Goal: Information Seeking & Learning: Compare options

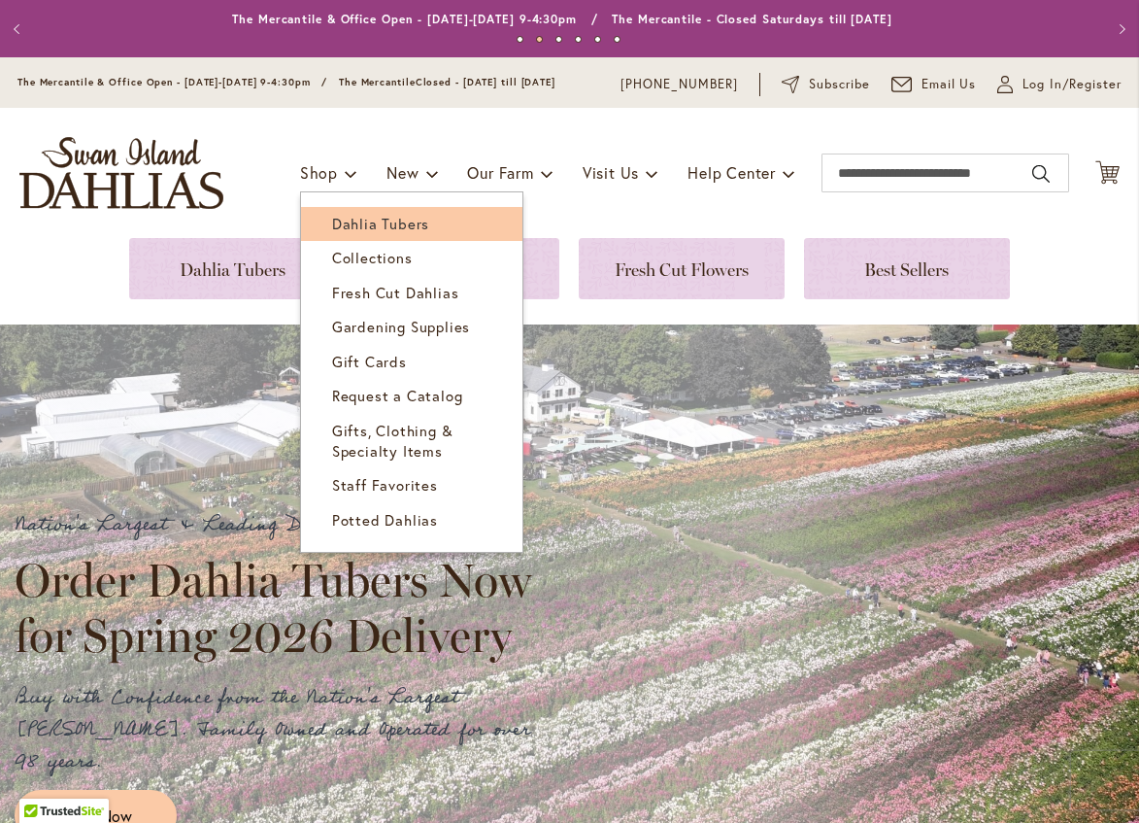
click at [333, 233] on span "Dahlia Tubers" at bounding box center [380, 223] width 97 height 19
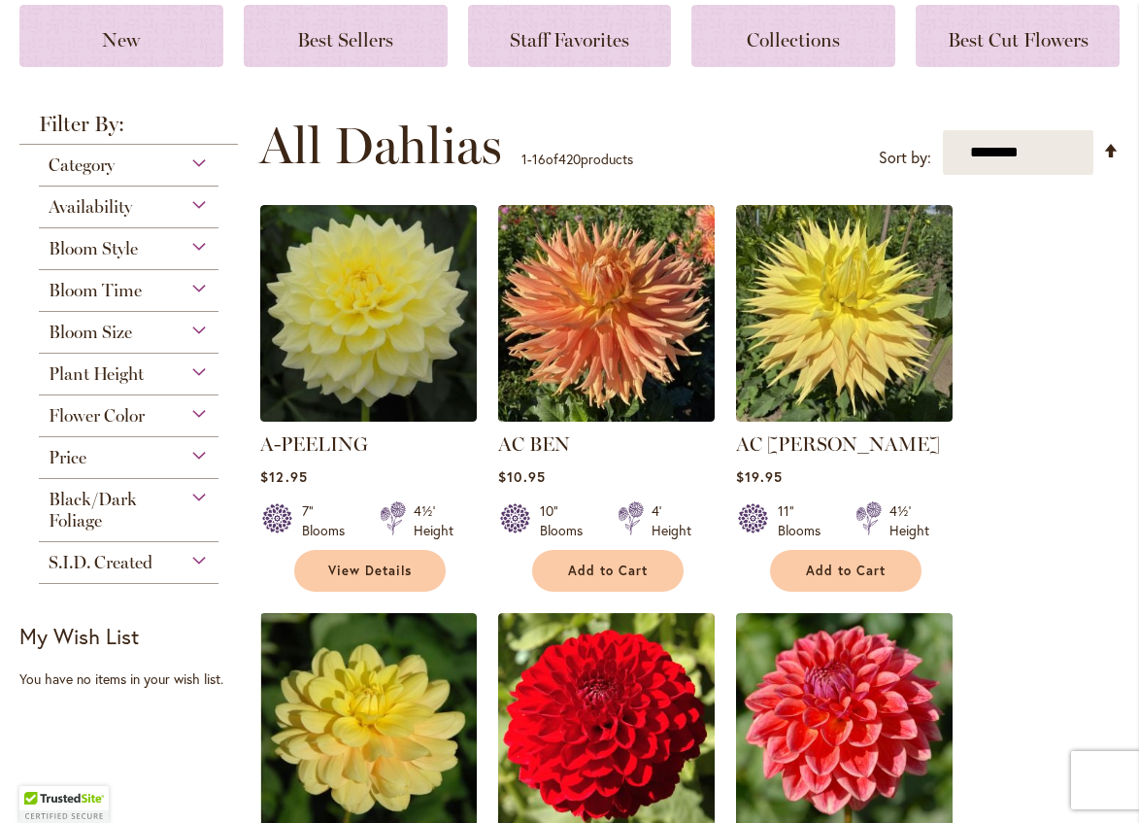
scroll to position [291, 0]
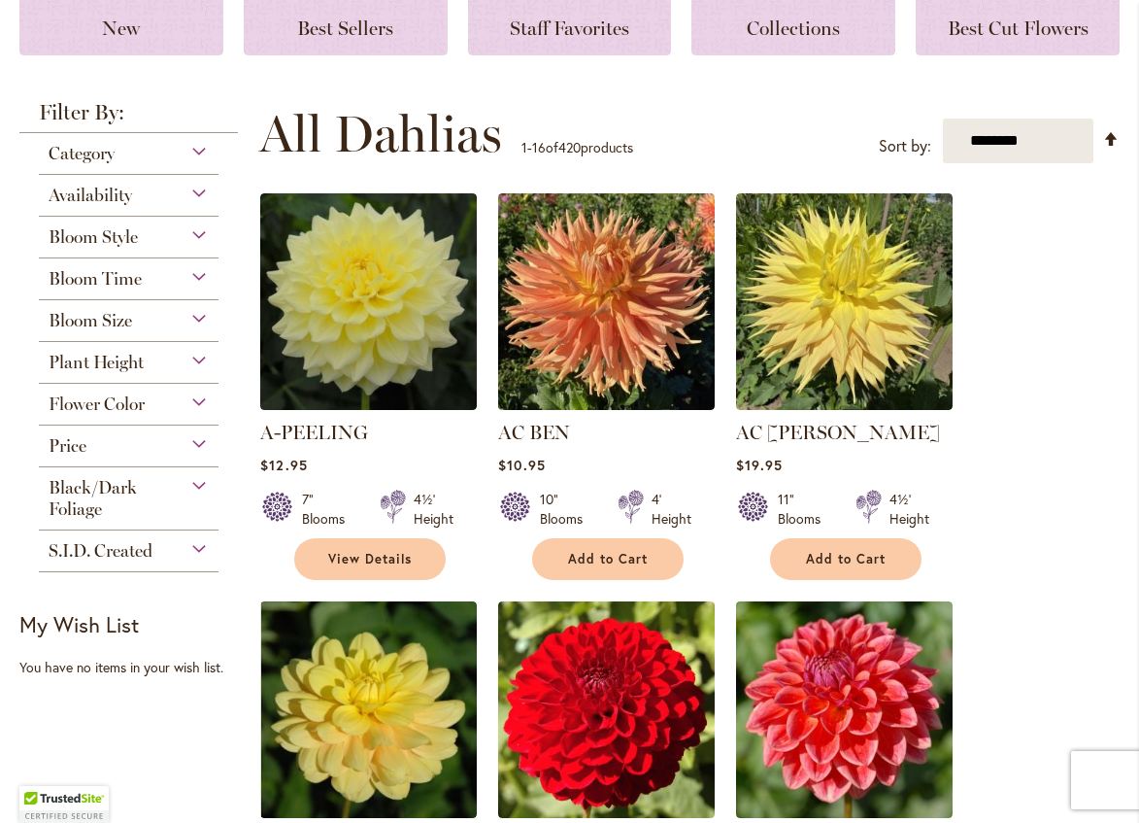
click at [197, 326] on div "Bloom Size" at bounding box center [129, 315] width 180 height 31
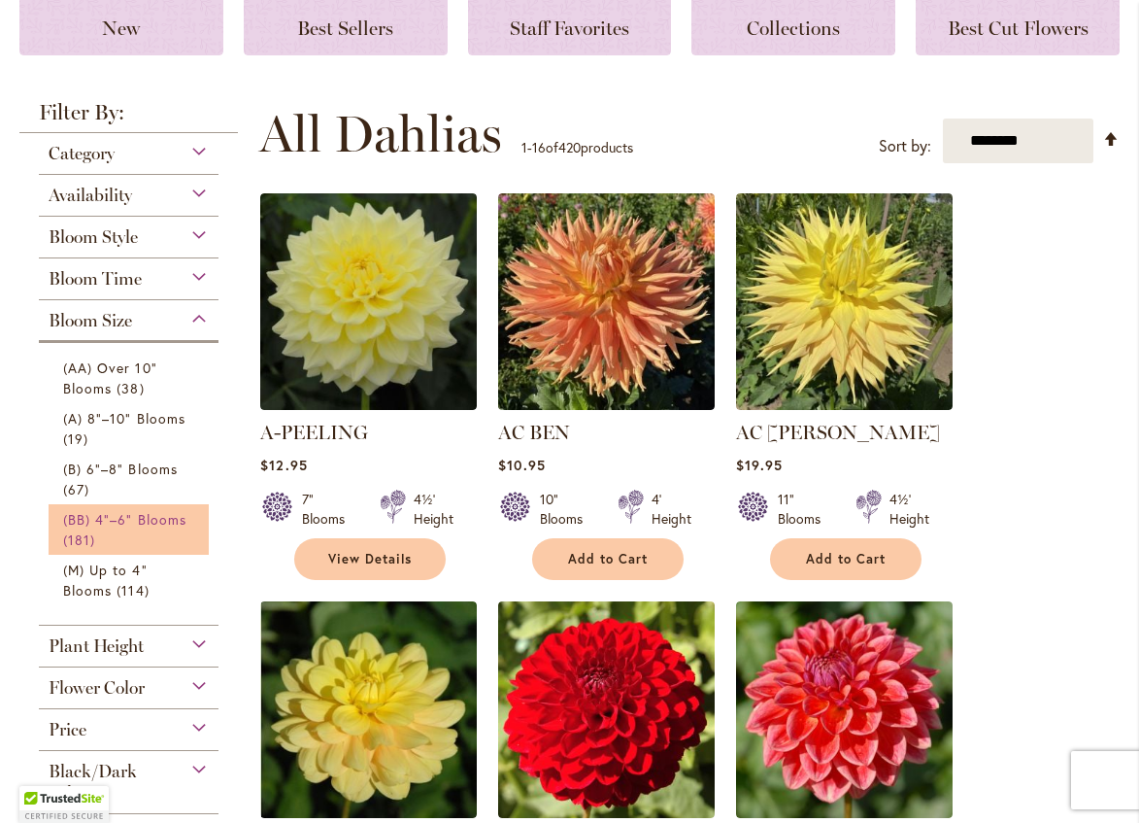
click at [154, 526] on span "(BB) 4"–6" Blooms" at bounding box center [124, 519] width 123 height 18
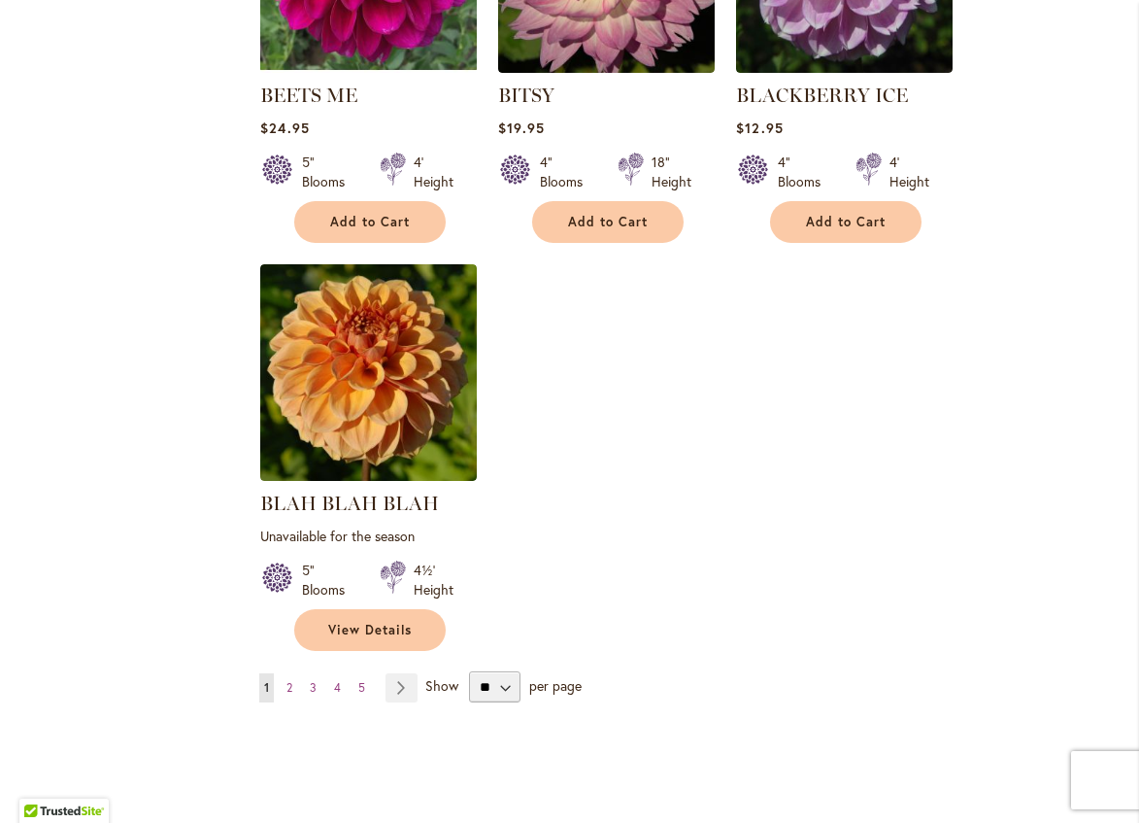
scroll to position [2331, 0]
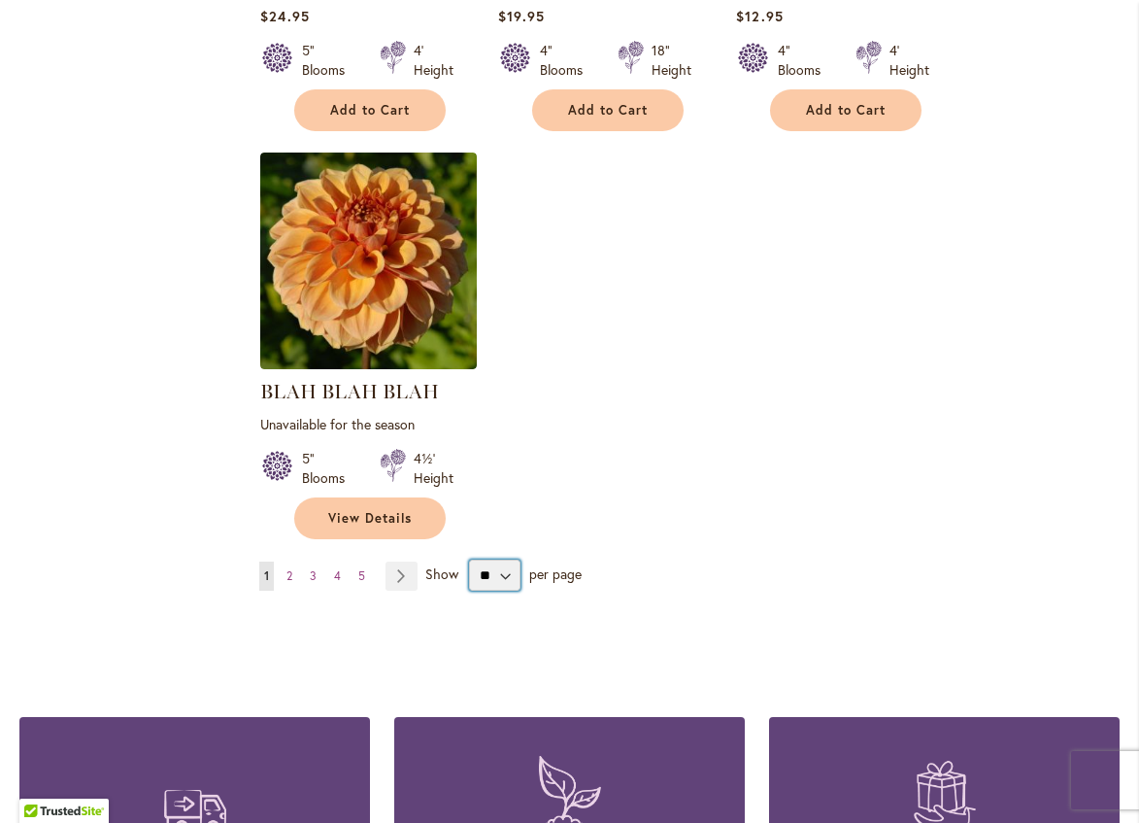
click at [501, 578] on select "** ** ** **" at bounding box center [494, 575] width 51 height 31
select select "**"
click at [469, 568] on select "** ** ** **" at bounding box center [494, 575] width 51 height 31
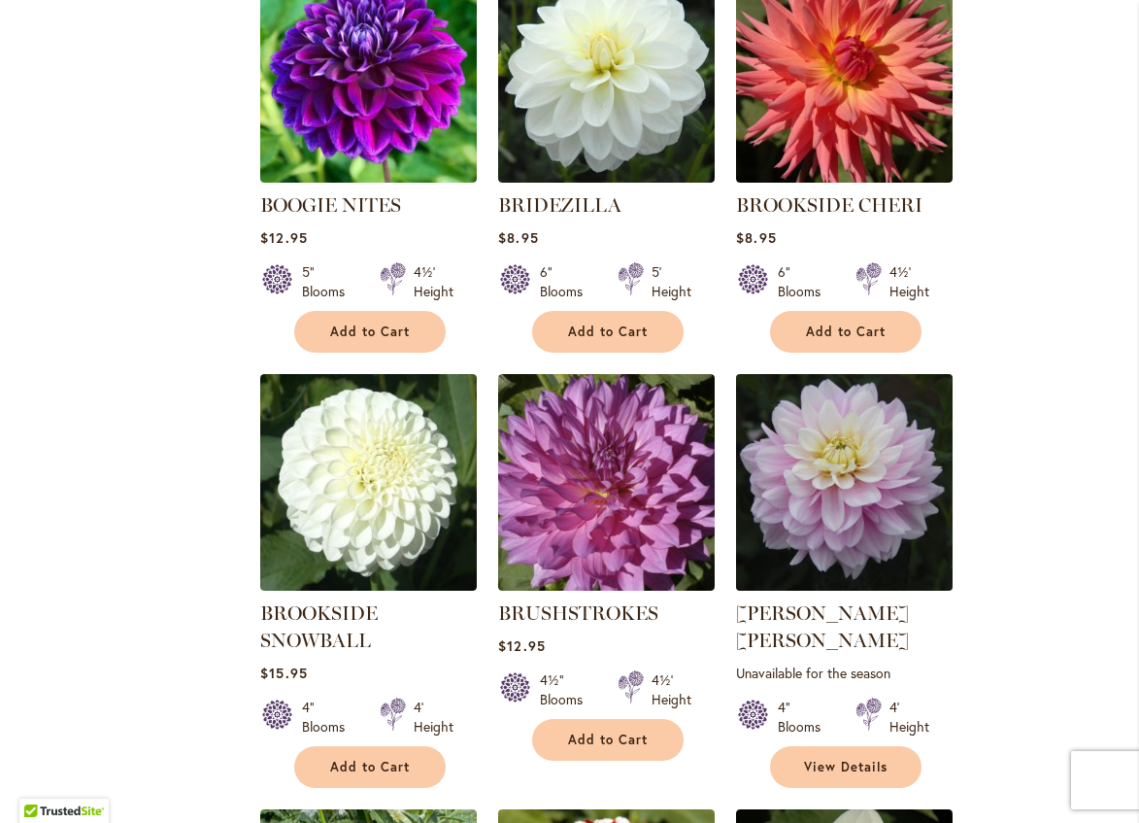
scroll to position [3400, 0]
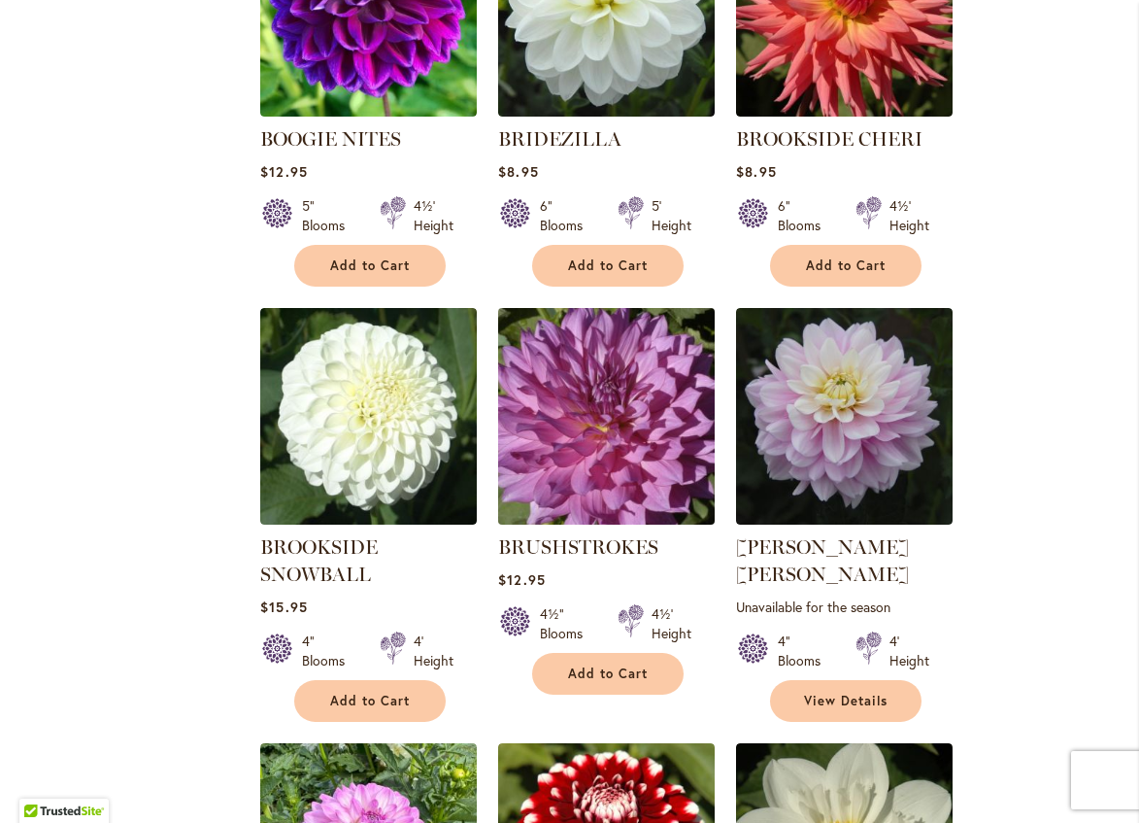
click at [620, 434] on img at bounding box center [606, 415] width 227 height 227
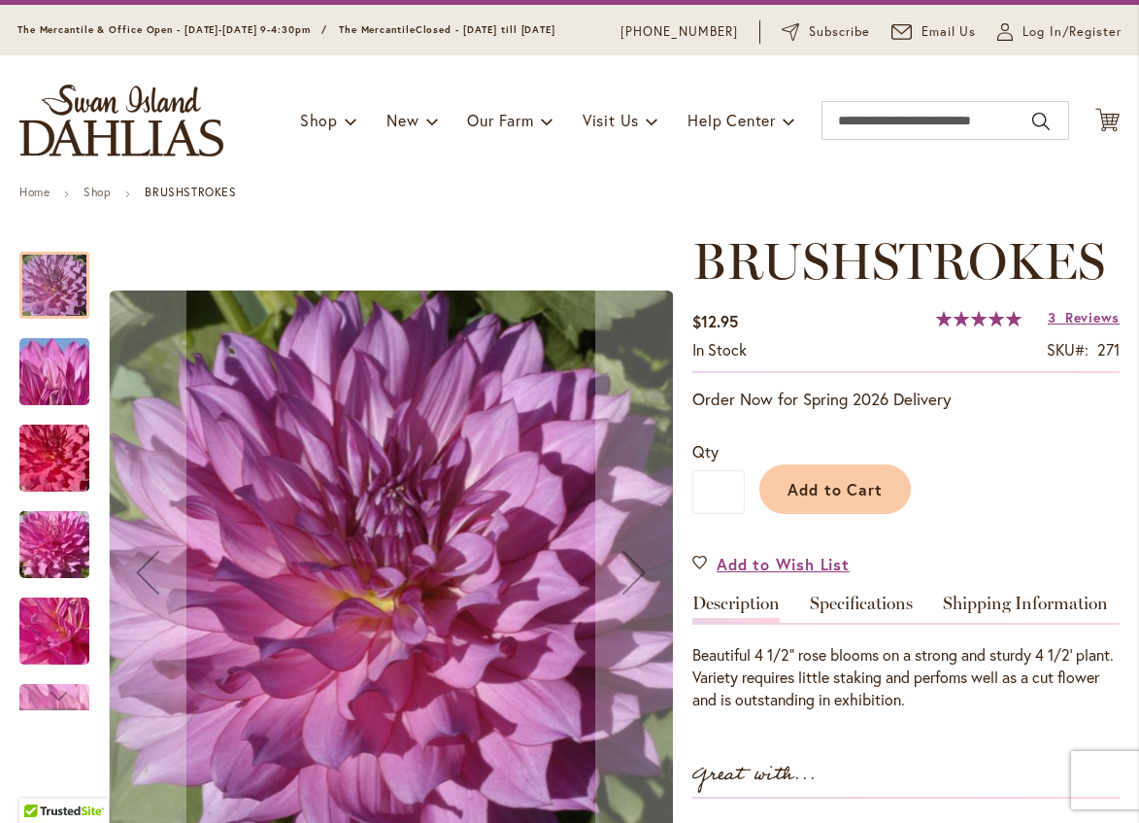
scroll to position [97, 0]
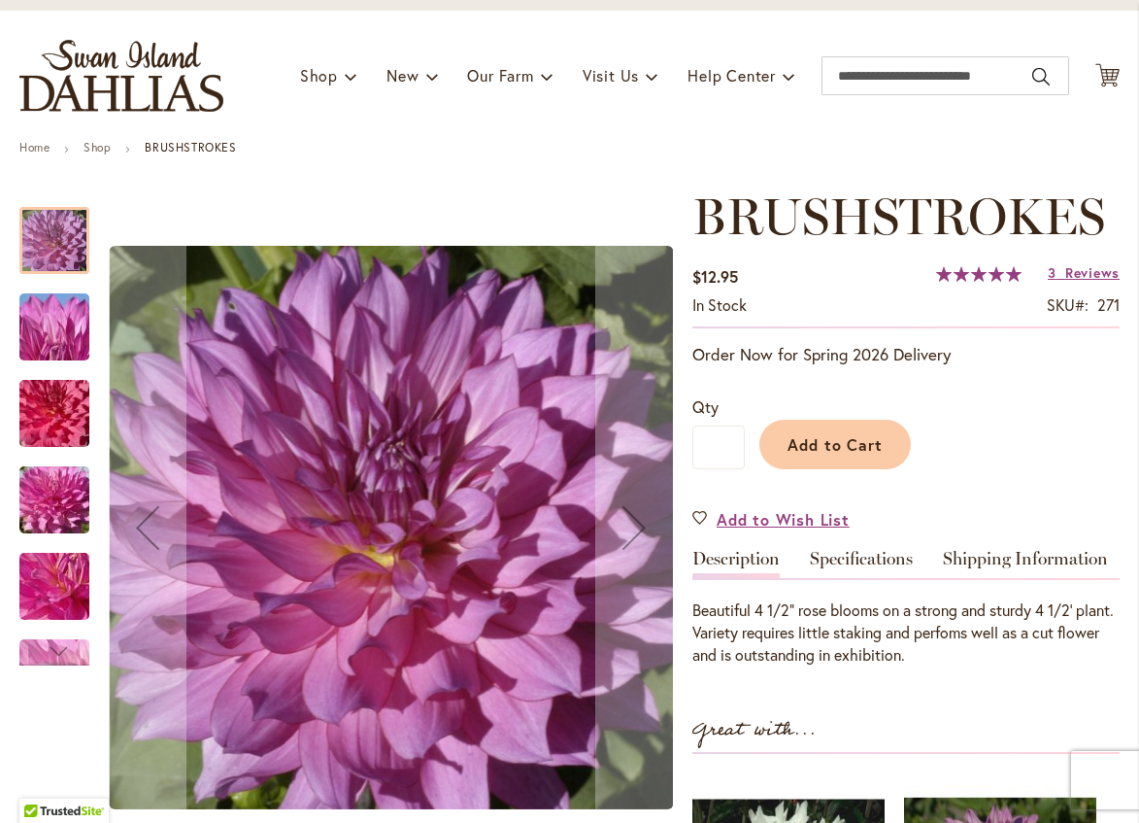
click at [47, 422] on img "BRUSHSTROKES" at bounding box center [54, 413] width 140 height 93
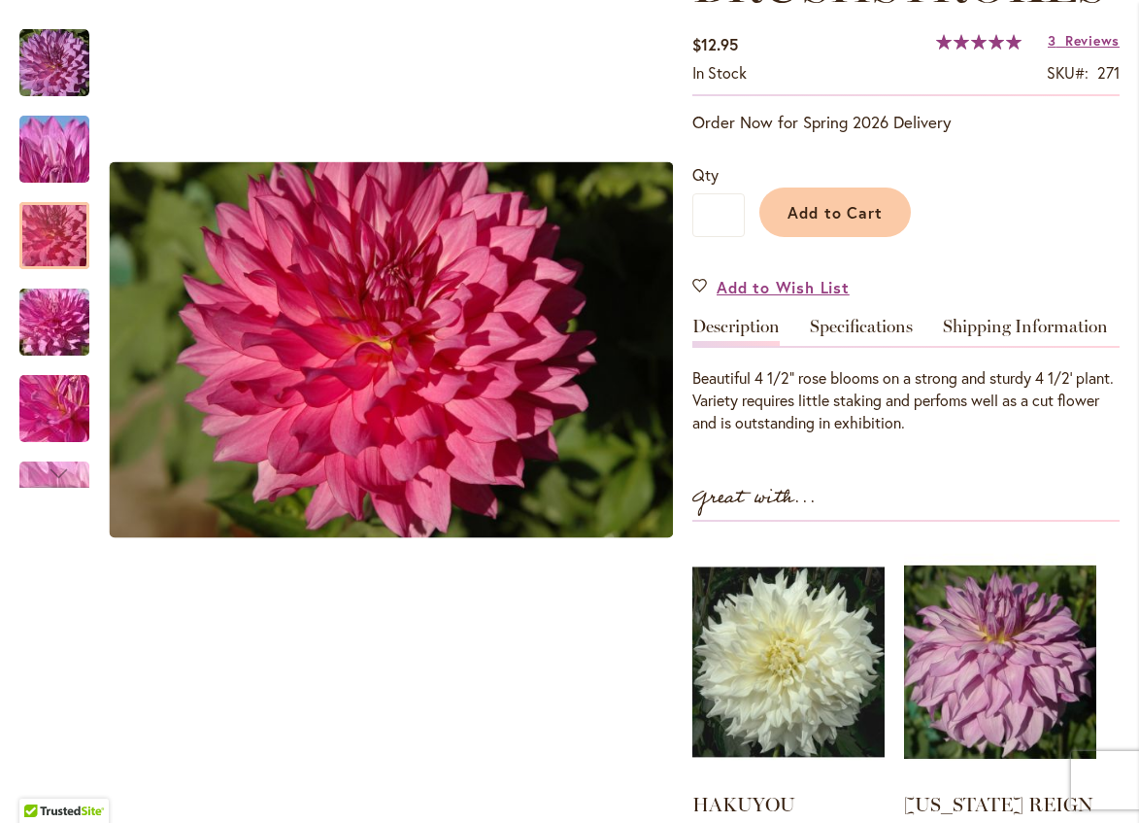
scroll to position [0, 0]
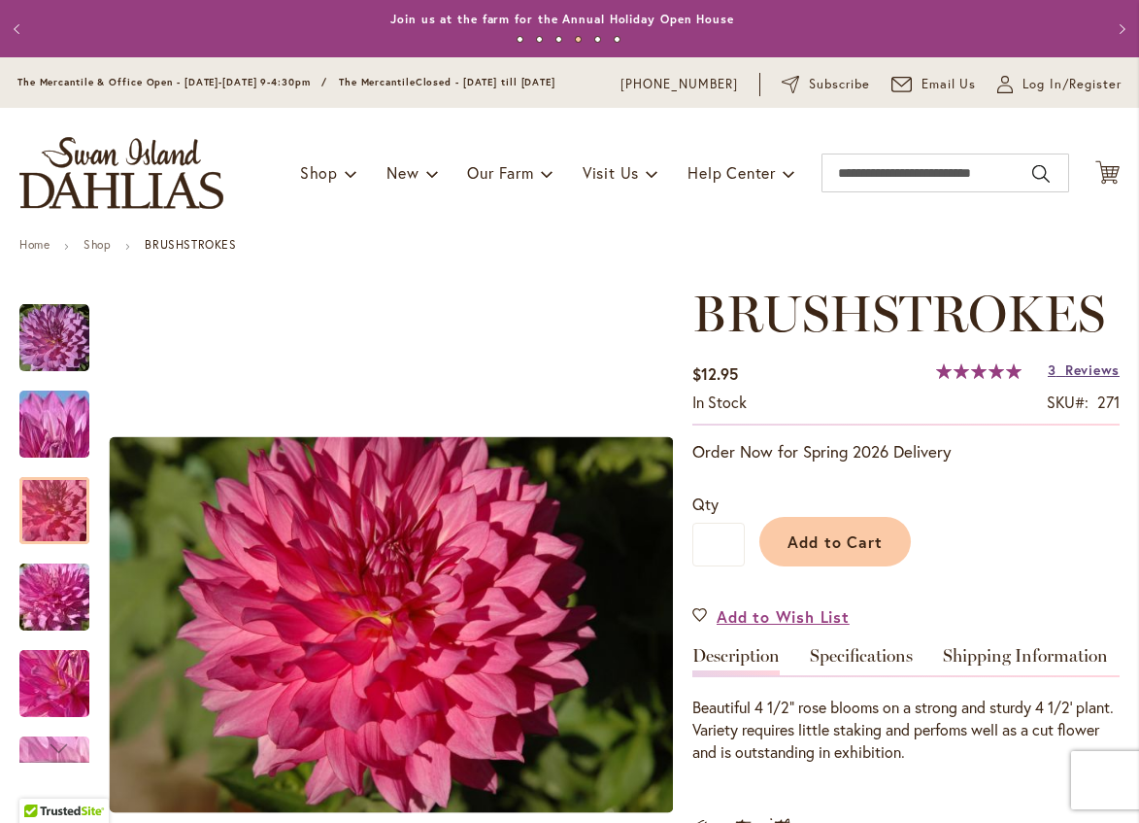
click at [1083, 379] on span "Reviews" at bounding box center [1093, 369] width 54 height 18
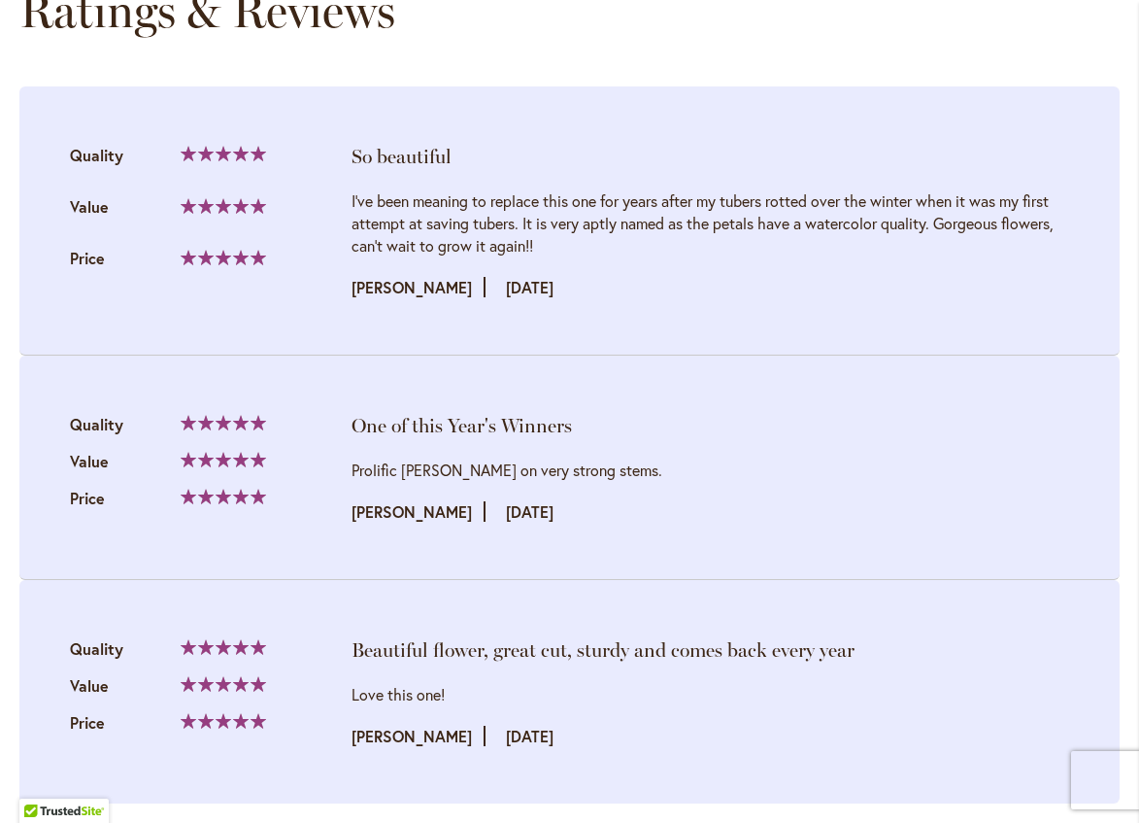
scroll to position [2019, 0]
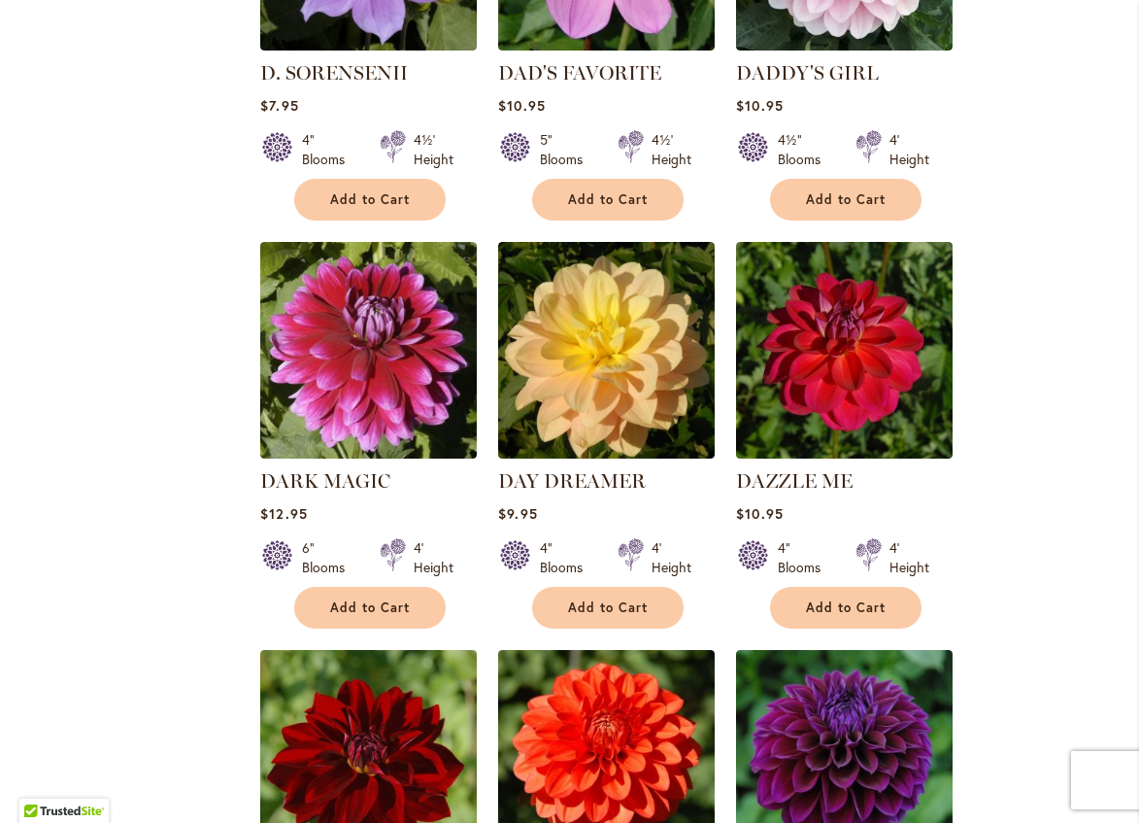
scroll to position [6217, 0]
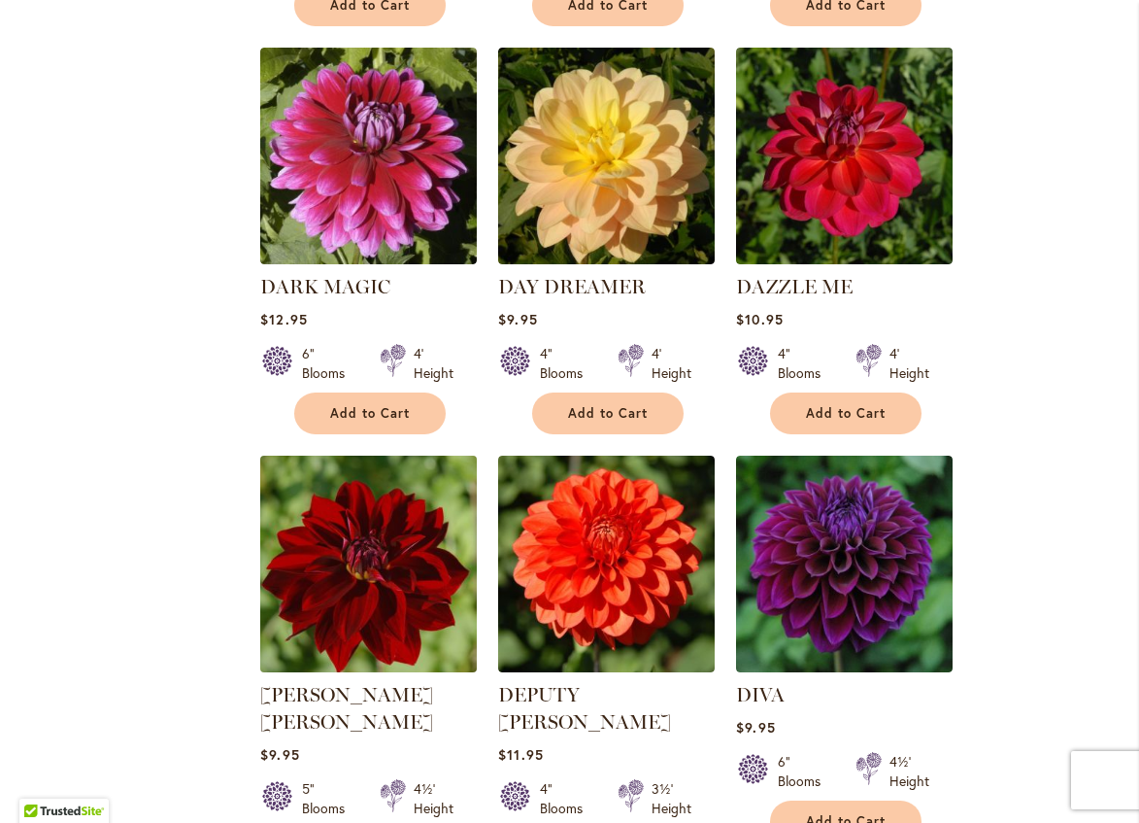
click at [333, 520] on img at bounding box center [368, 563] width 227 height 227
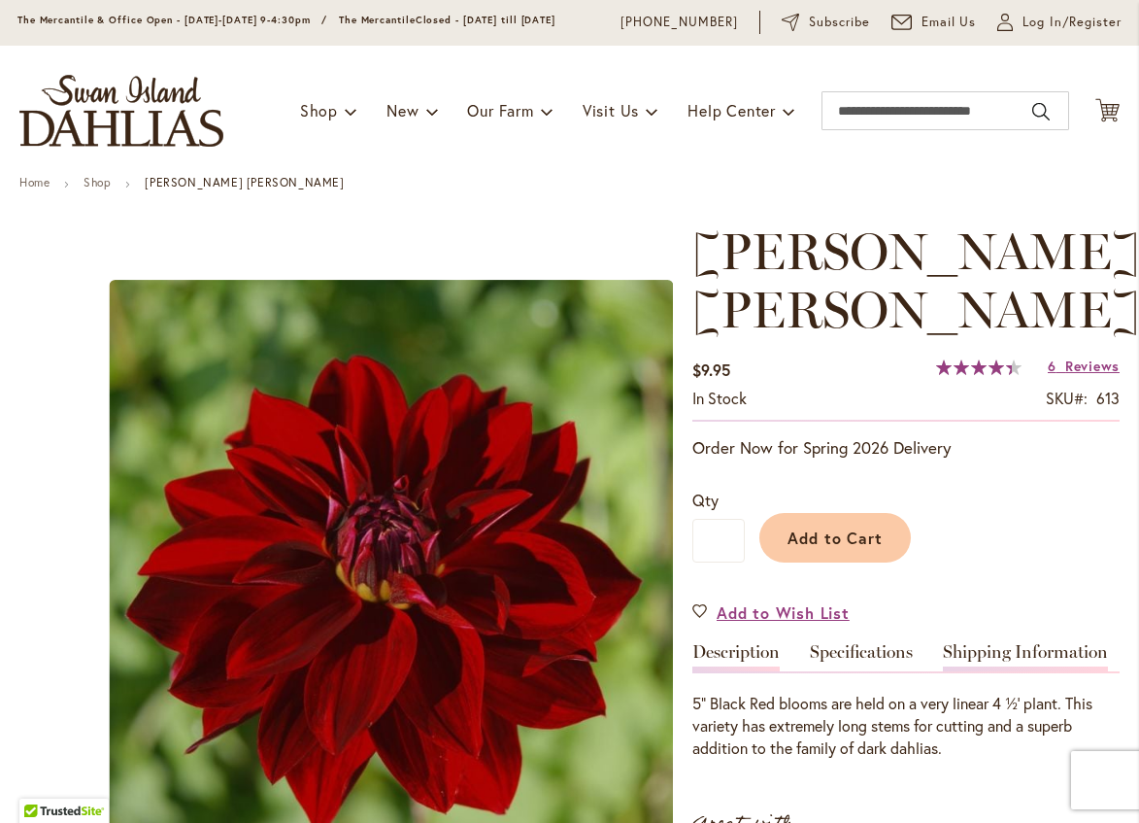
scroll to position [97, 0]
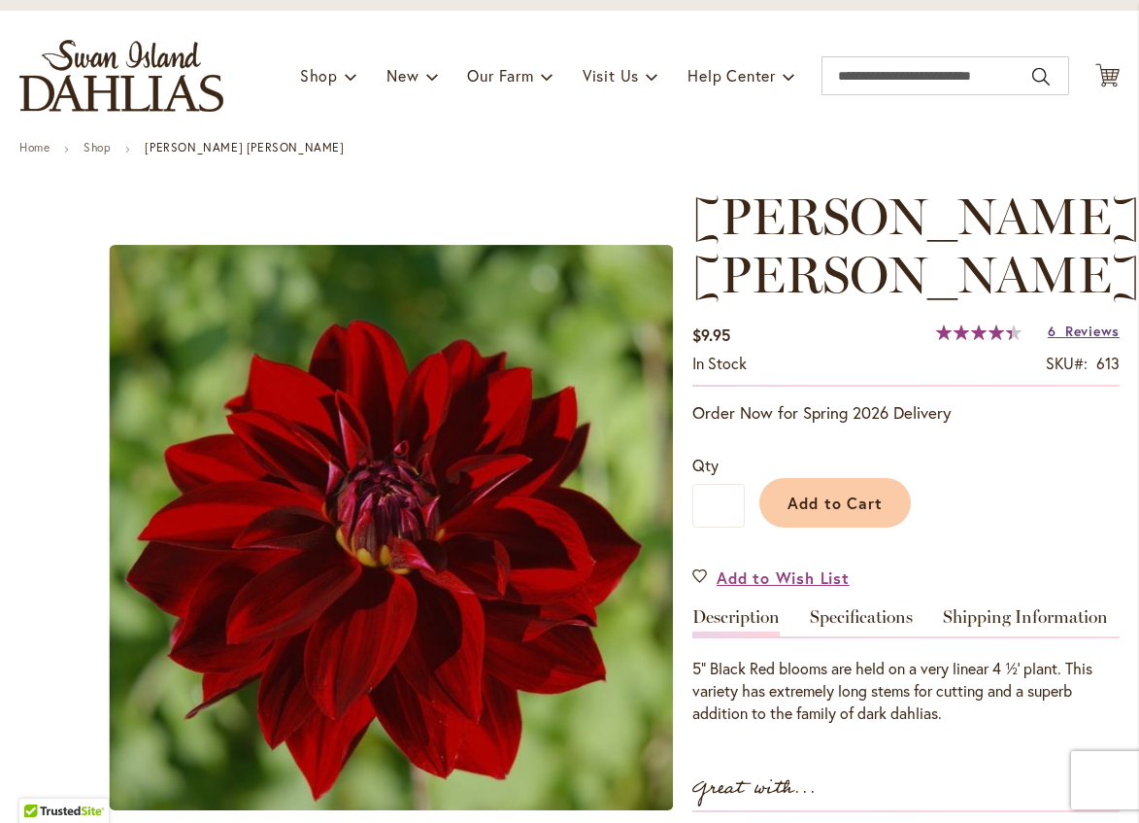
click at [1088, 322] on span "Reviews" at bounding box center [1093, 331] width 54 height 18
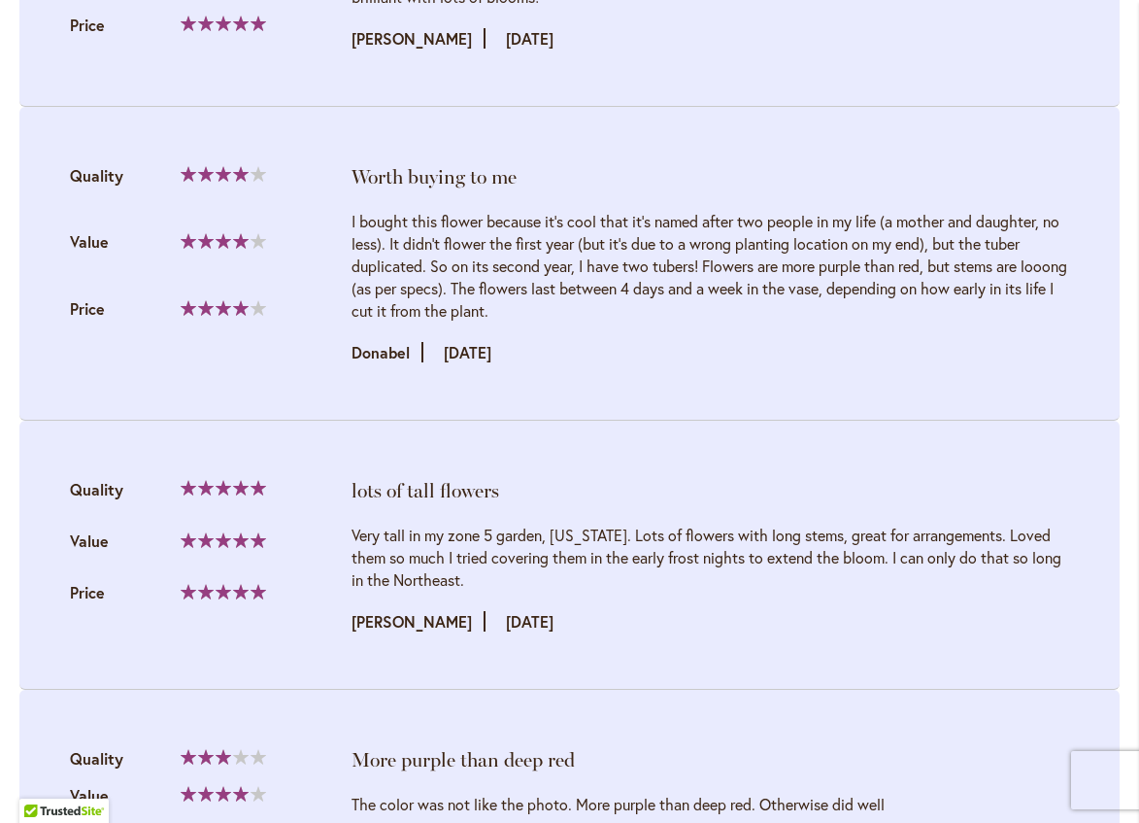
scroll to position [2241, 0]
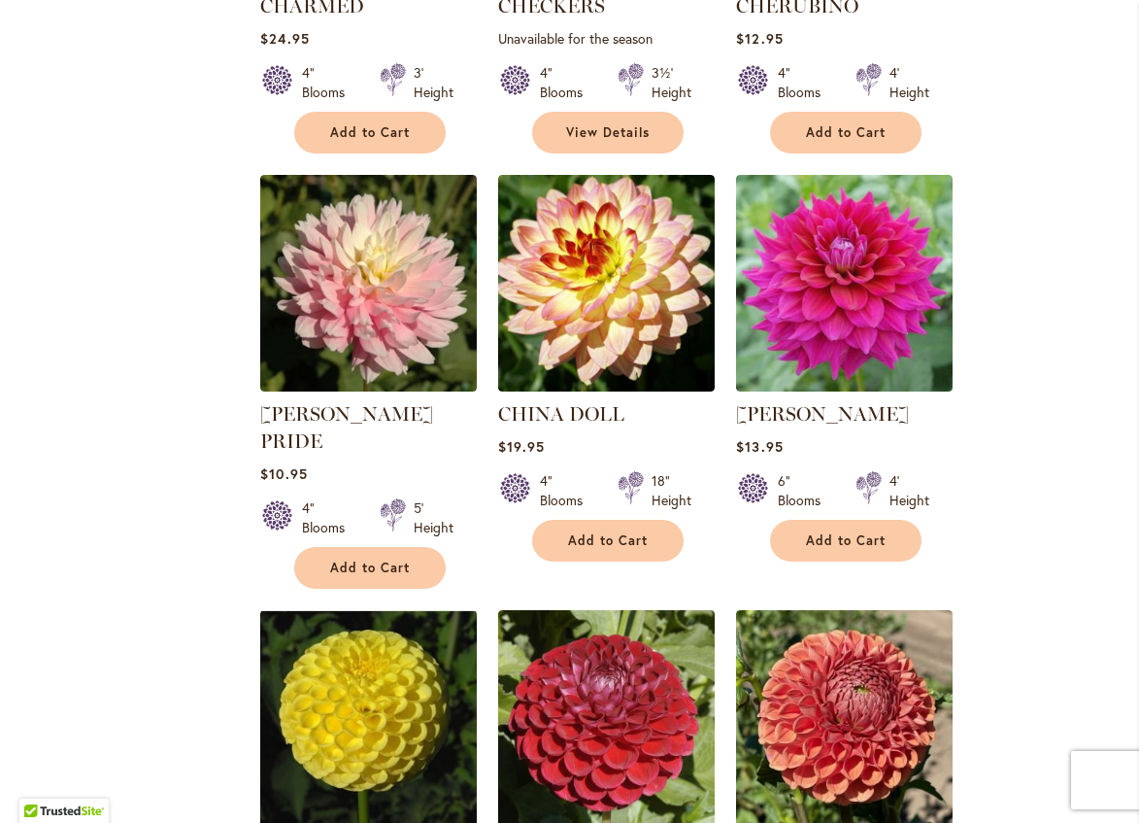
scroll to position [4565, 0]
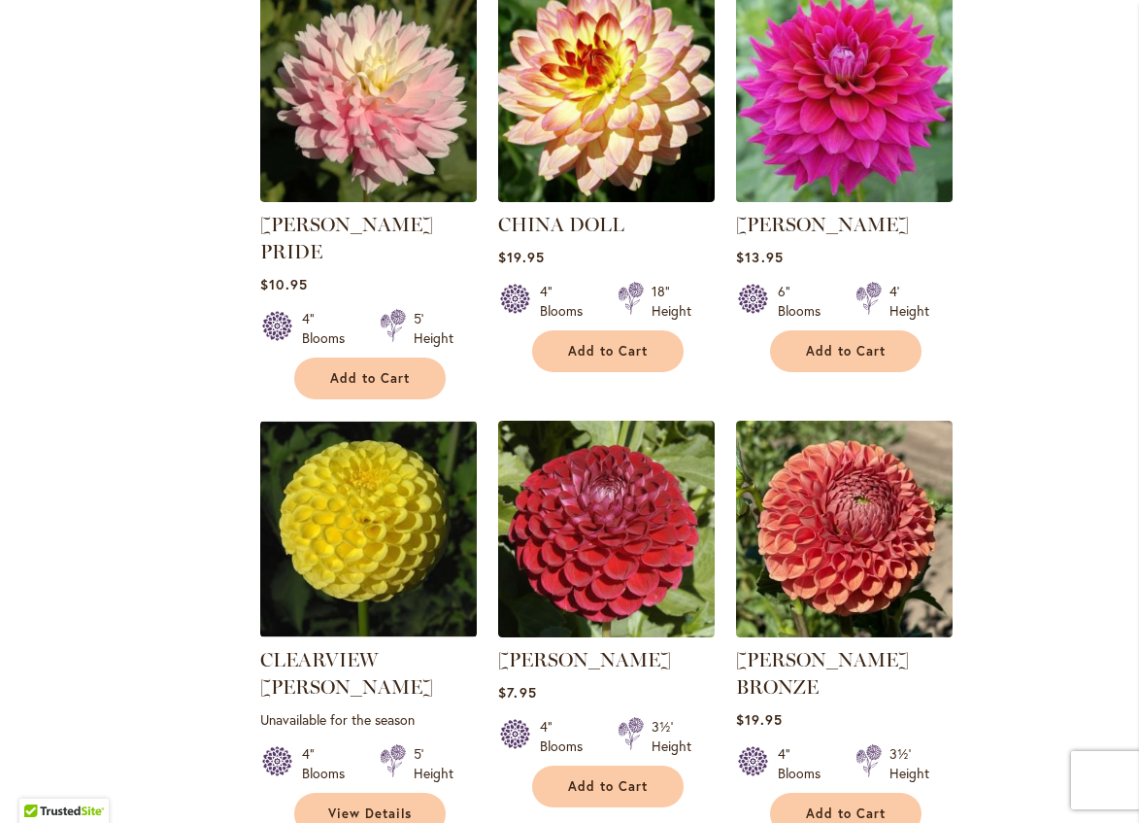
click at [851, 117] on img at bounding box center [844, 93] width 227 height 227
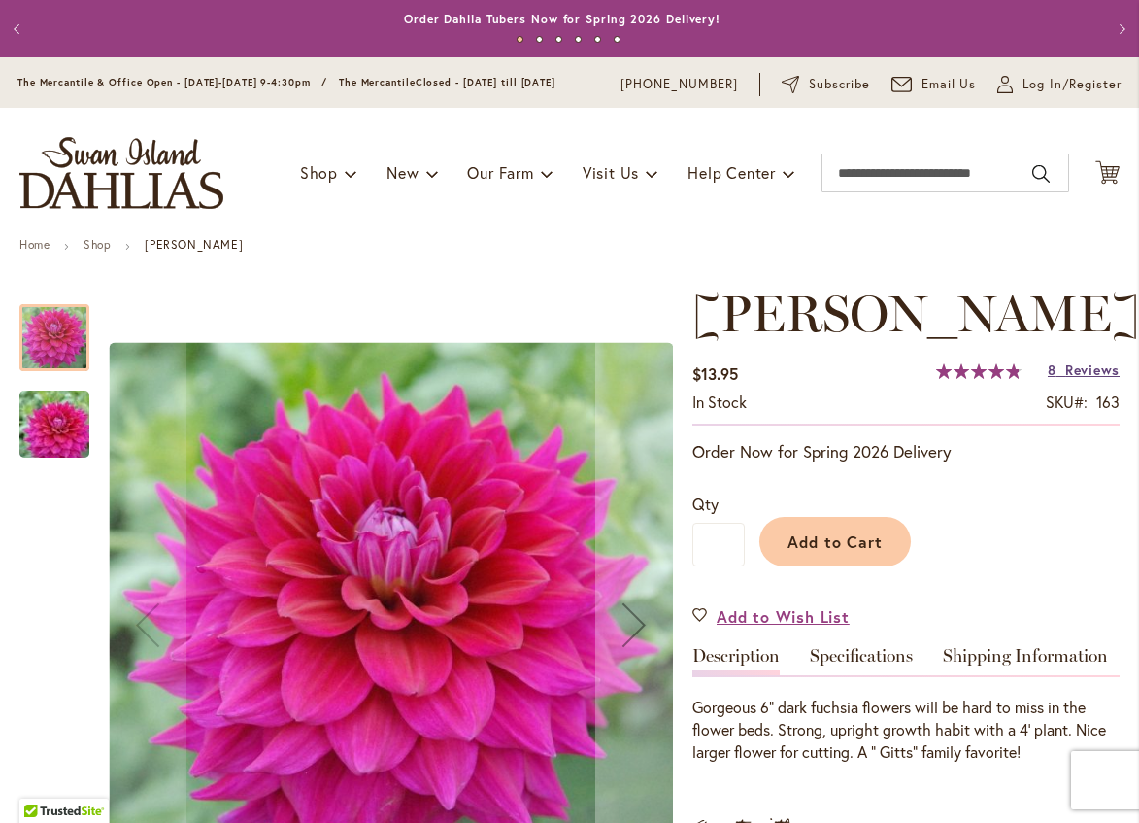
click at [1079, 379] on span "Reviews" at bounding box center [1093, 369] width 54 height 18
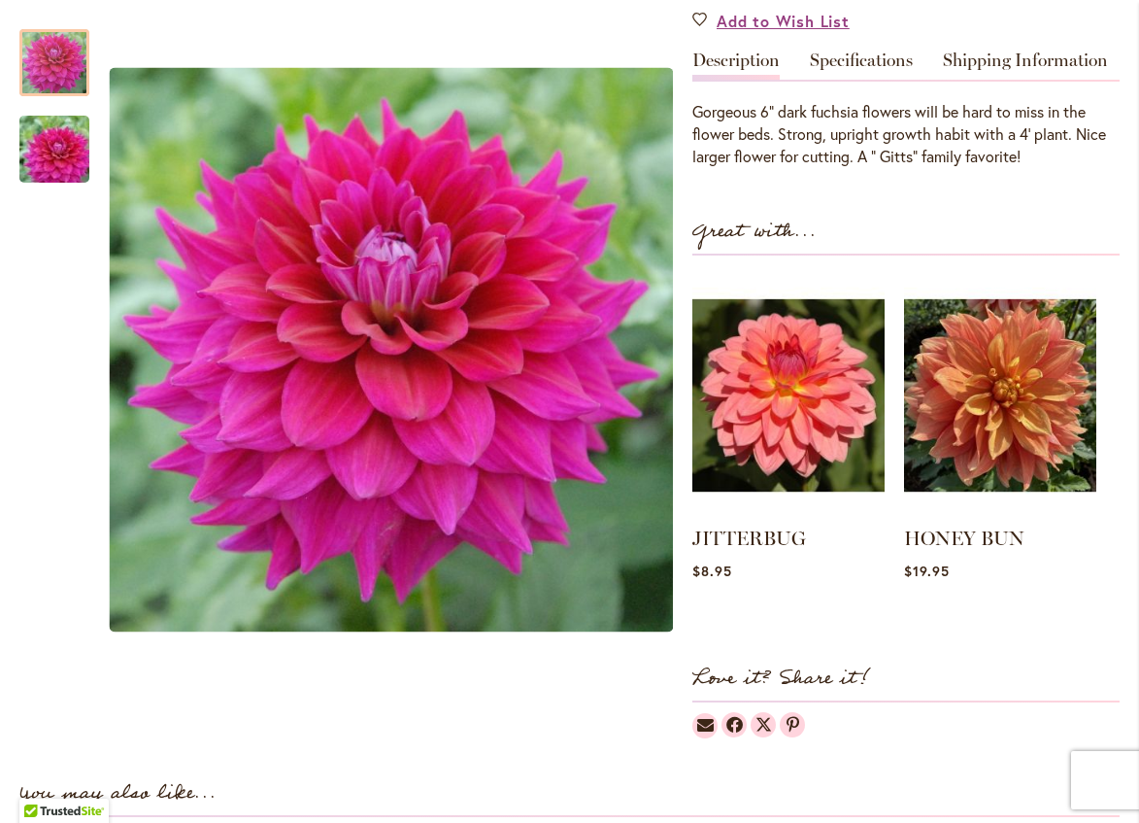
scroll to position [562, 0]
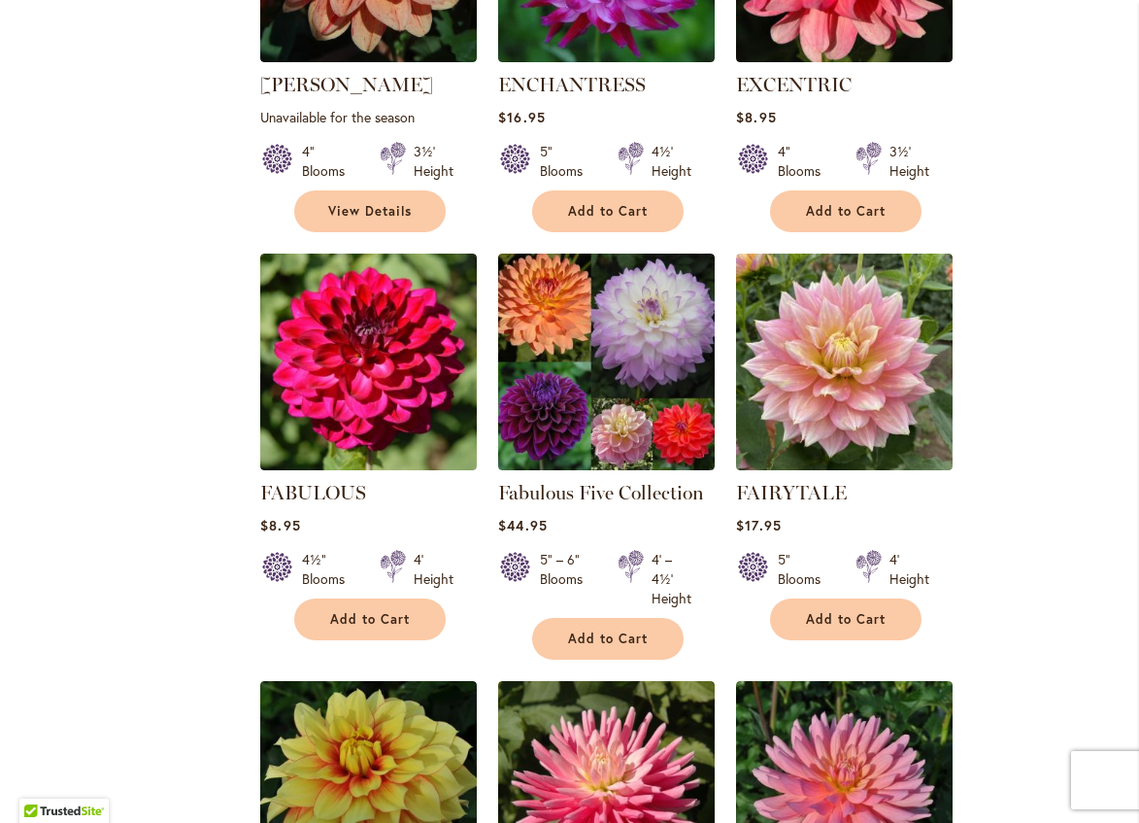
scroll to position [7704, 0]
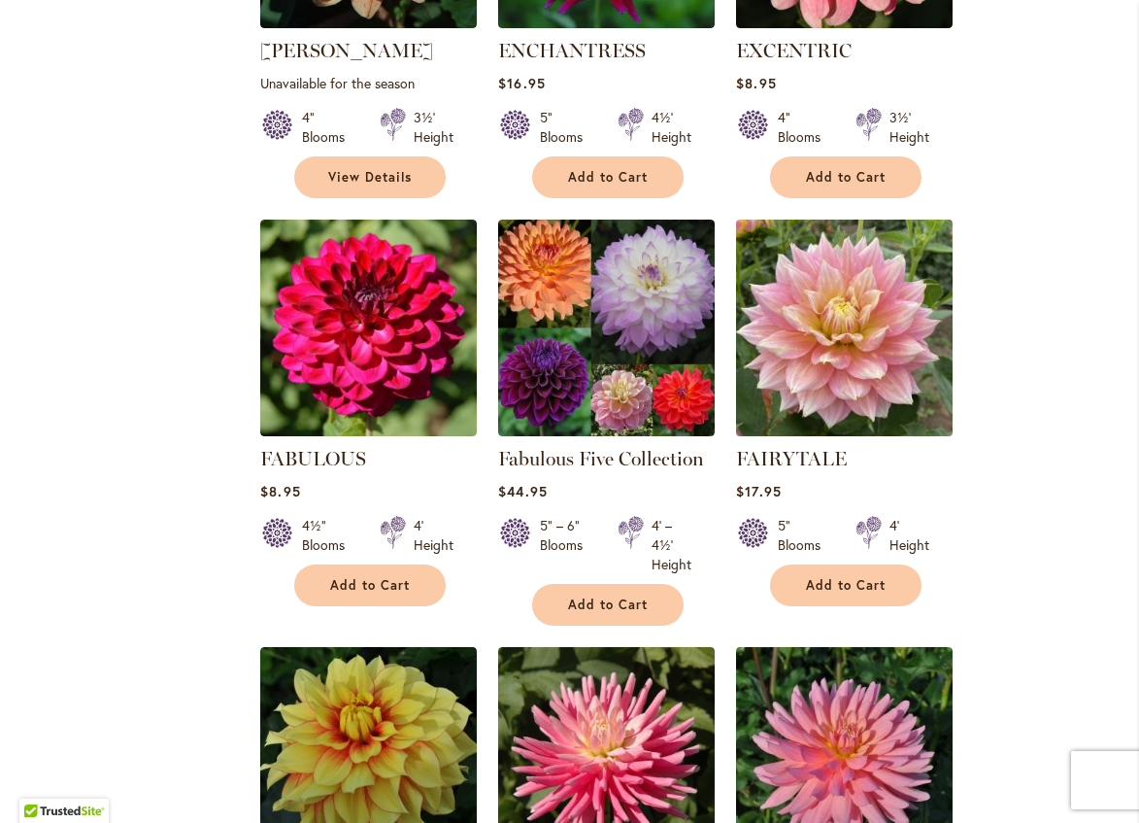
click at [860, 235] on img at bounding box center [844, 327] width 227 height 227
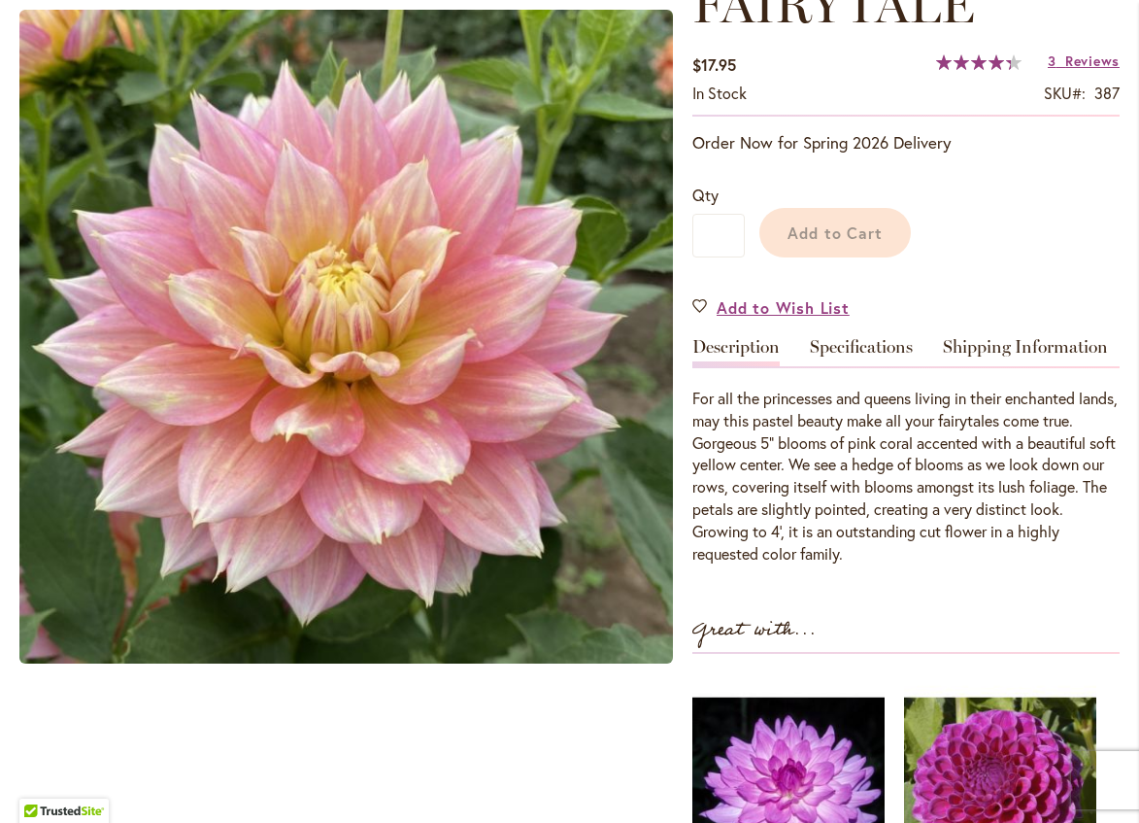
scroll to position [309, 0]
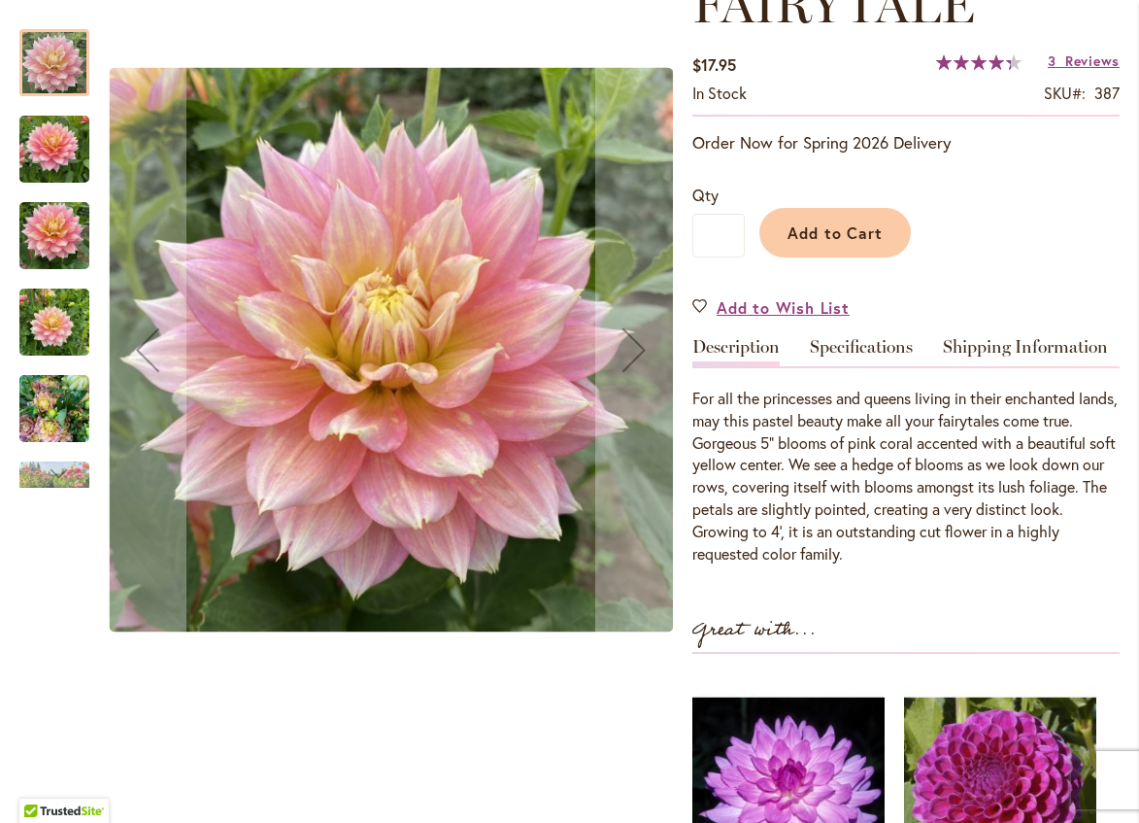
click at [42, 400] on img "Fairytale" at bounding box center [54, 408] width 70 height 93
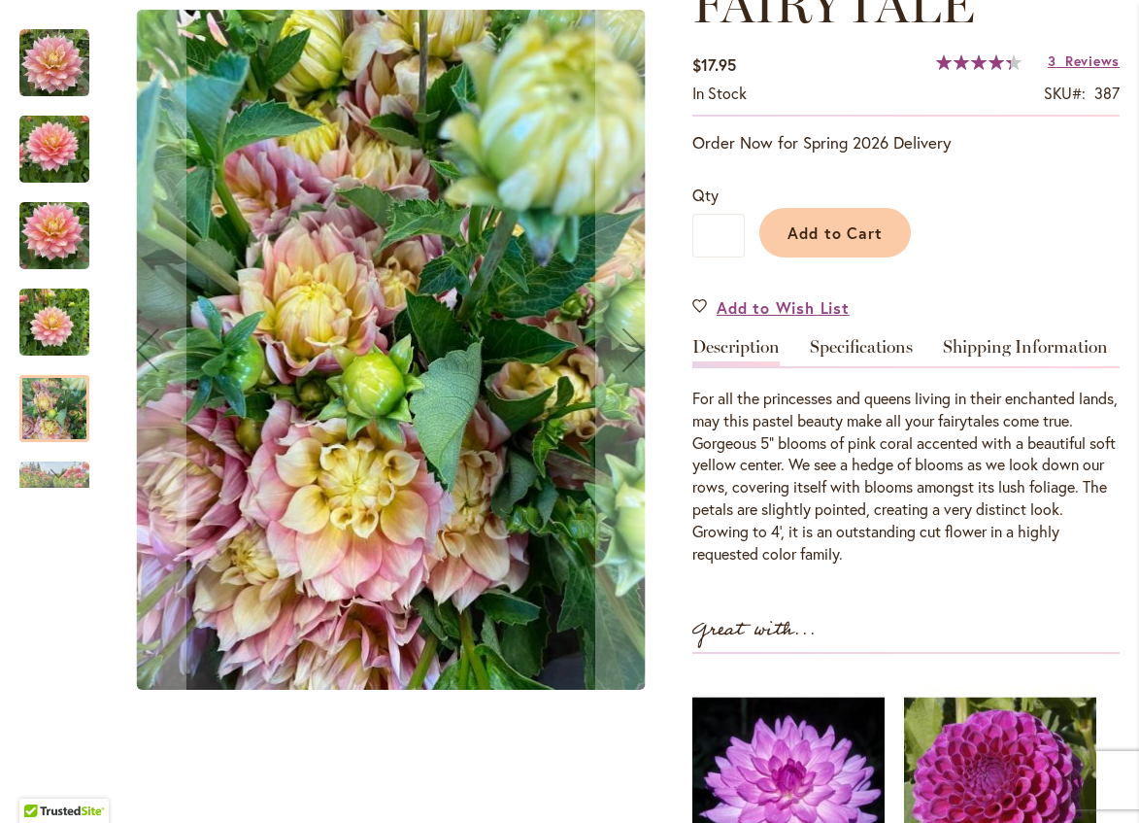
click at [49, 331] on img "Fairytale" at bounding box center [54, 322] width 70 height 93
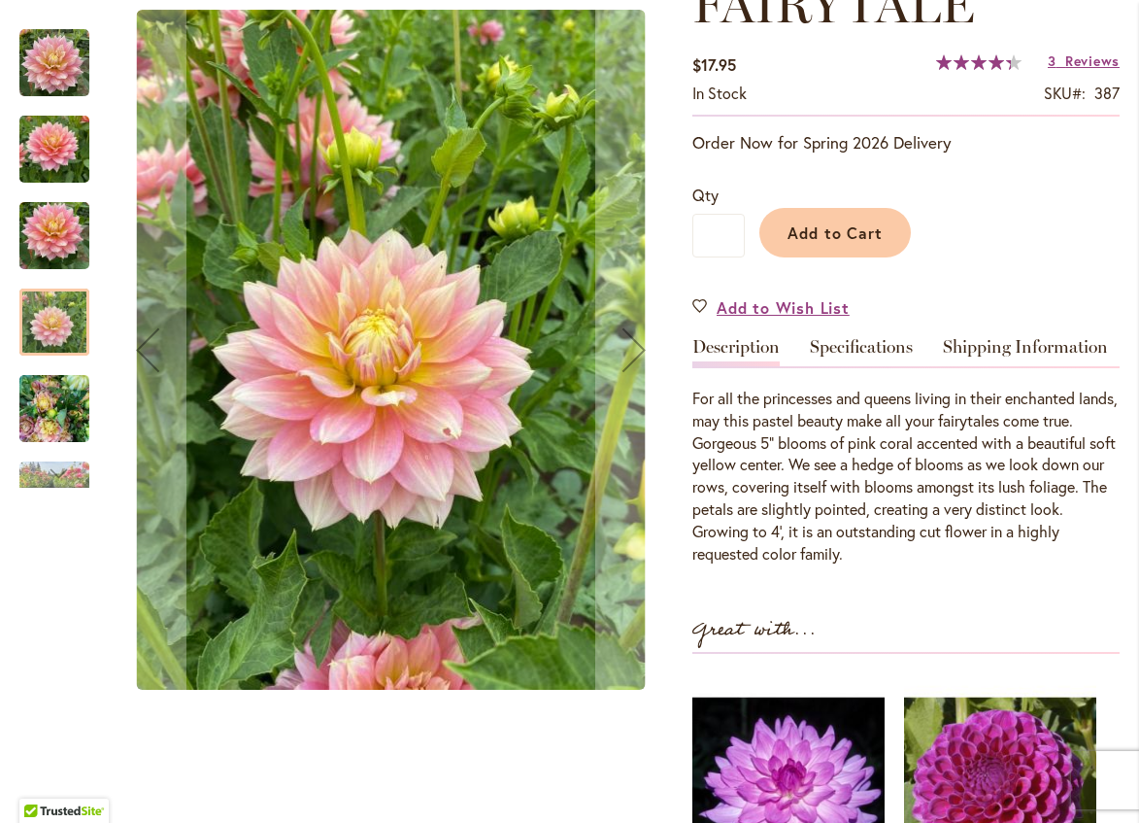
click at [43, 415] on img "Fairytale" at bounding box center [54, 408] width 70 height 93
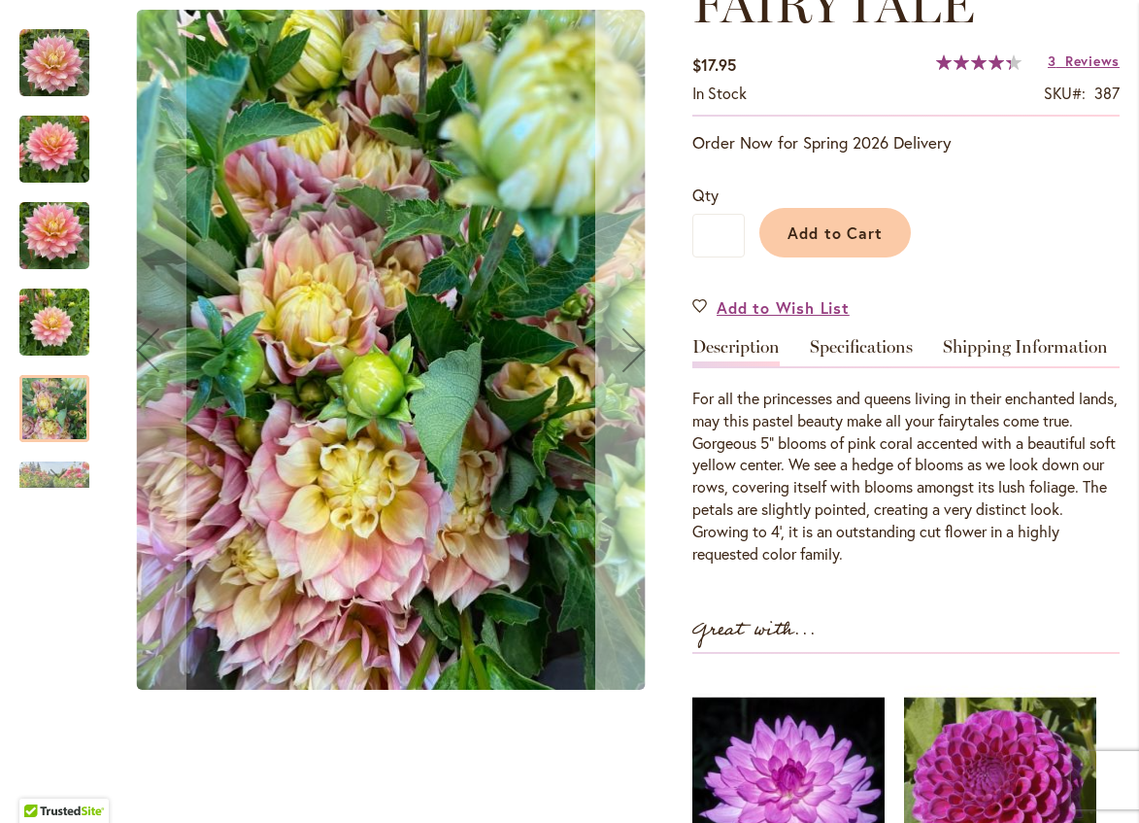
click at [628, 351] on div "Next" at bounding box center [634, 350] width 78 height 78
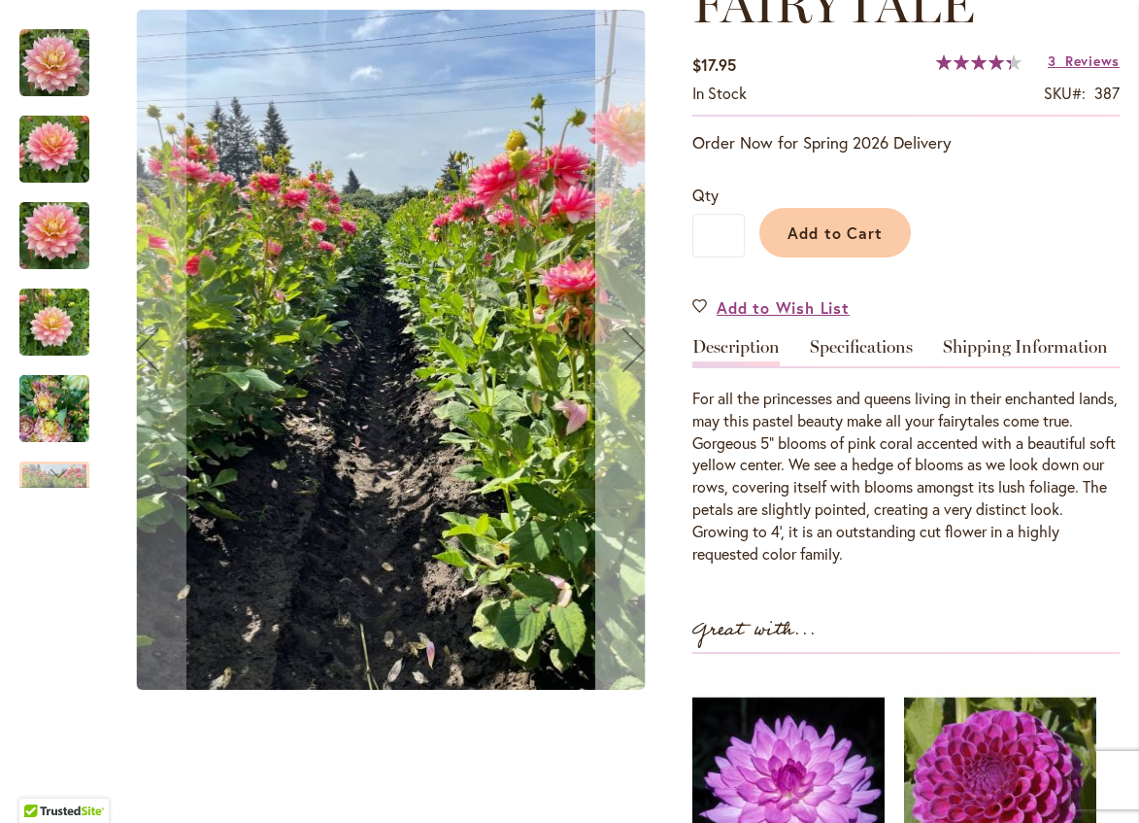
click at [628, 351] on div "Next" at bounding box center [634, 350] width 78 height 78
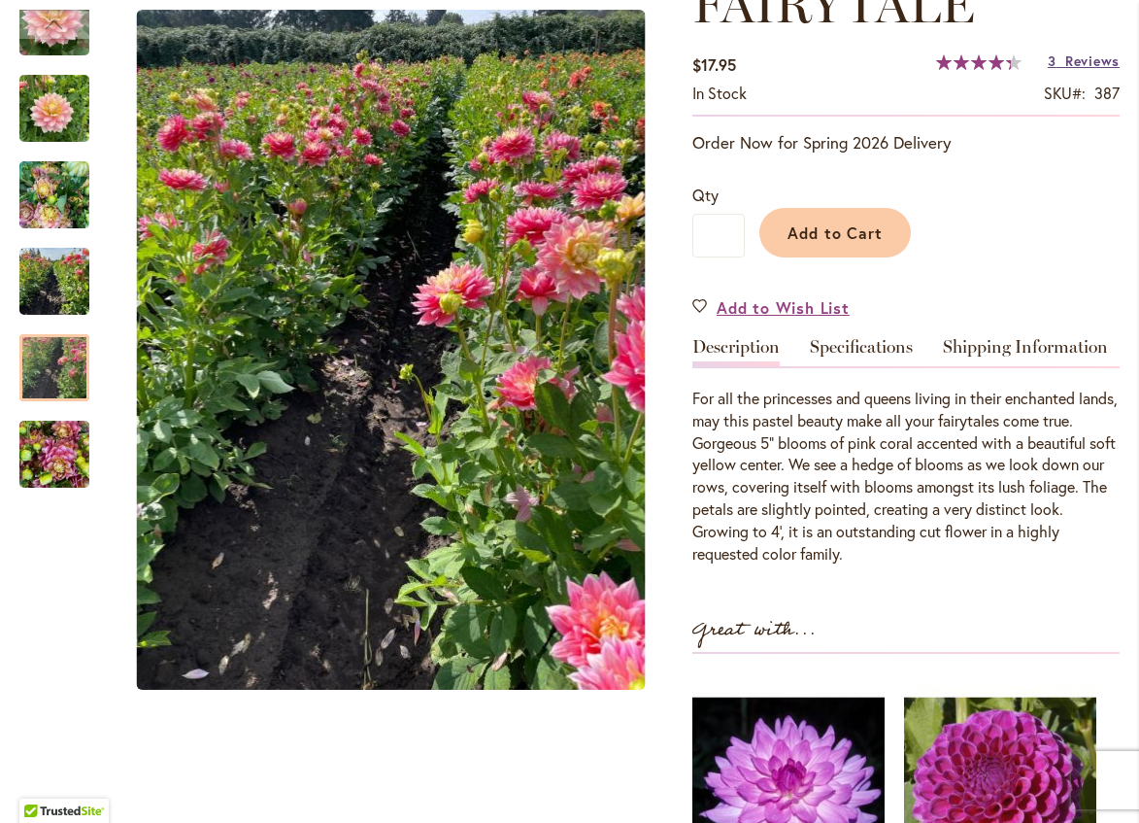
click at [1073, 69] on span "Reviews" at bounding box center [1093, 60] width 54 height 18
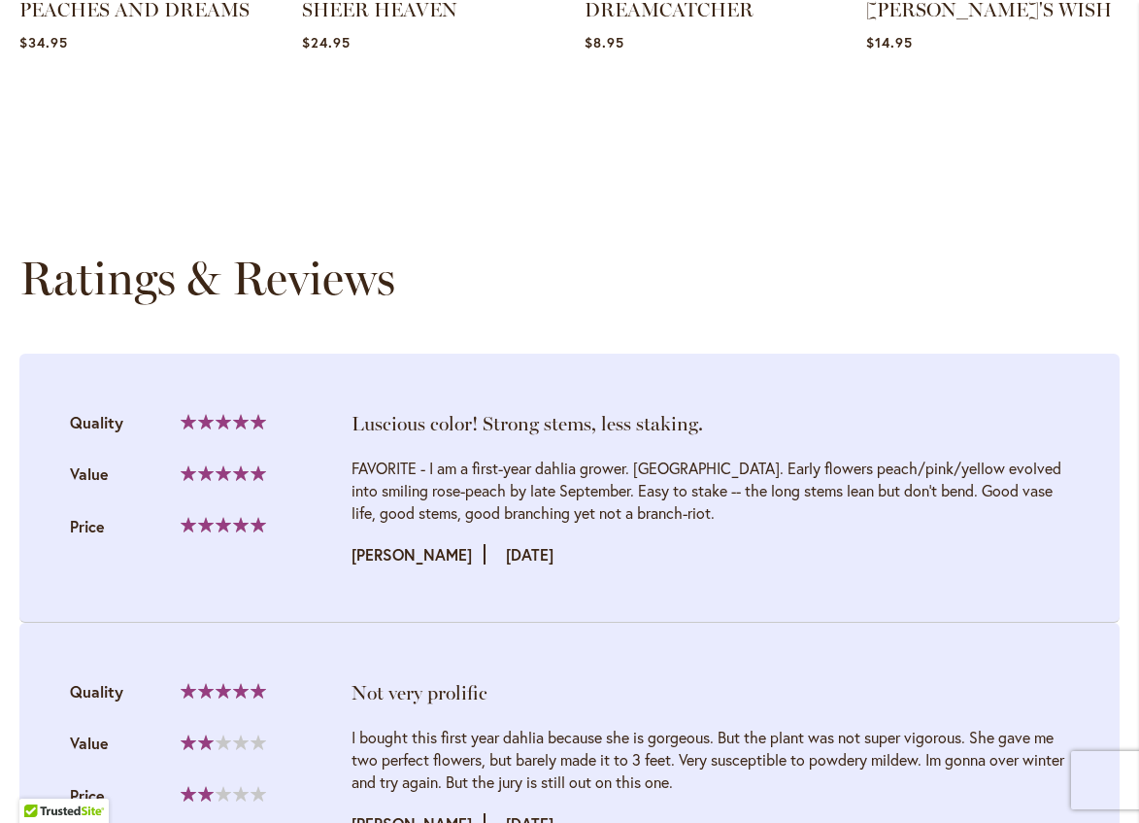
scroll to position [1433, 0]
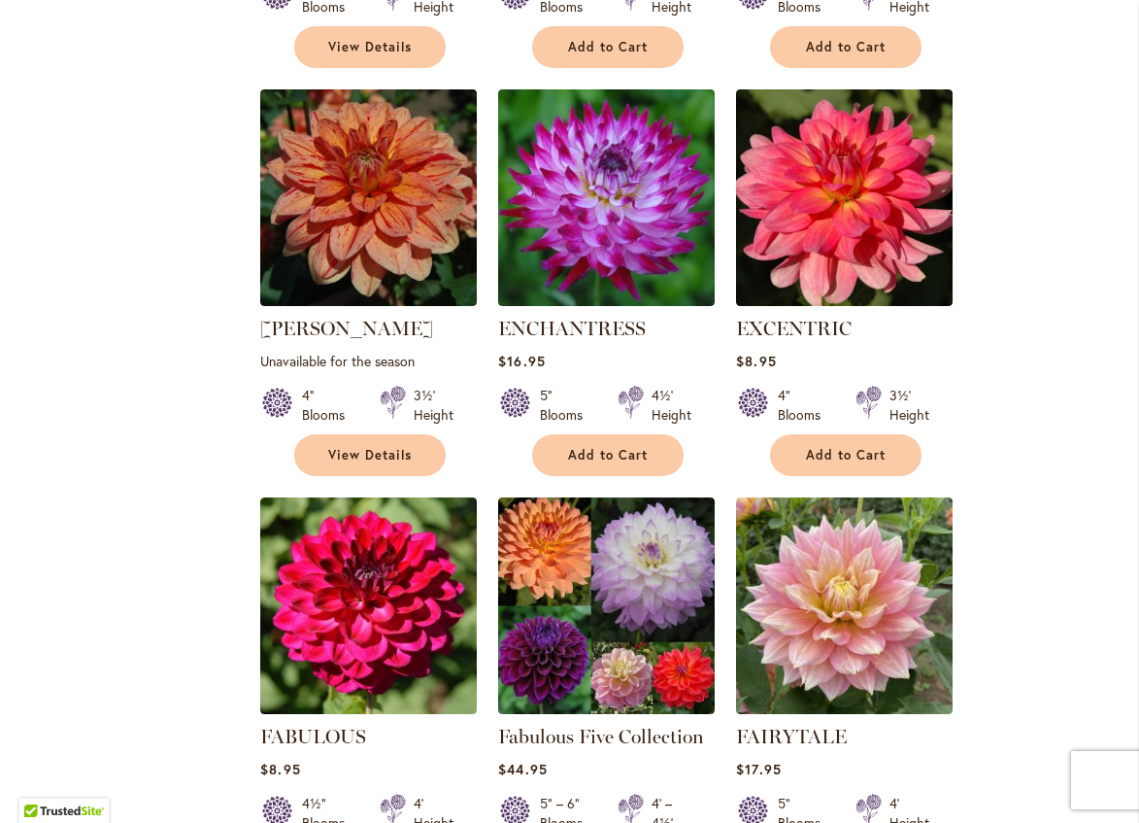
scroll to position [7439, 0]
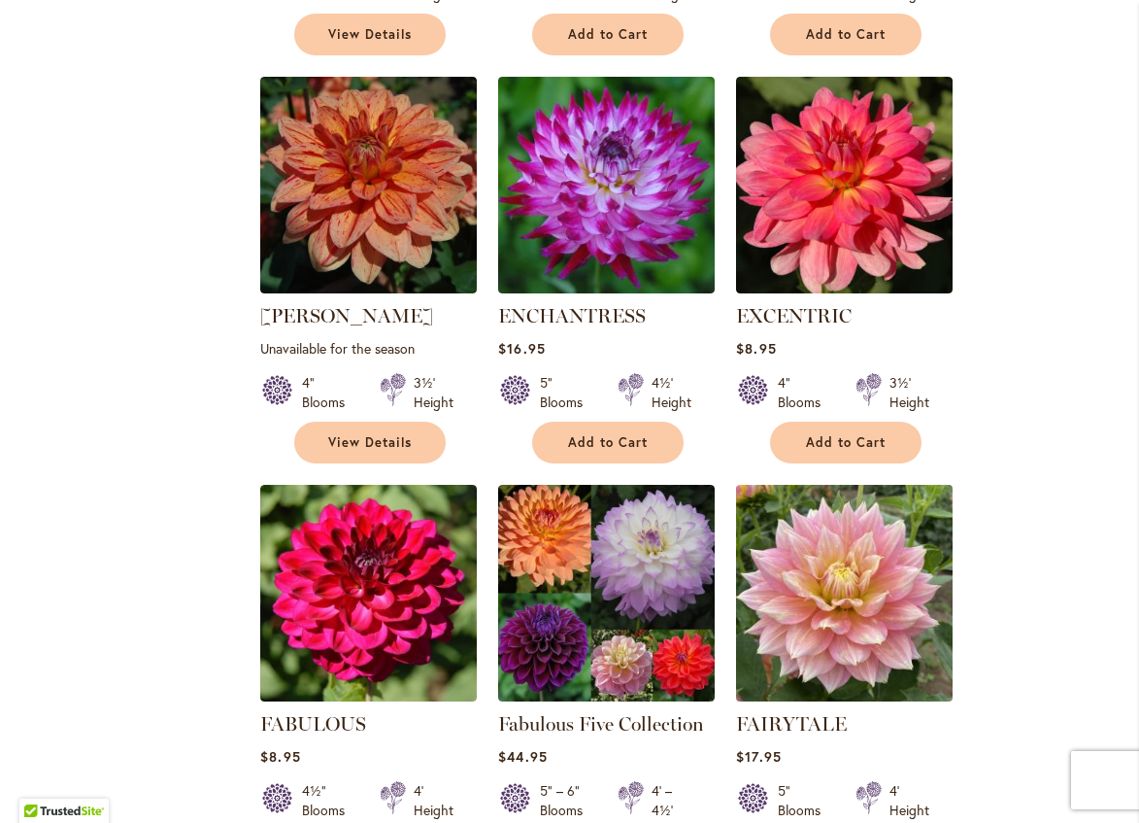
click at [855, 479] on img at bounding box center [844, 592] width 227 height 227
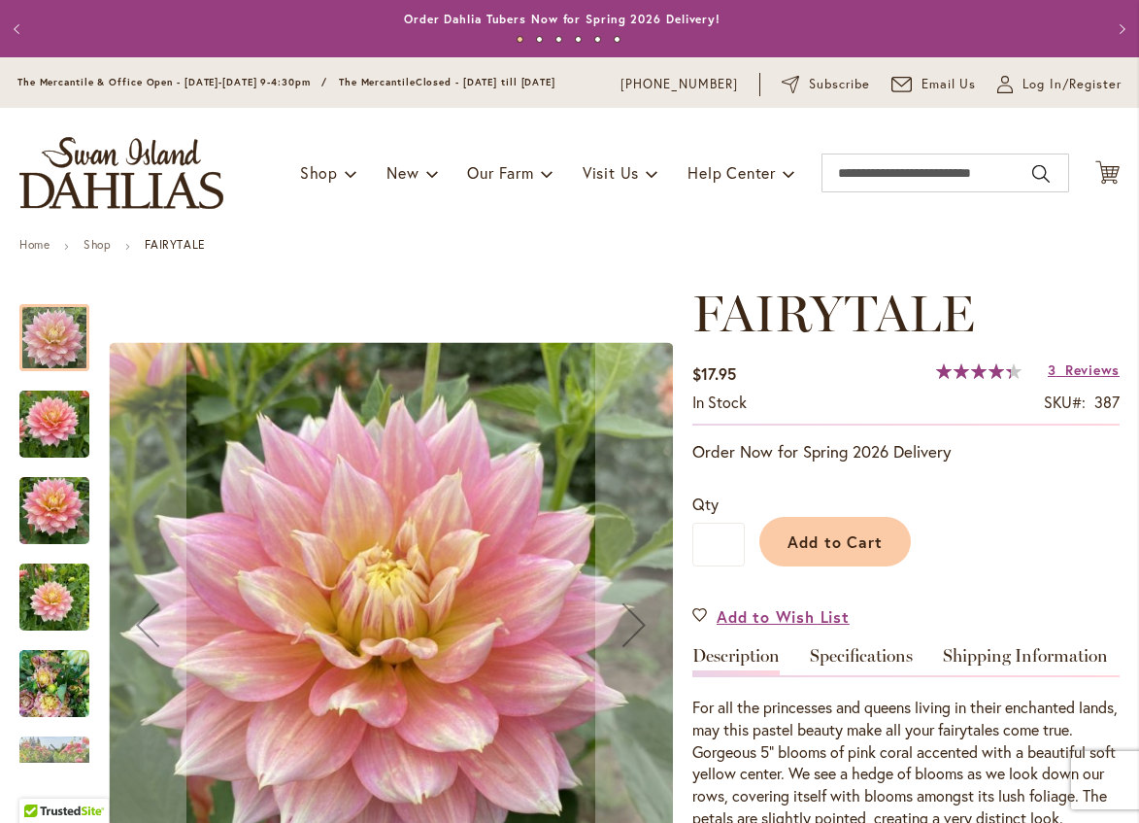
click at [48, 358] on div at bounding box center [54, 337] width 70 height 67
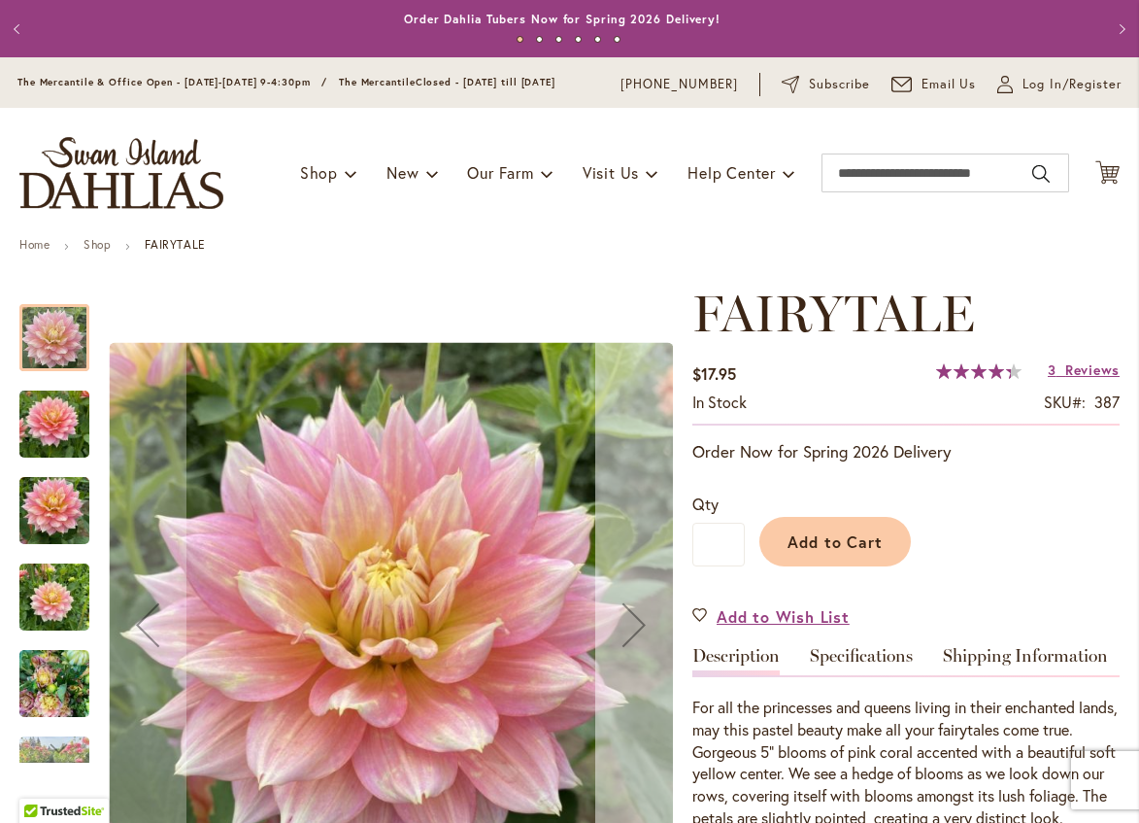
click at [632, 632] on div "Next" at bounding box center [634, 625] width 78 height 78
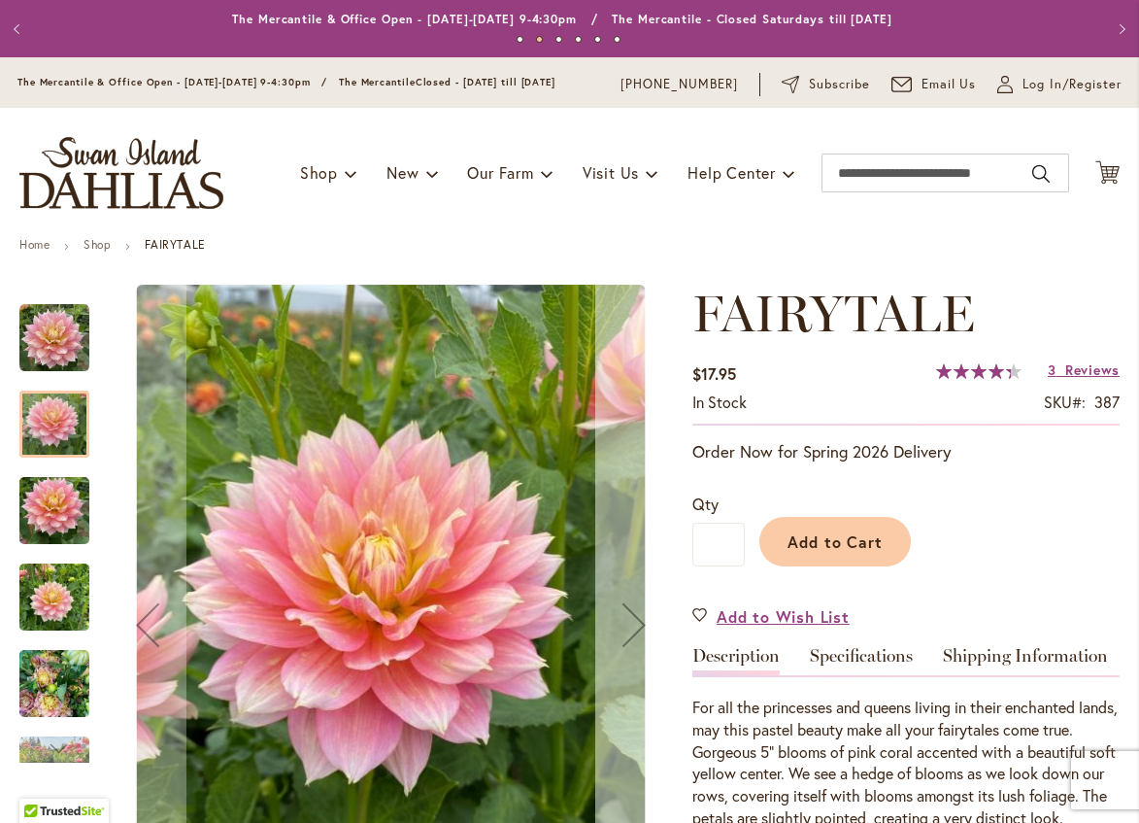
click at [628, 633] on div "Next" at bounding box center [634, 625] width 78 height 78
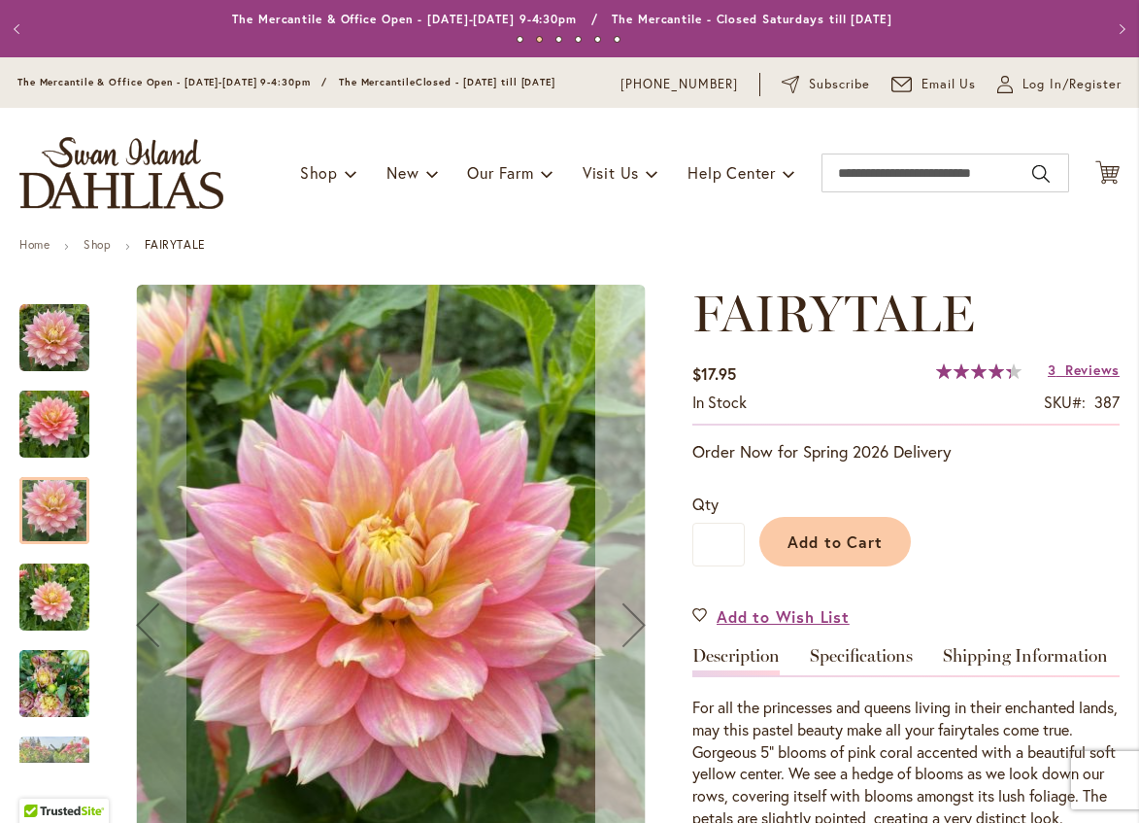
click at [628, 628] on div "Next" at bounding box center [634, 625] width 78 height 78
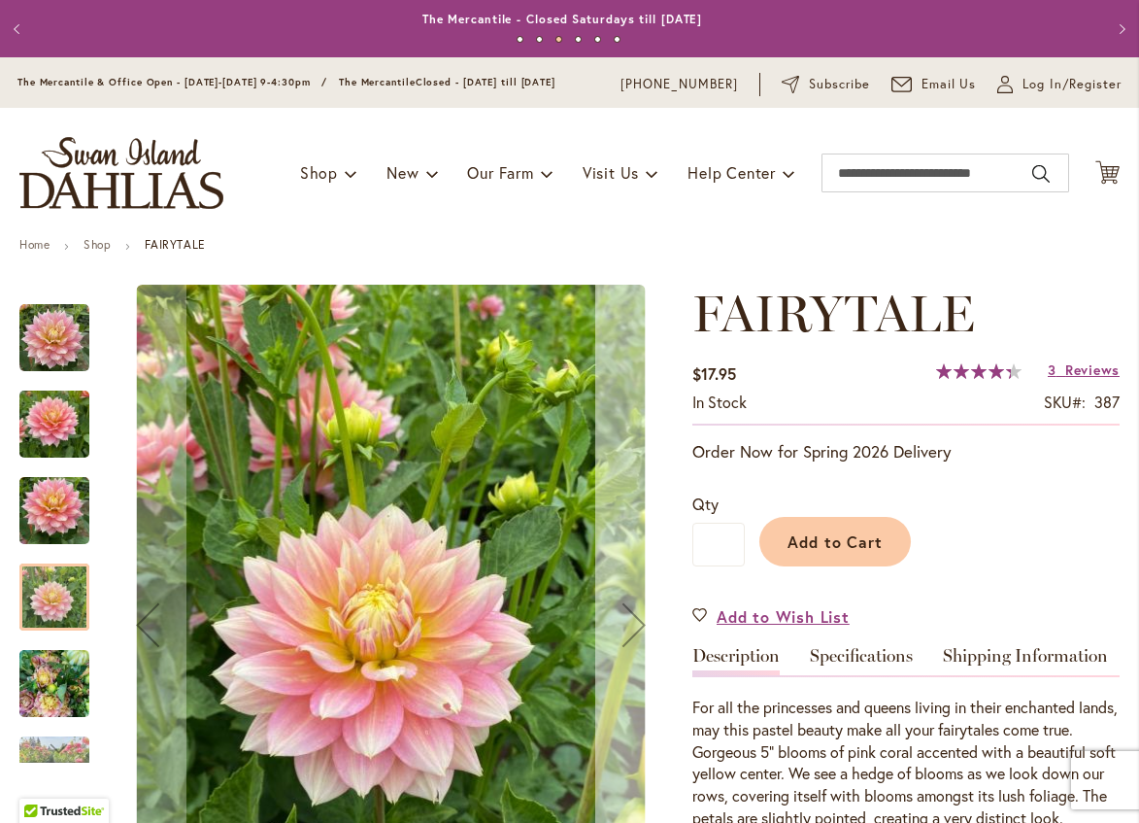
click at [636, 628] on div "Next" at bounding box center [634, 625] width 78 height 78
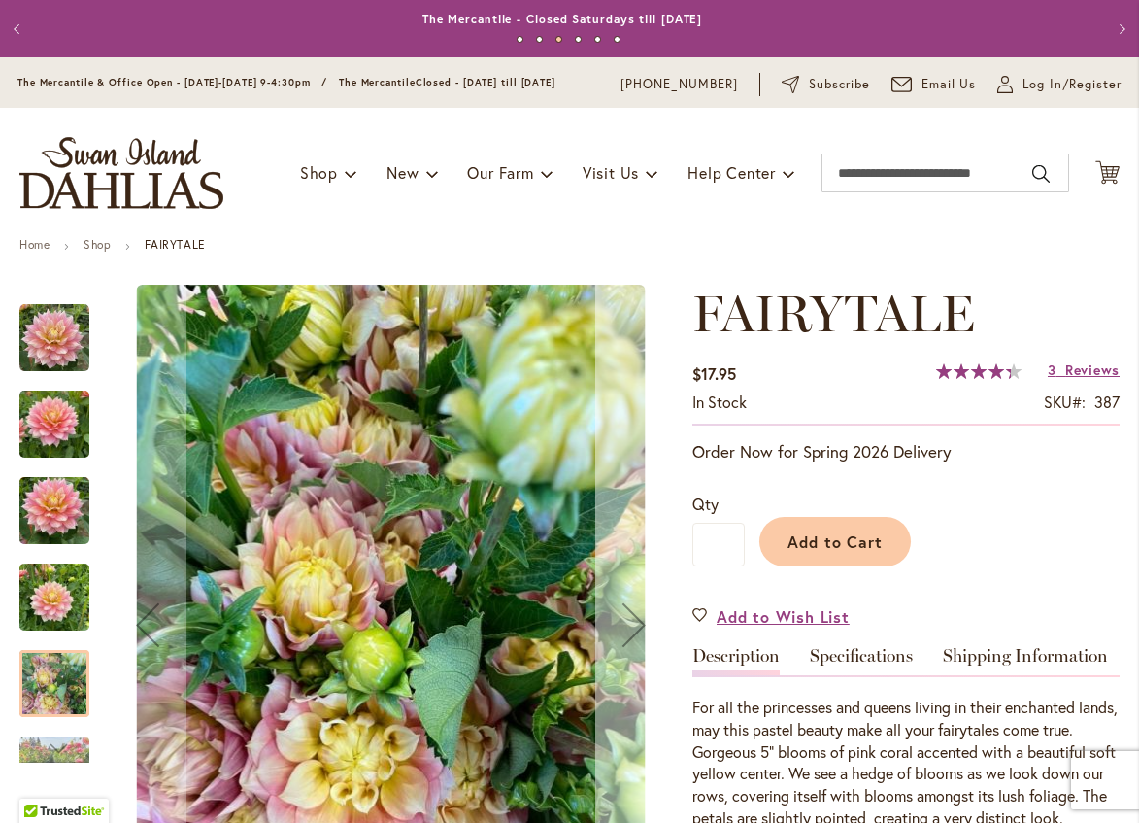
click at [631, 621] on div "Next" at bounding box center [634, 625] width 78 height 78
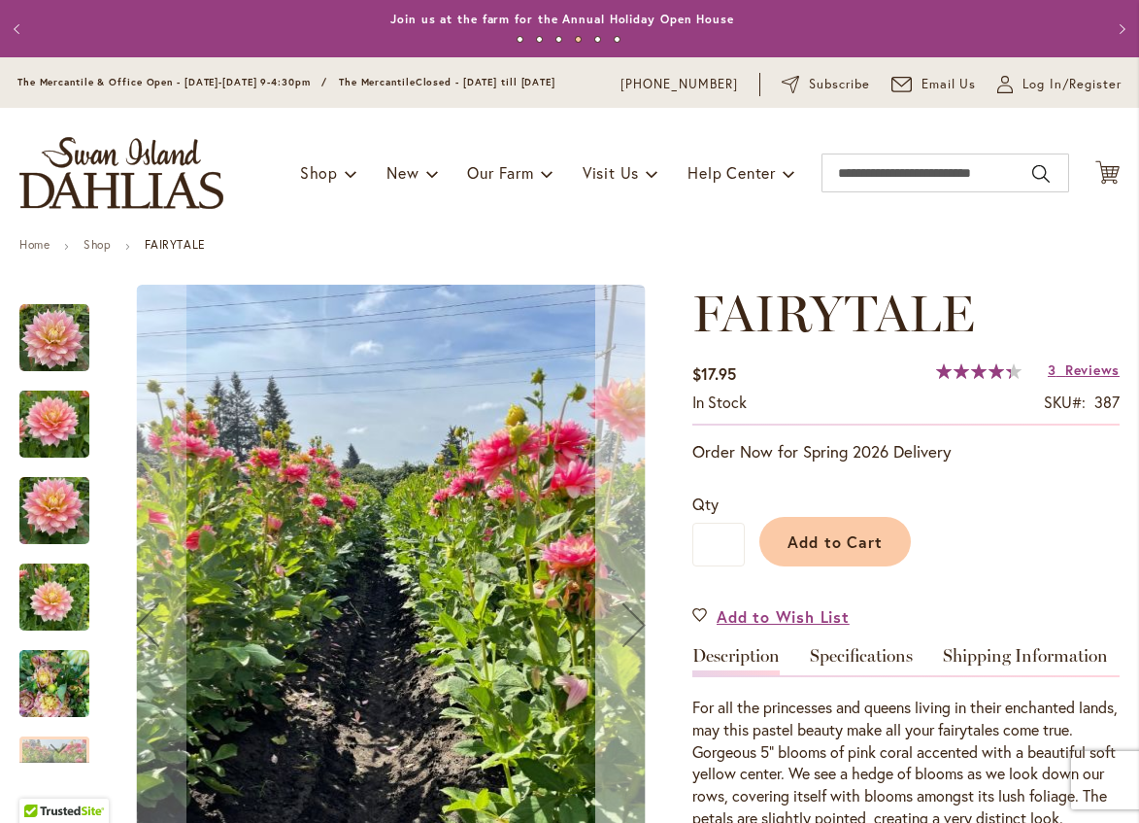
click at [631, 618] on div "Next" at bounding box center [634, 625] width 78 height 78
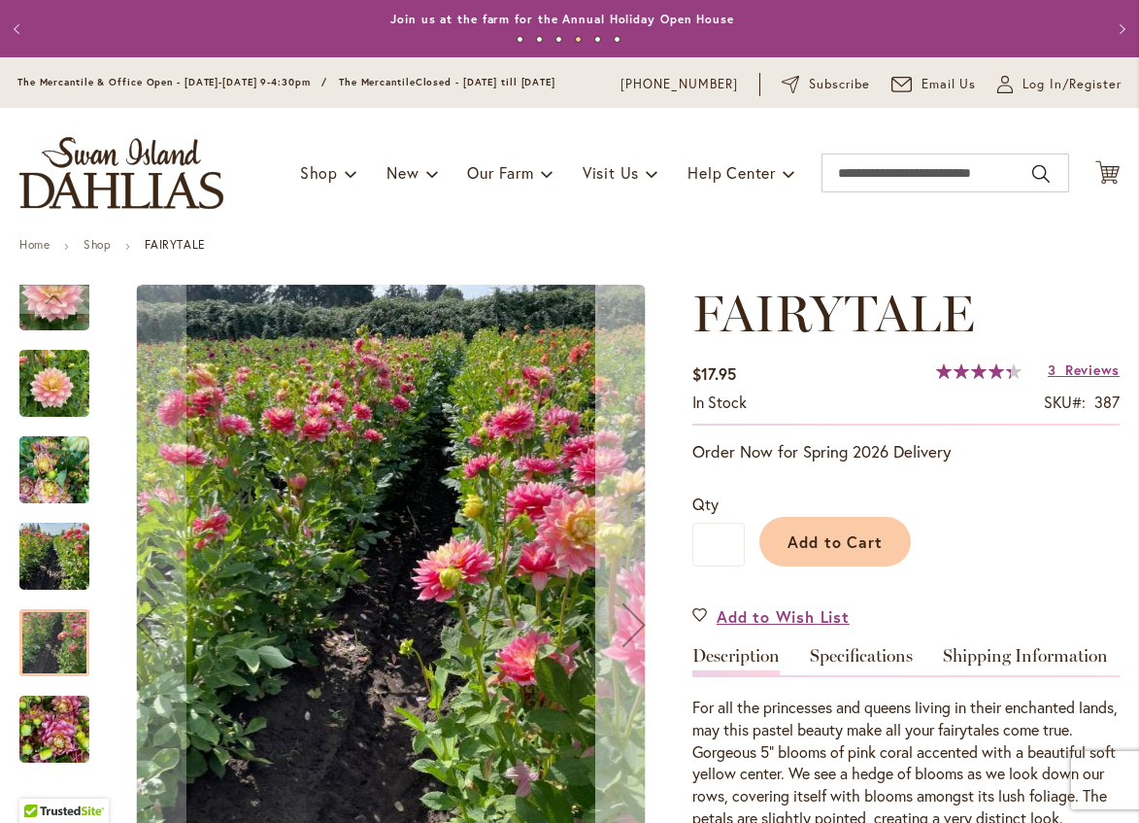
click at [628, 617] on div "Next" at bounding box center [634, 625] width 78 height 78
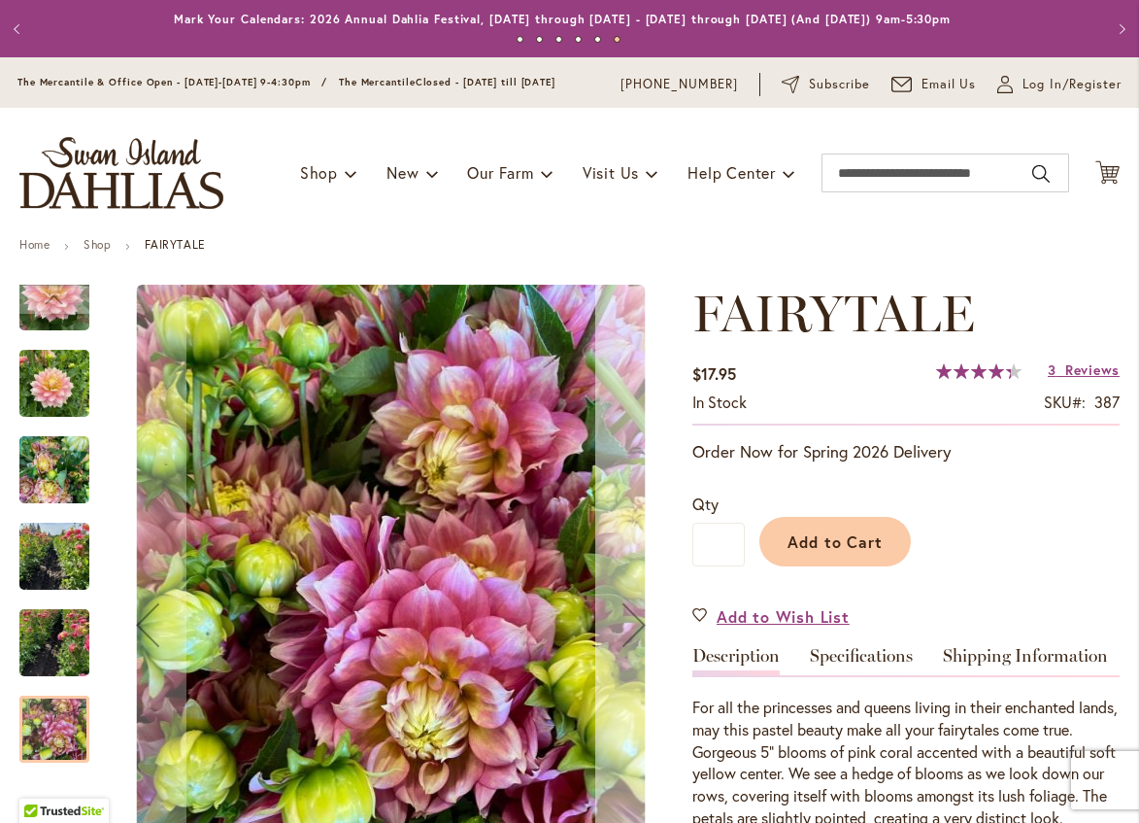
click at [629, 627] on div "Next" at bounding box center [634, 625] width 78 height 78
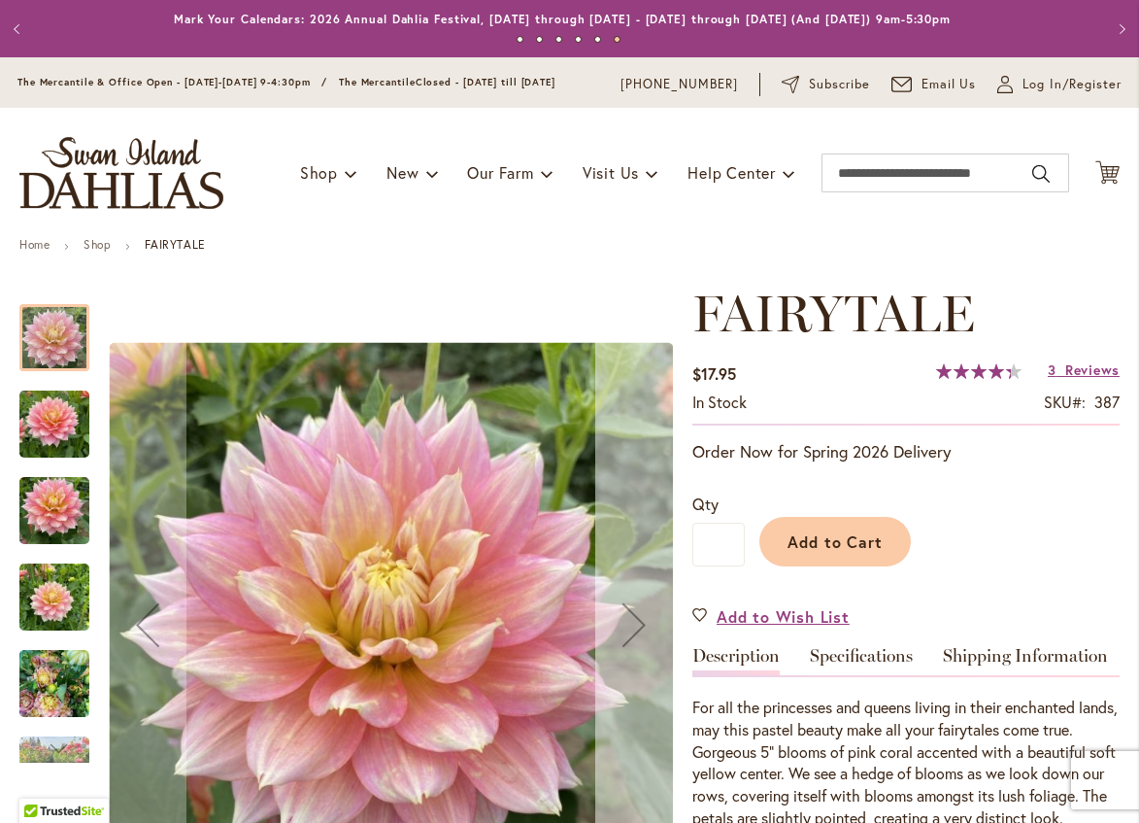
click at [628, 626] on div "Next" at bounding box center [634, 625] width 78 height 78
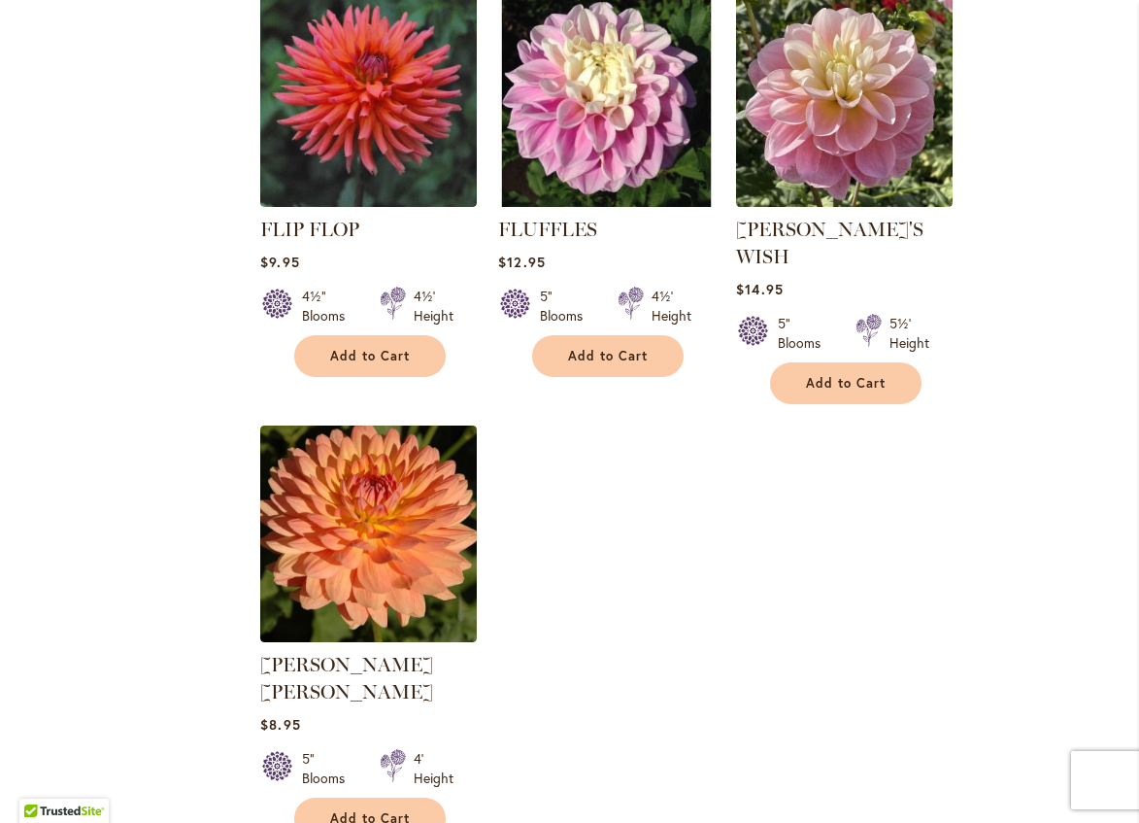
scroll to position [8777, 0]
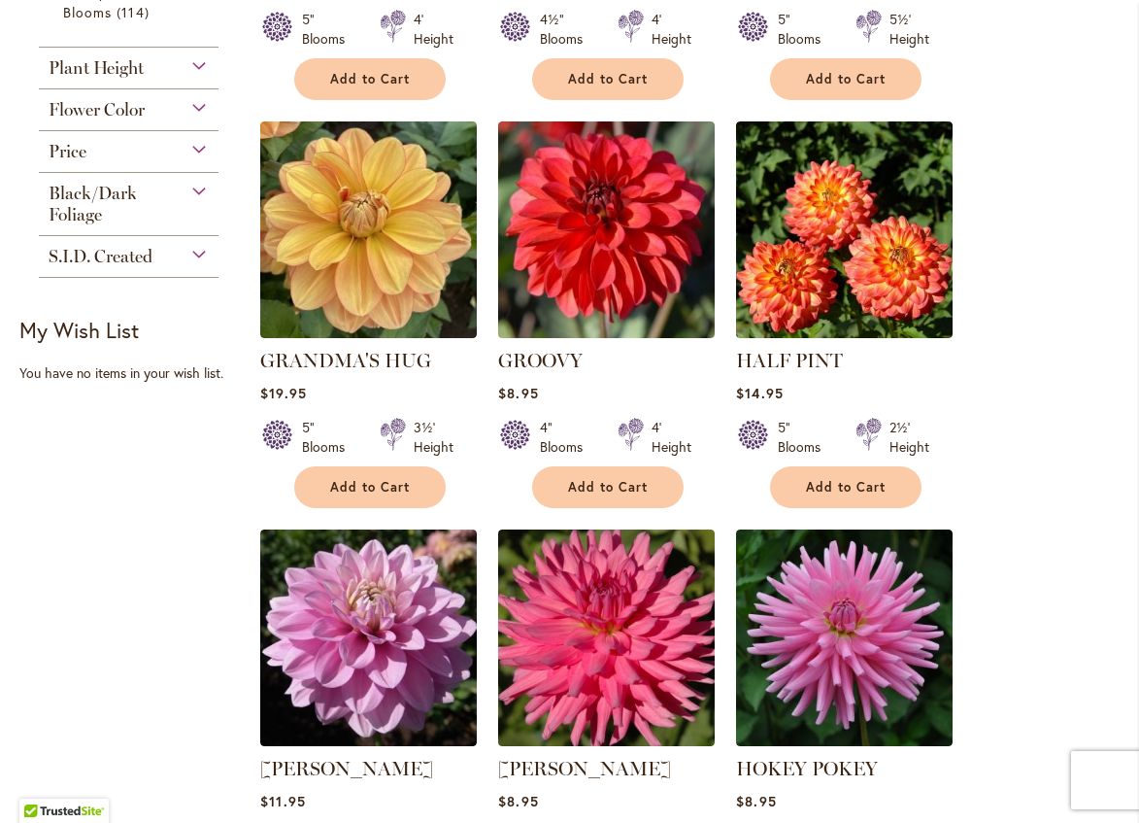
scroll to position [1360, 0]
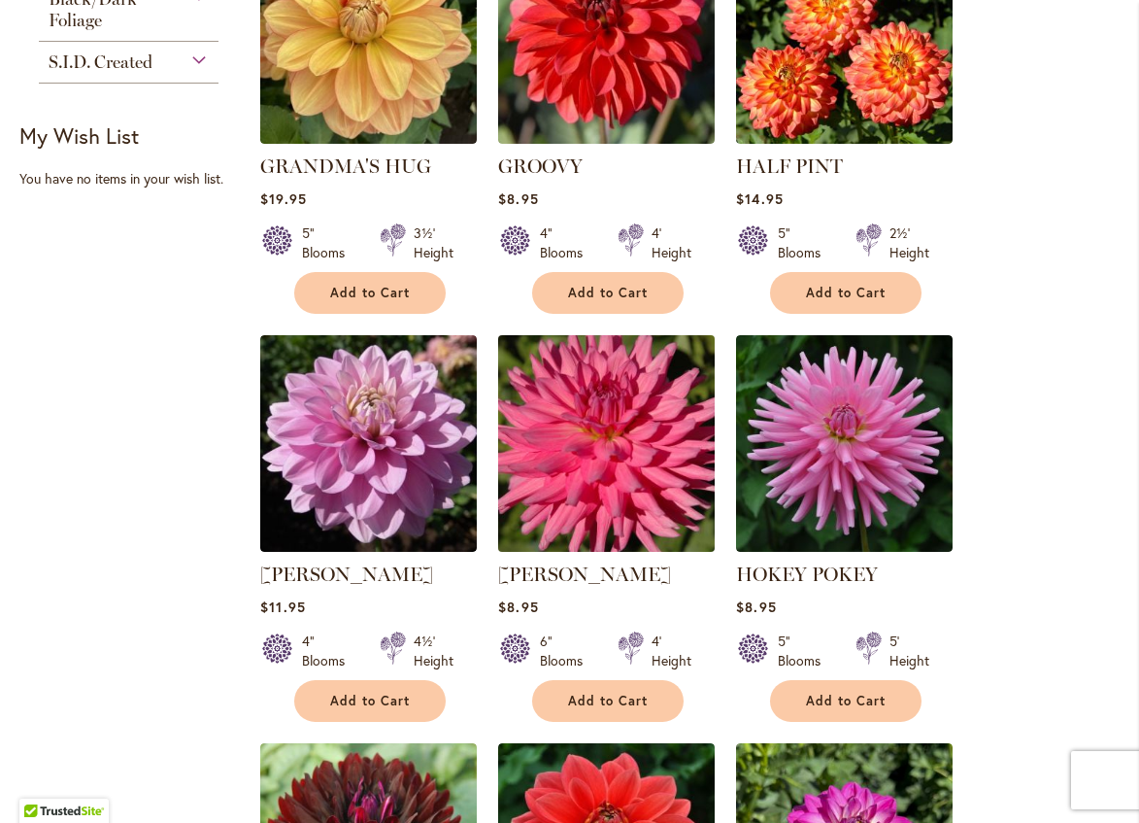
click at [586, 424] on img at bounding box center [606, 442] width 227 height 227
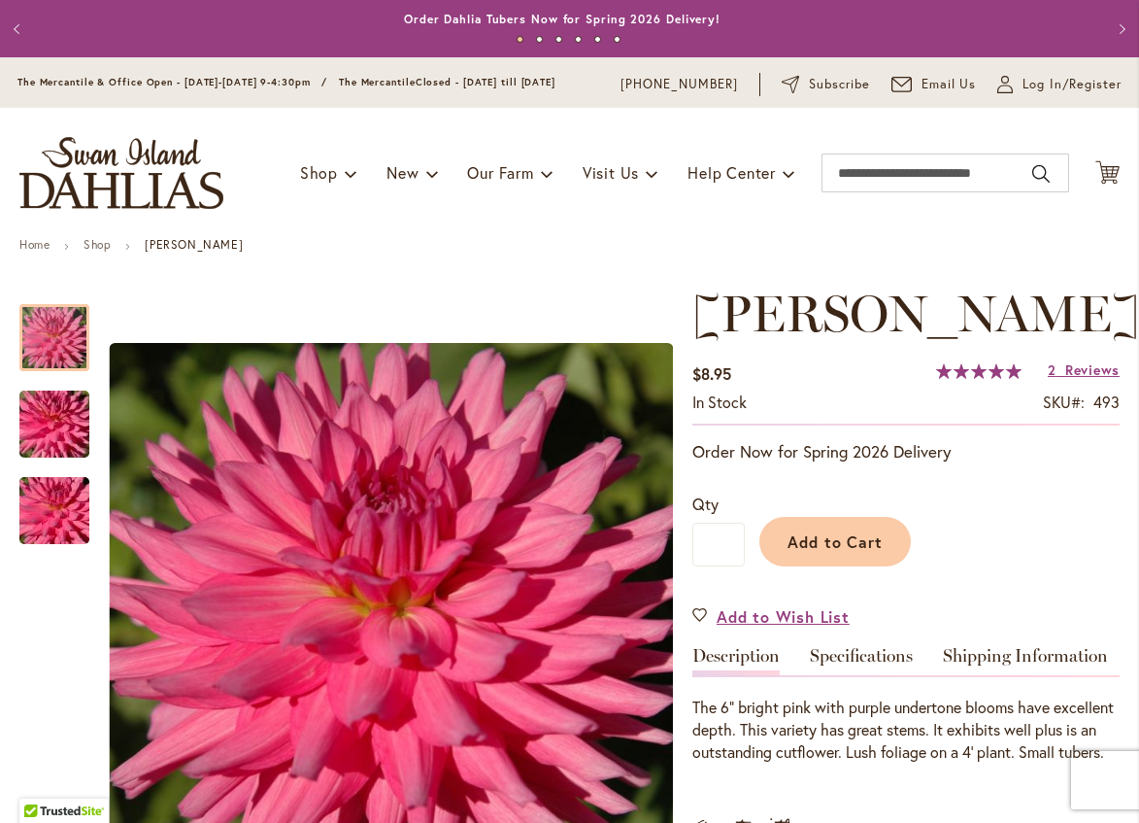
scroll to position [97, 0]
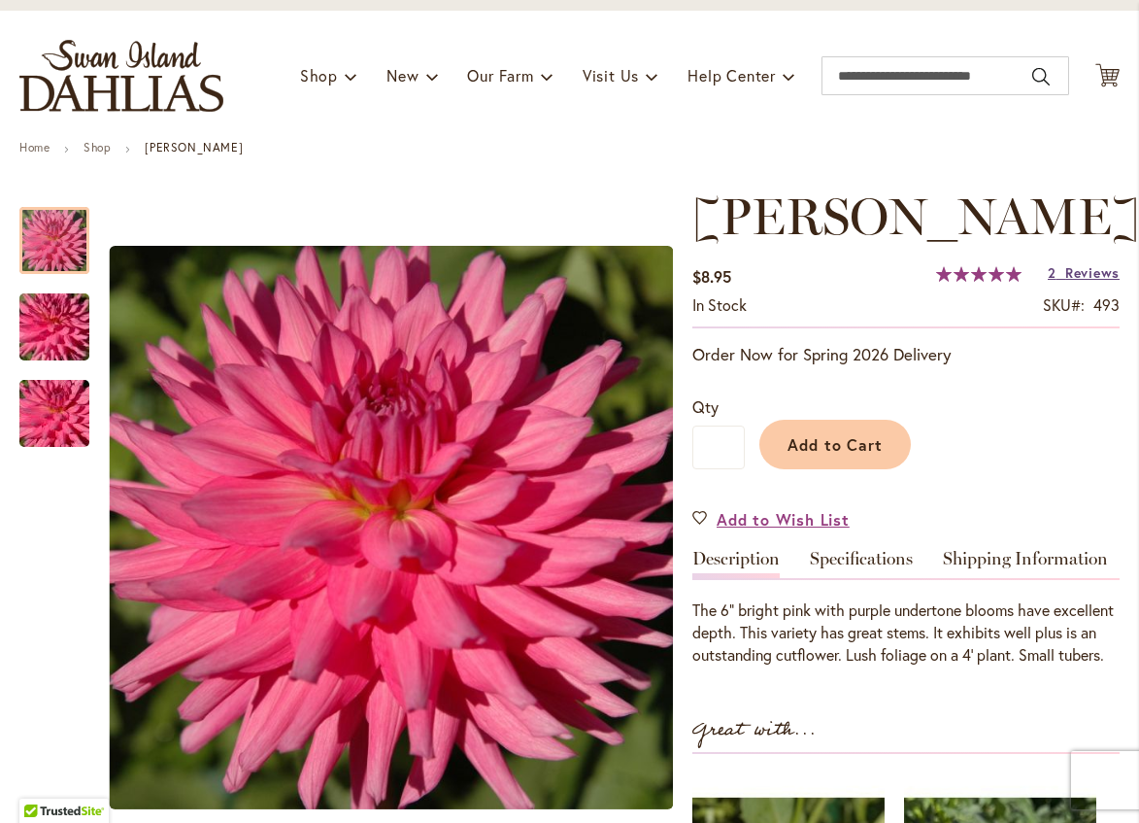
click at [1082, 282] on span "Reviews" at bounding box center [1093, 272] width 54 height 18
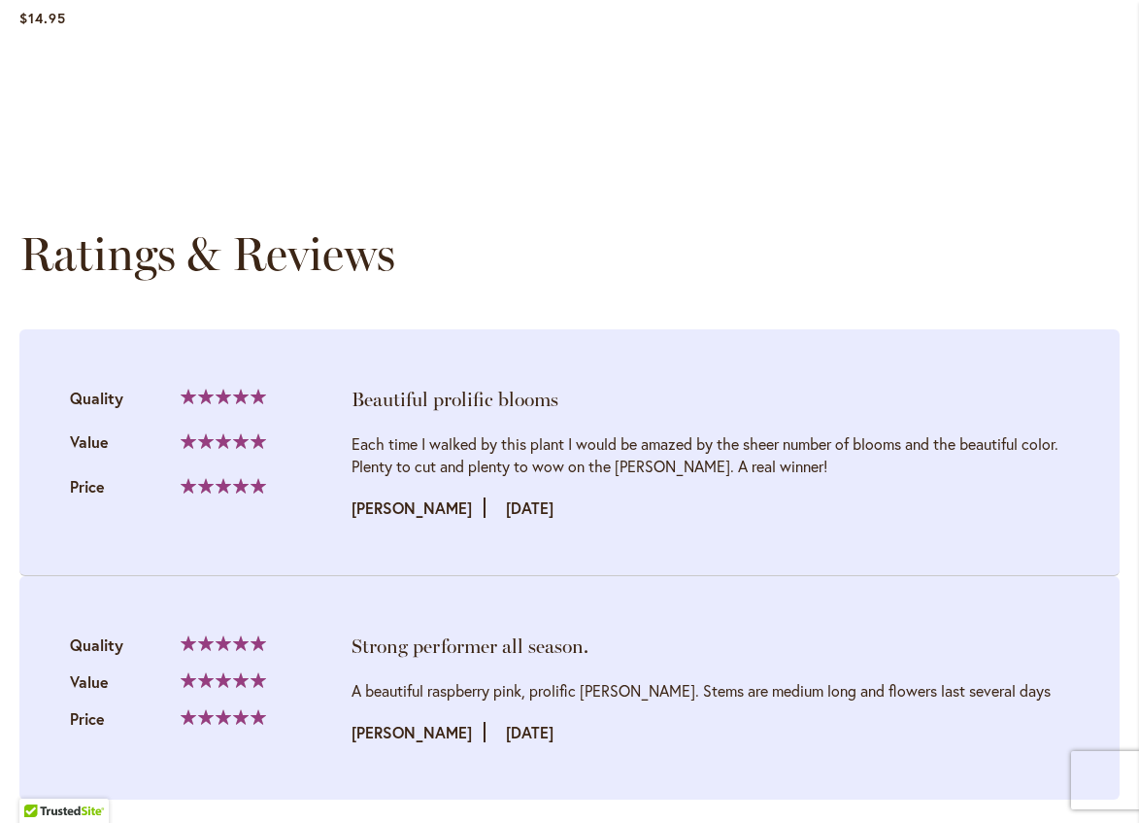
scroll to position [1905, 0]
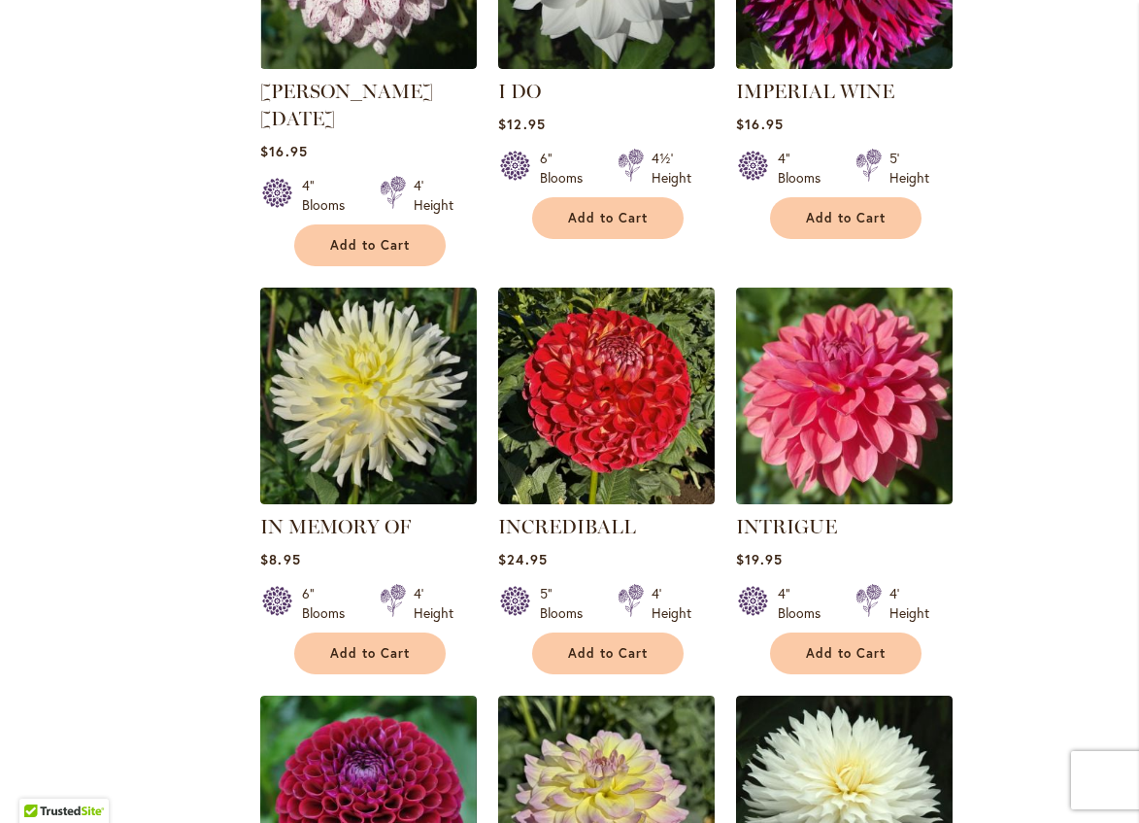
scroll to position [2720, 0]
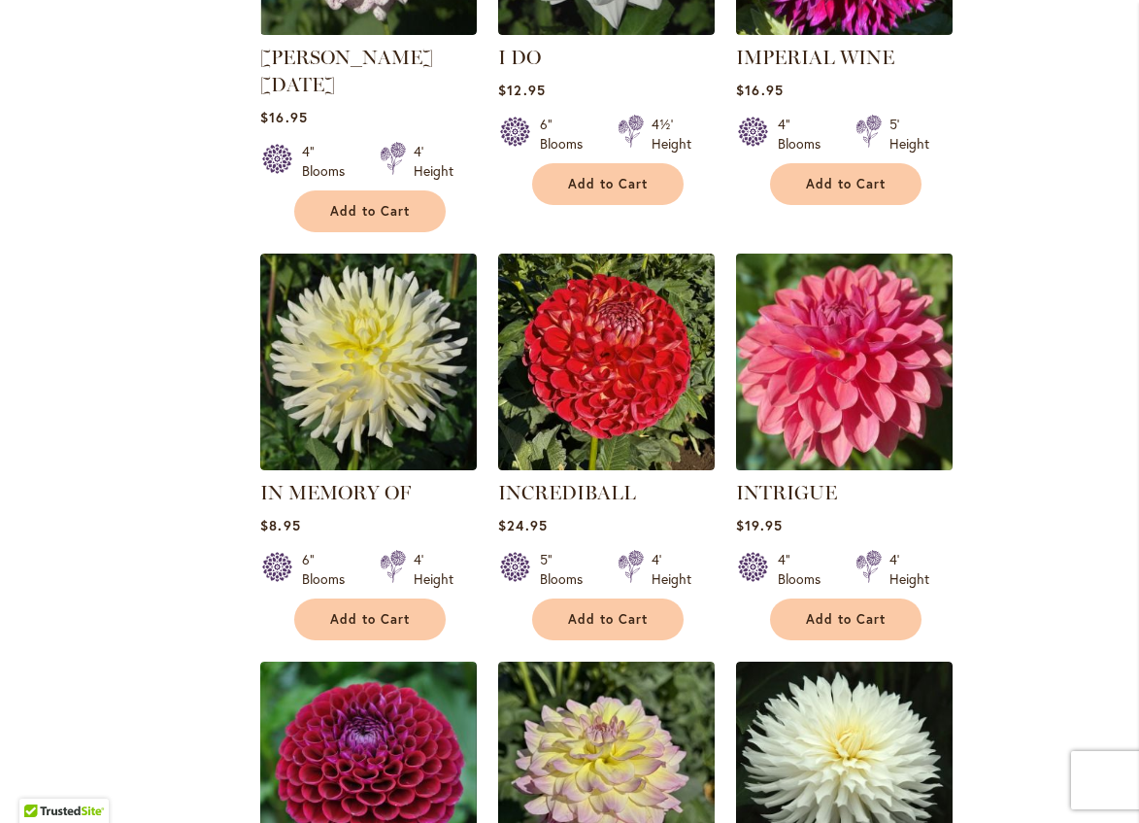
click at [831, 343] on img at bounding box center [844, 361] width 227 height 227
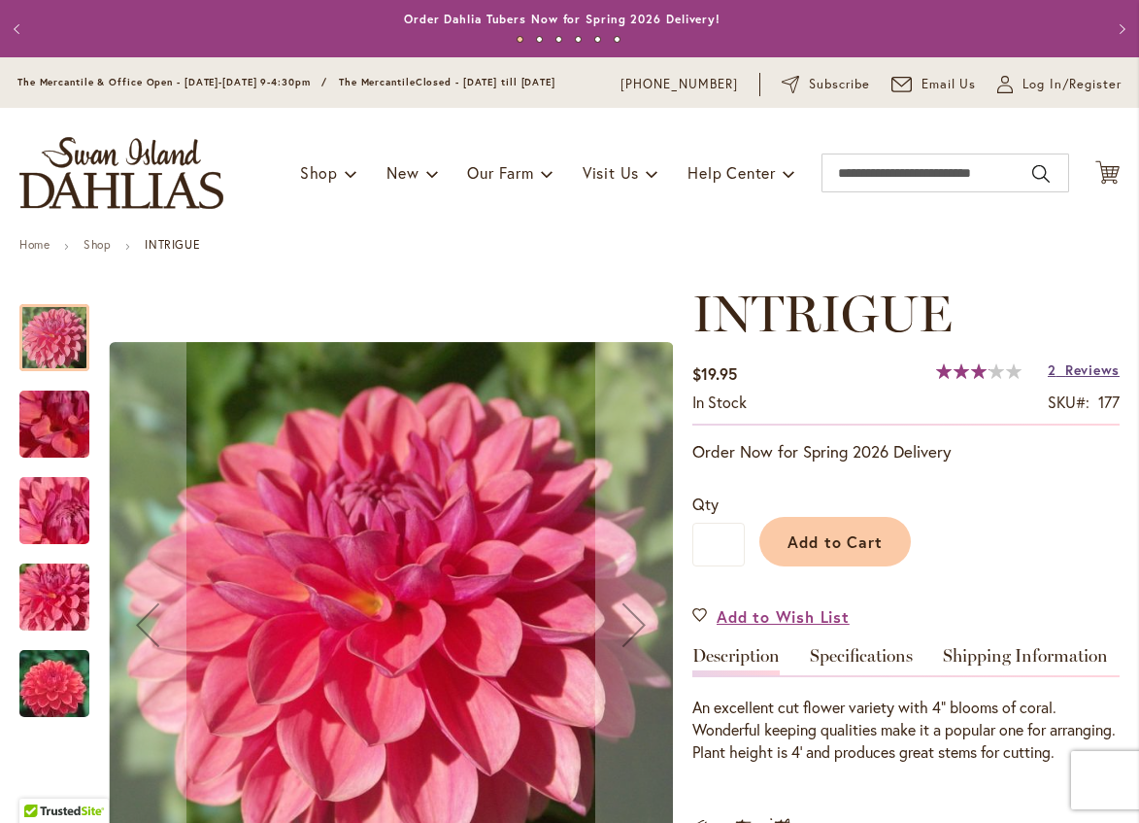
click at [1079, 379] on span "Reviews" at bounding box center [1093, 369] width 54 height 18
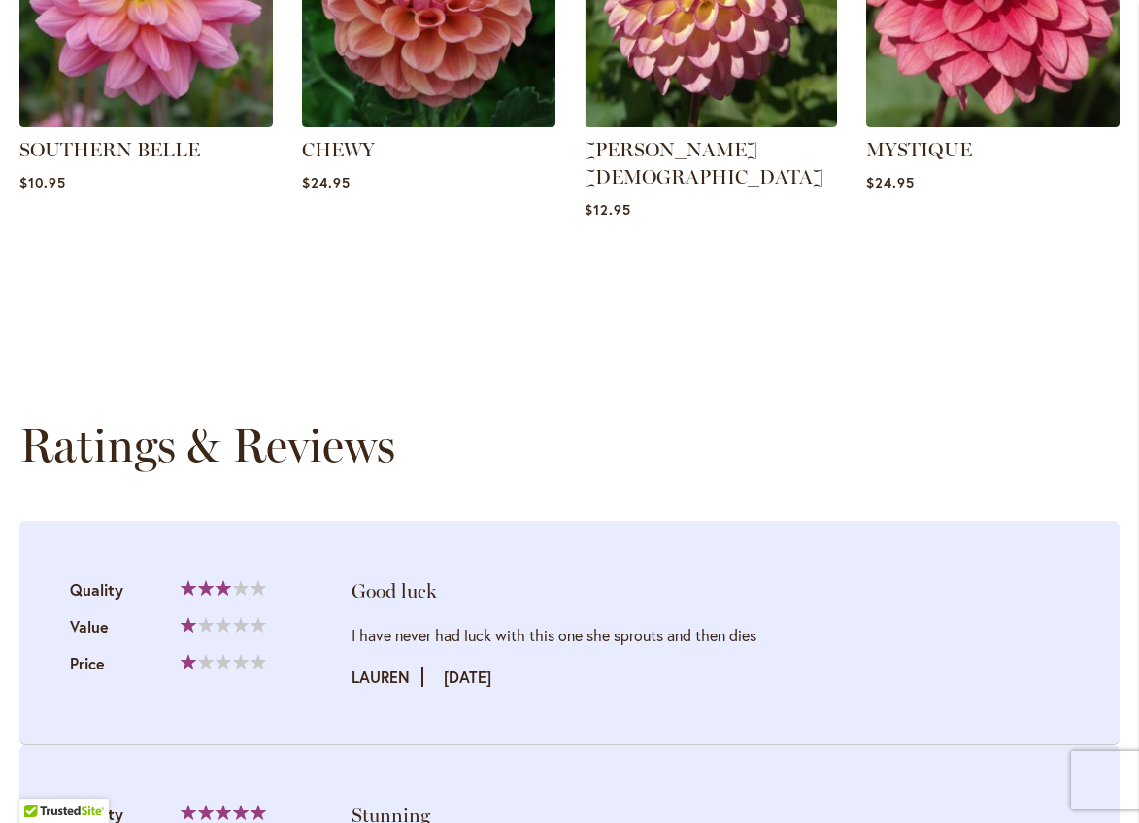
scroll to position [1944, 0]
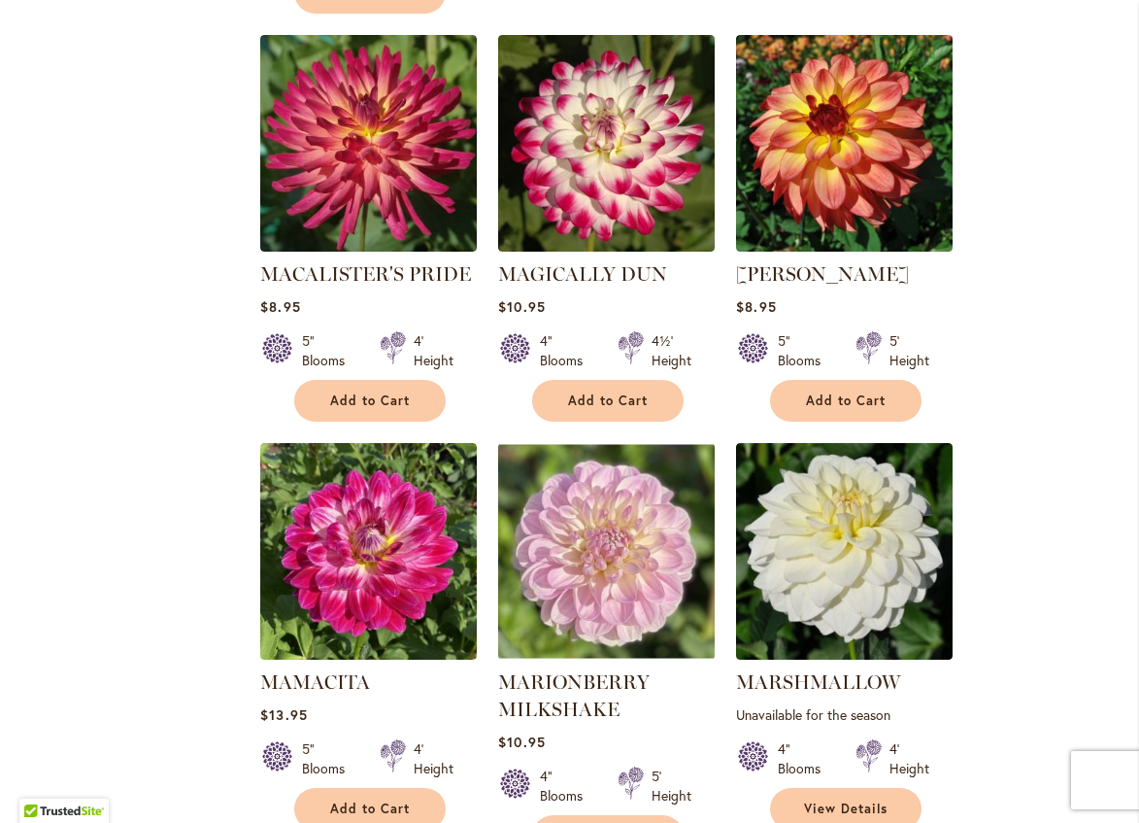
scroll to position [5910, 0]
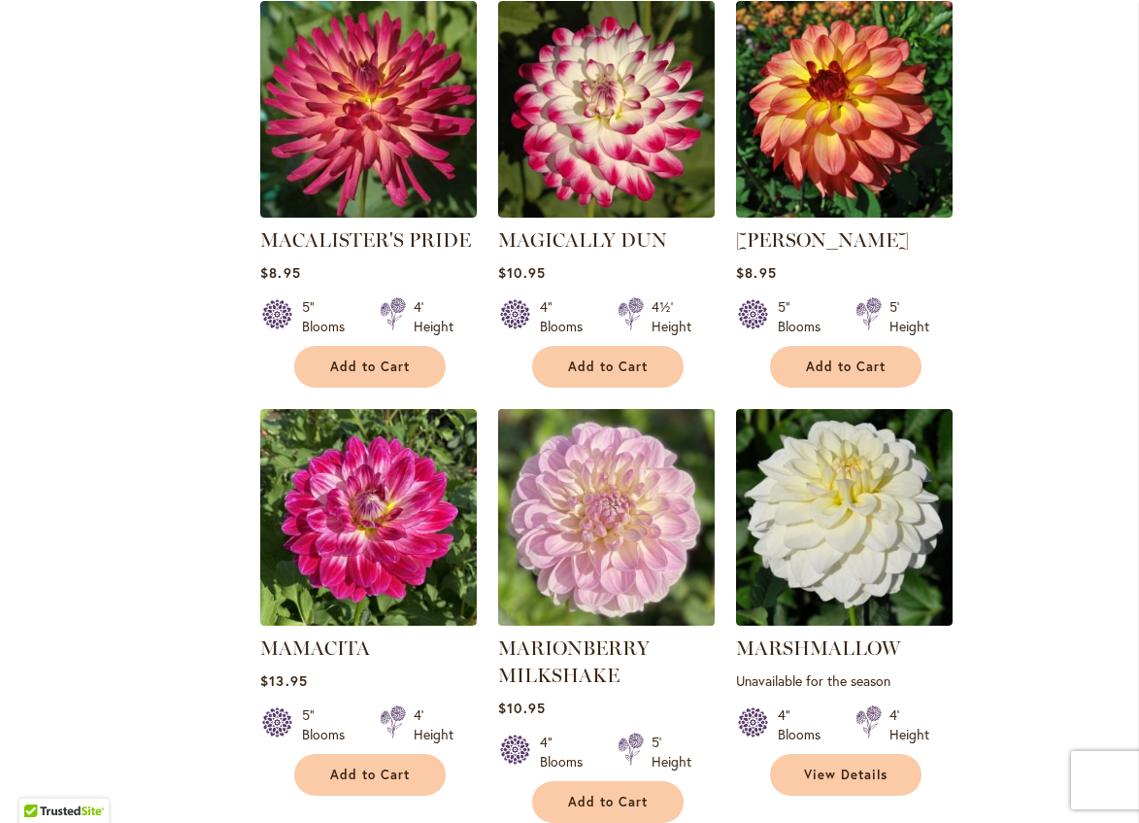
click at [625, 403] on img at bounding box center [606, 516] width 227 height 227
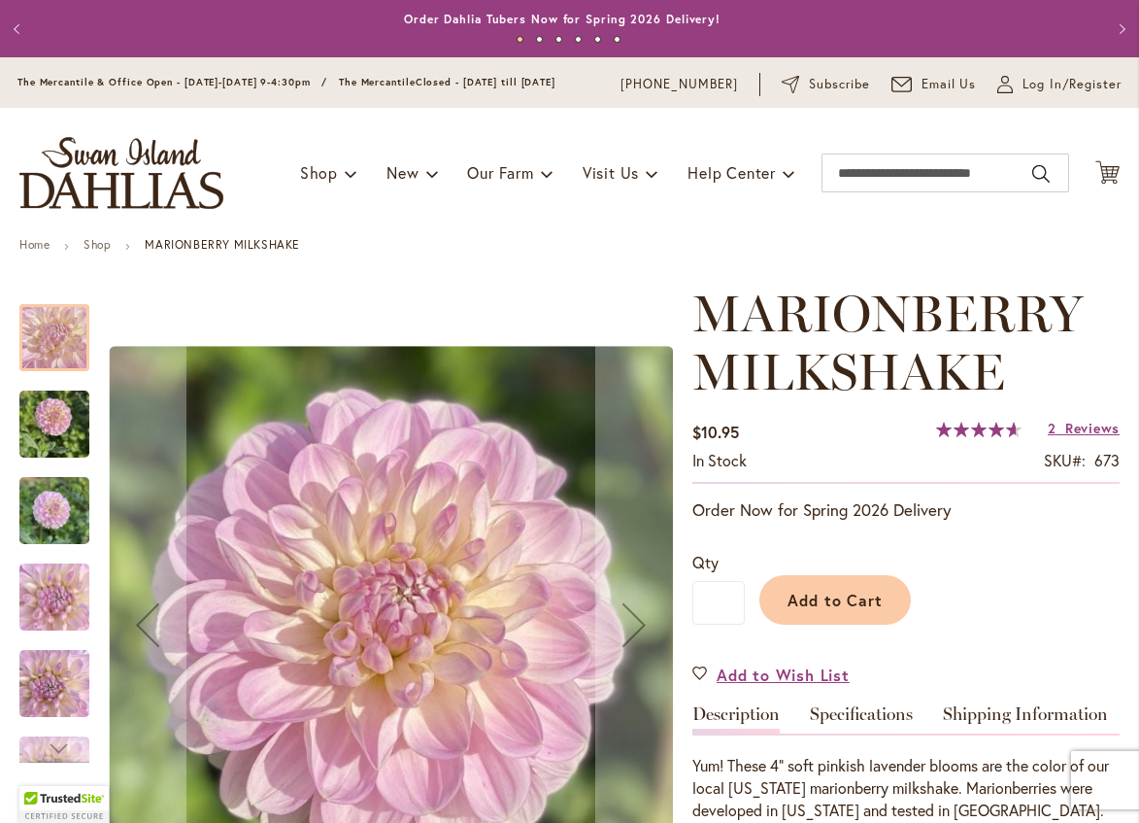
click at [52, 361] on div at bounding box center [54, 337] width 70 height 67
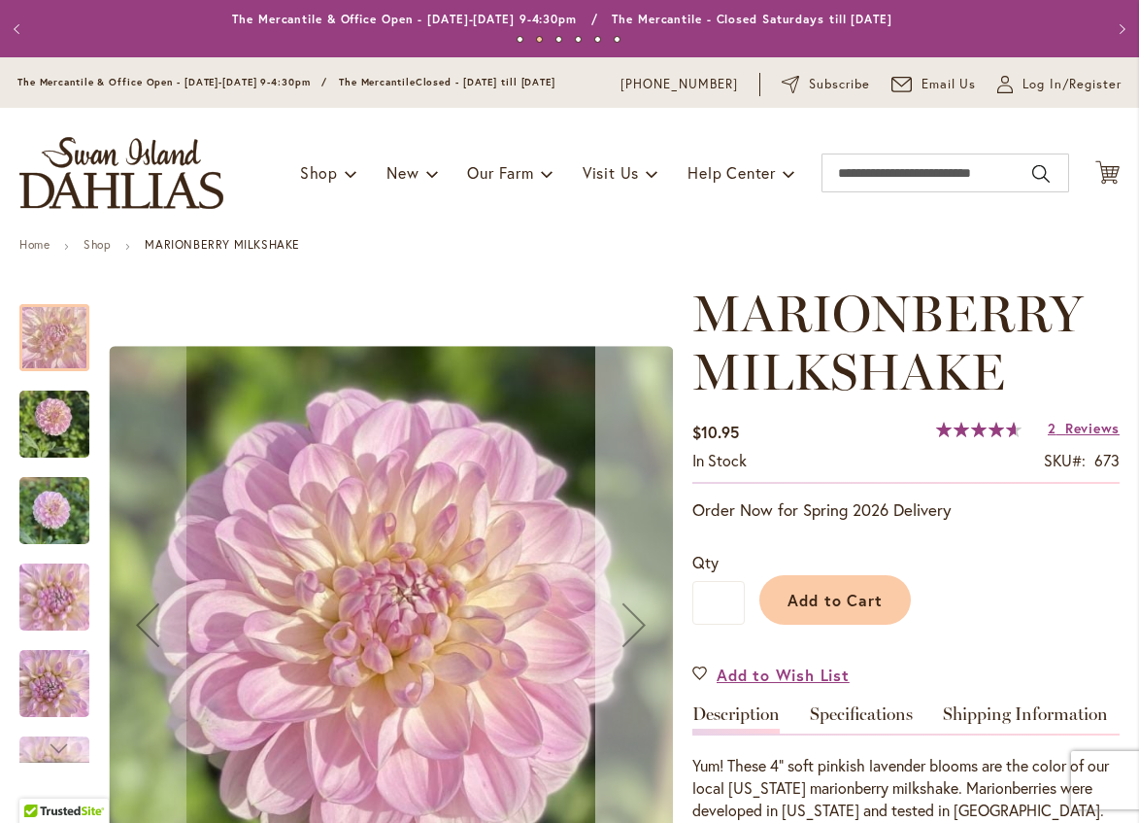
click at [636, 633] on div "Next" at bounding box center [634, 625] width 78 height 78
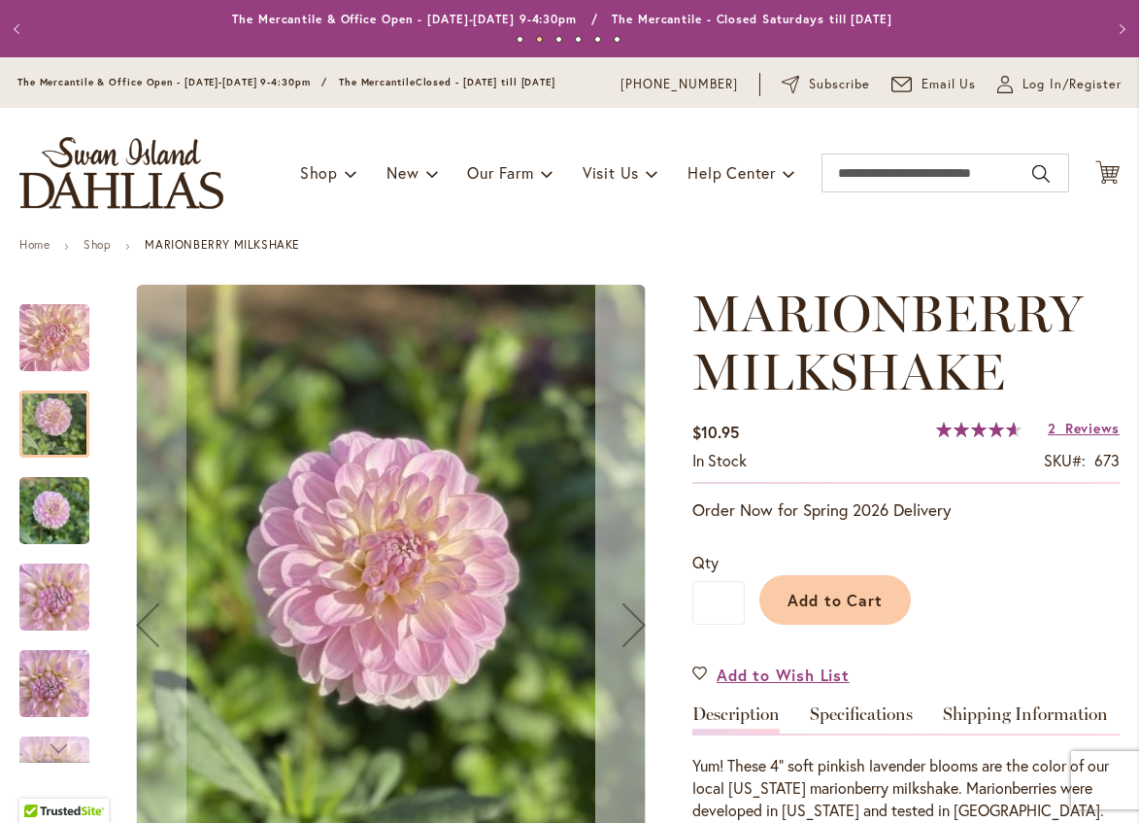
click at [636, 630] on div "Next" at bounding box center [634, 625] width 78 height 78
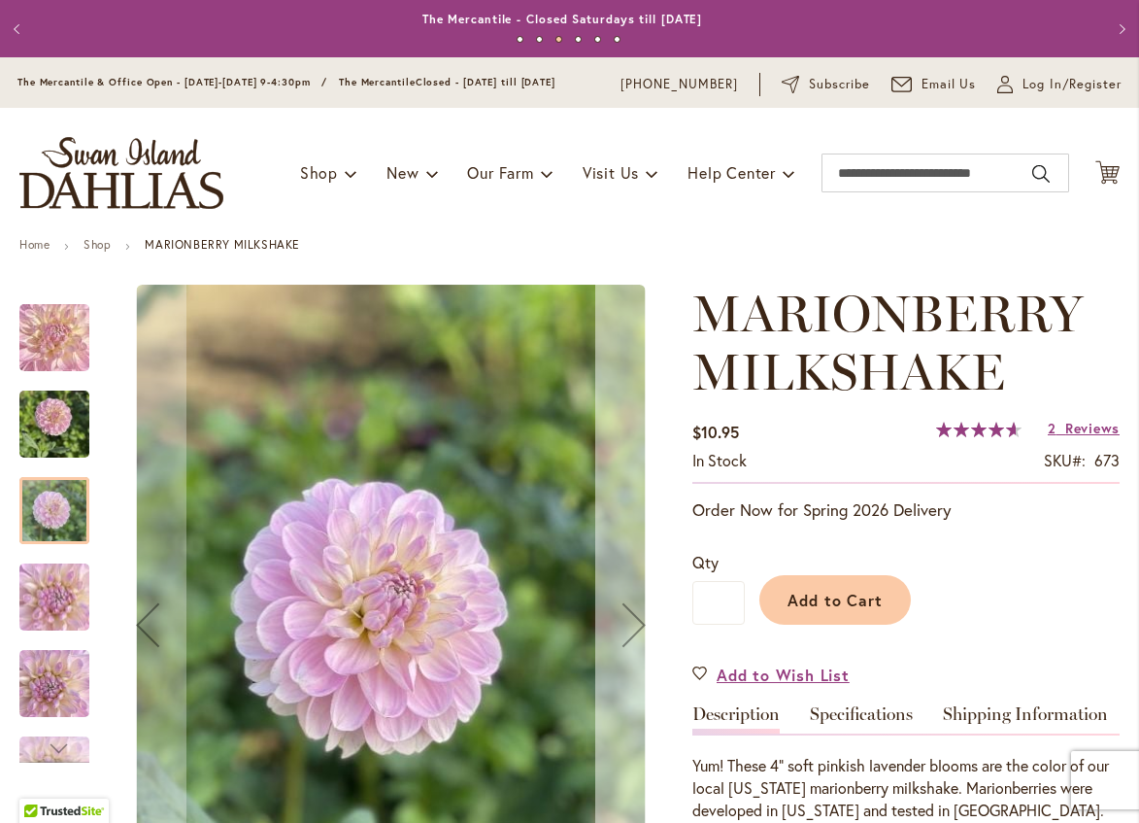
click at [634, 627] on div "Next" at bounding box center [634, 625] width 78 height 78
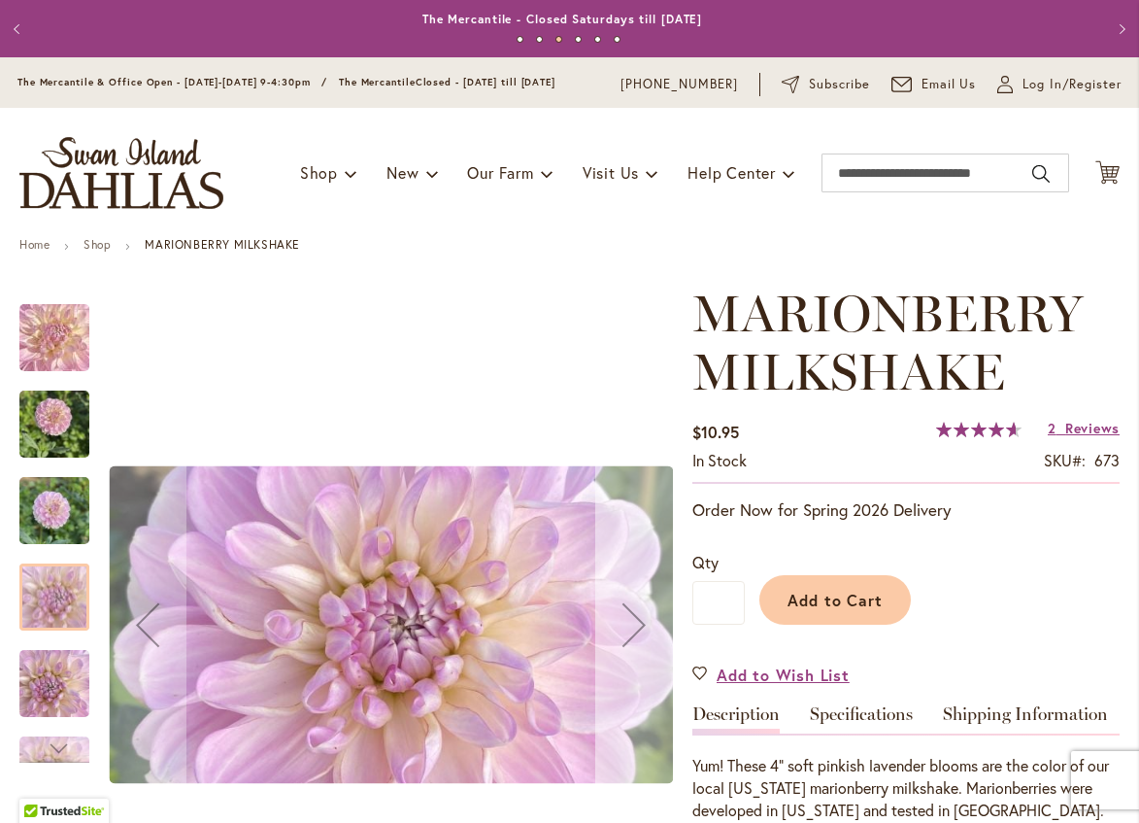
click at [631, 621] on div "Next" at bounding box center [634, 625] width 78 height 78
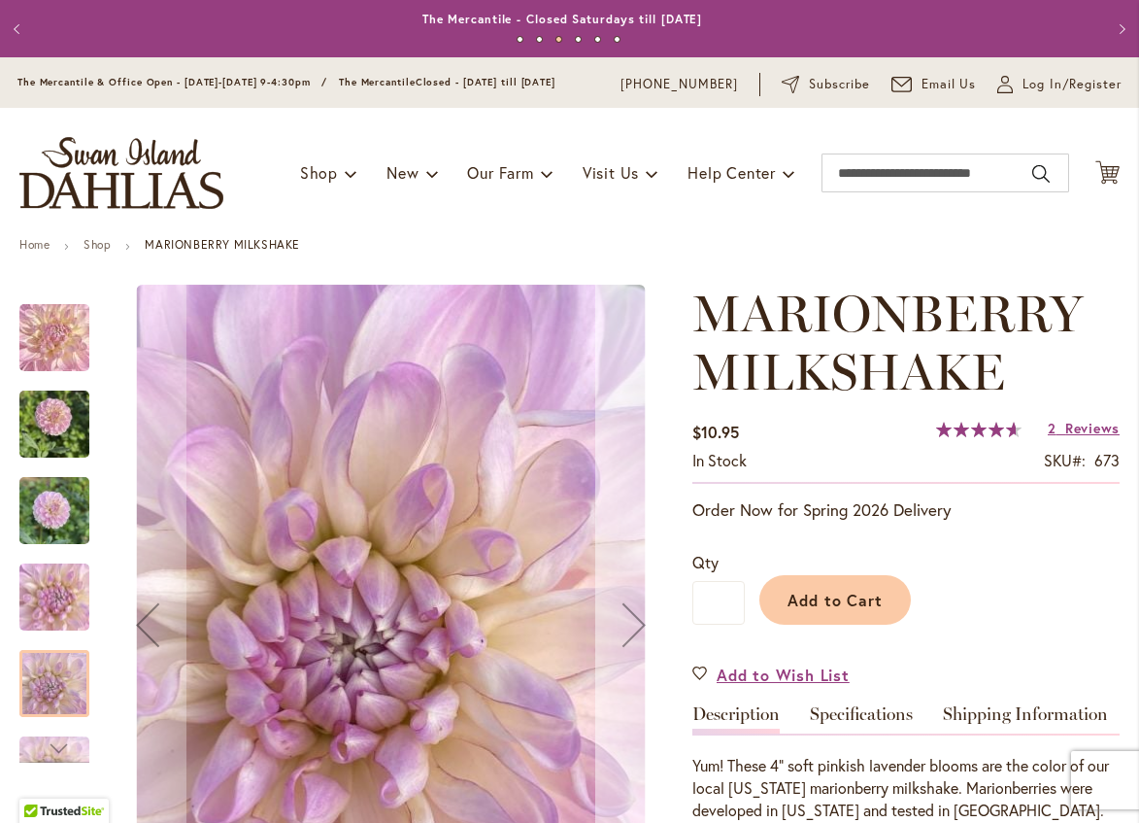
click at [631, 619] on div "Next" at bounding box center [634, 625] width 78 height 78
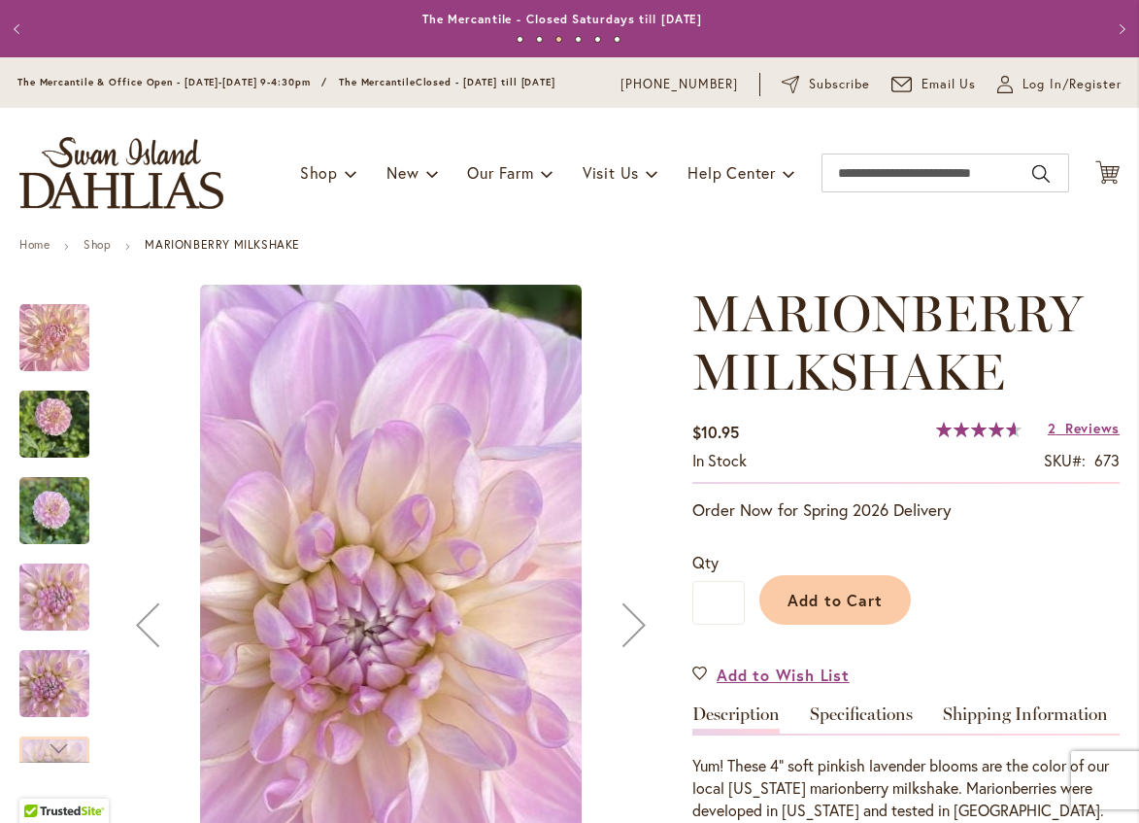
click at [630, 616] on div "Next" at bounding box center [634, 625] width 78 height 78
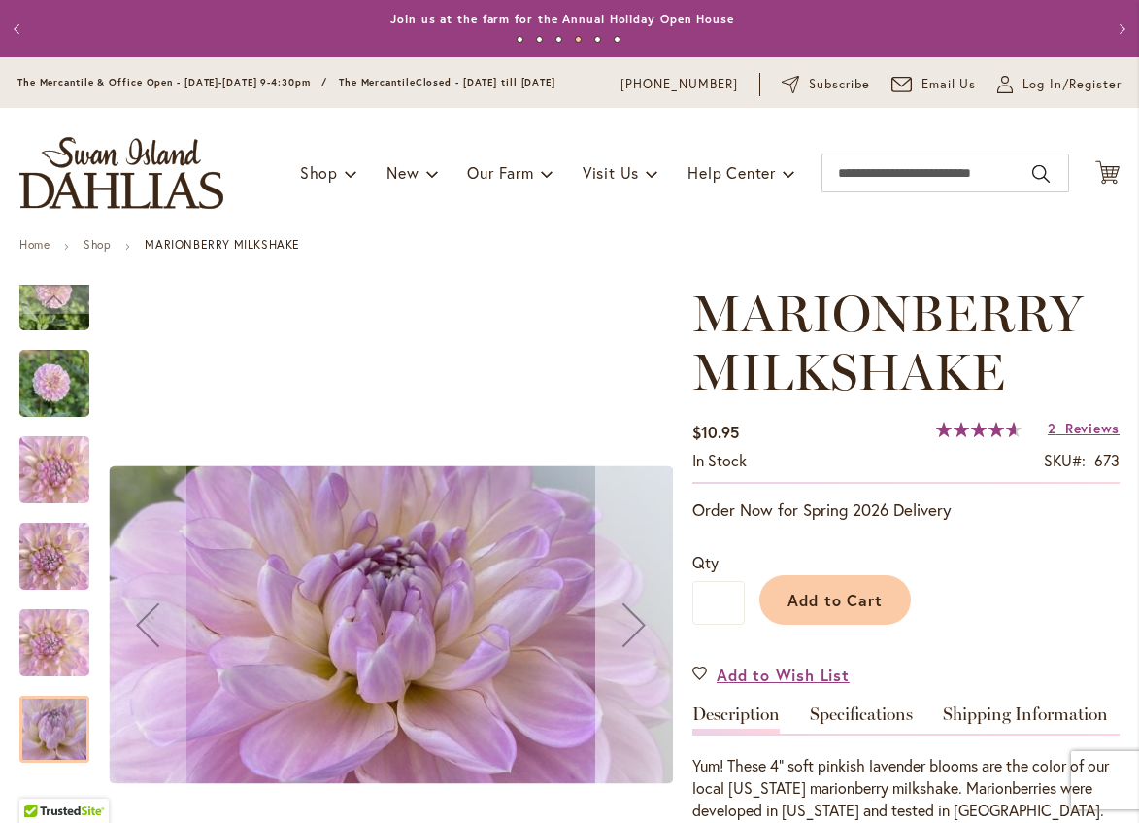
click at [629, 613] on div "Next" at bounding box center [634, 625] width 78 height 78
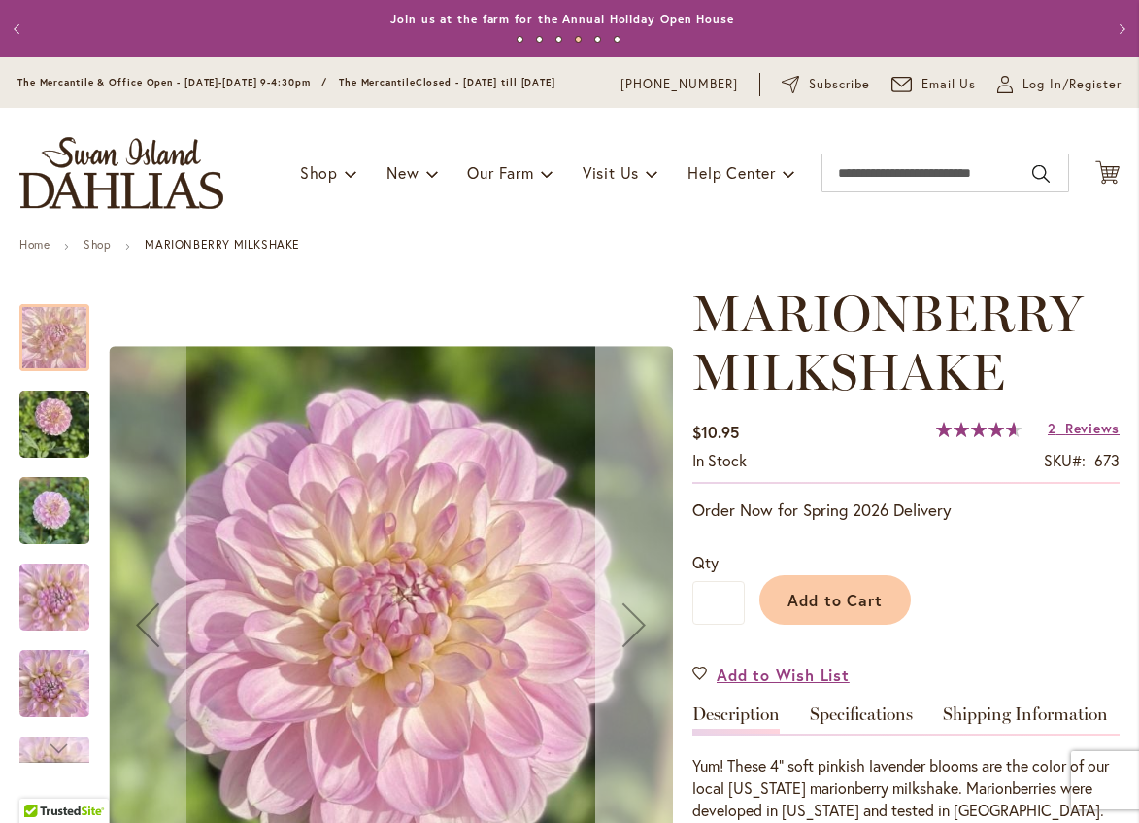
click at [629, 612] on div "Next" at bounding box center [634, 625] width 78 height 78
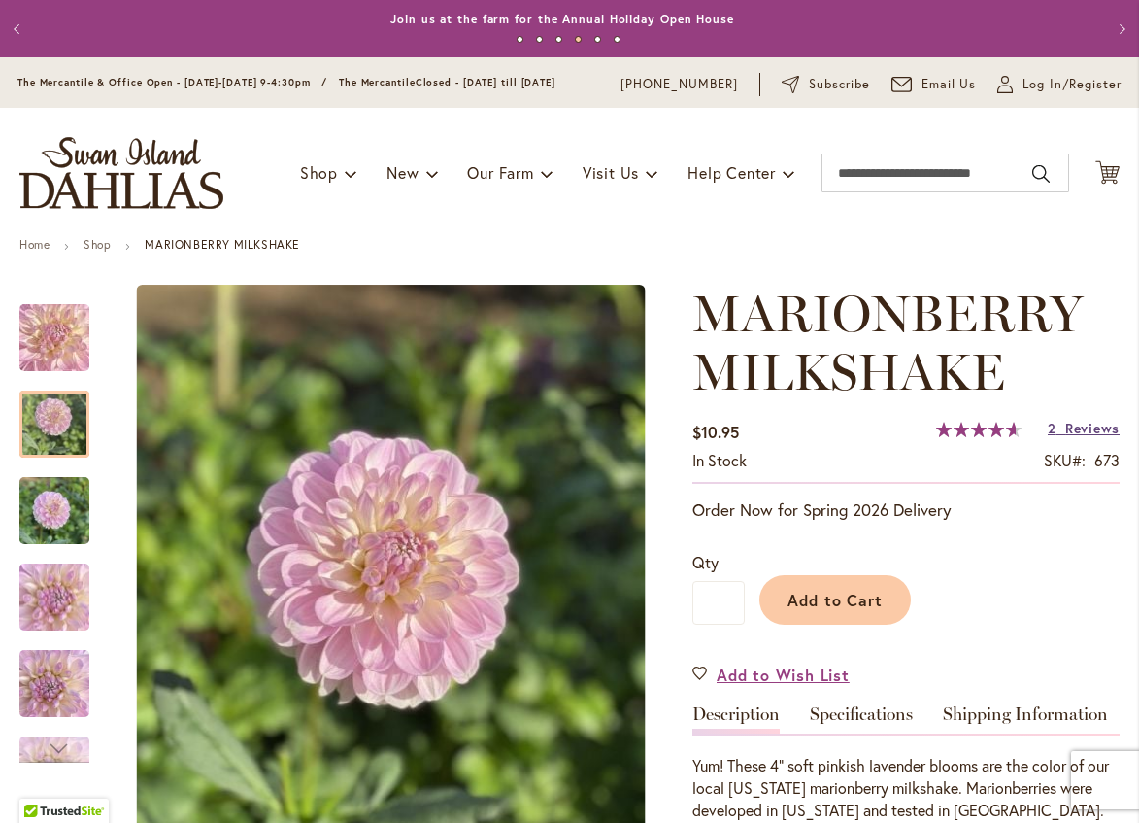
click at [1069, 437] on span "Reviews" at bounding box center [1093, 428] width 54 height 18
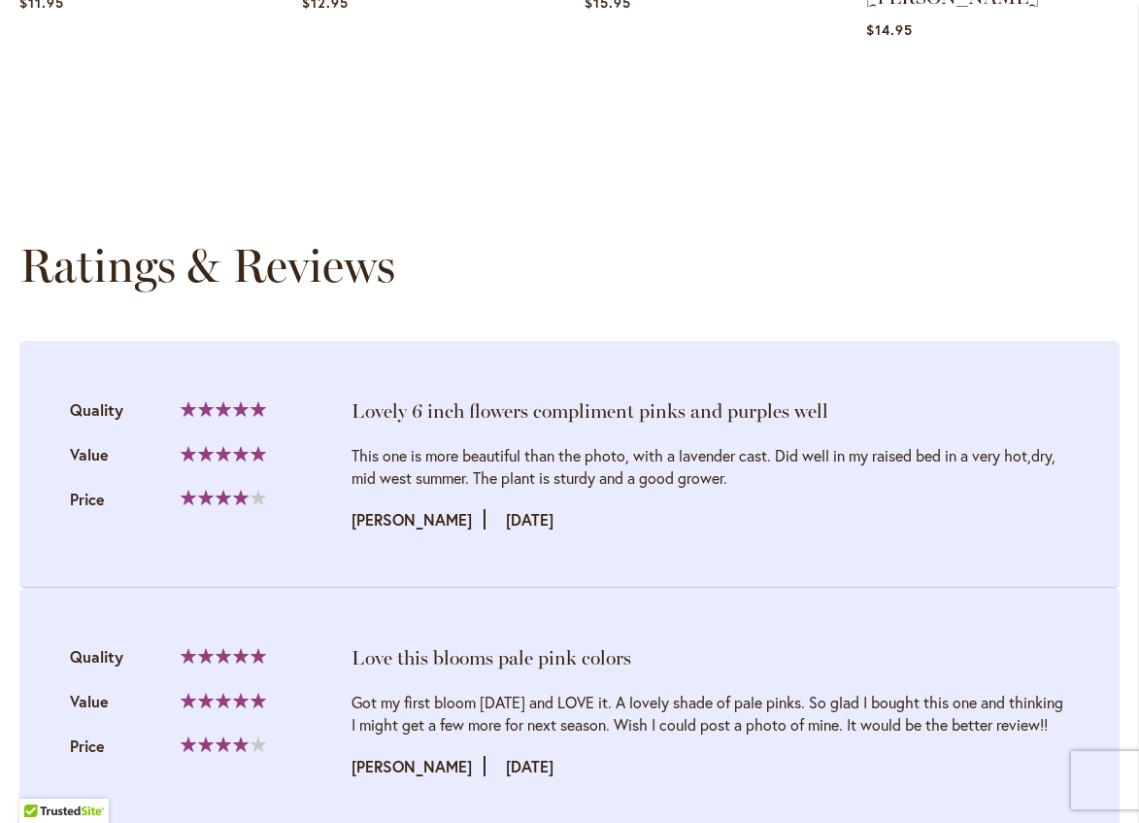
scroll to position [2024, 0]
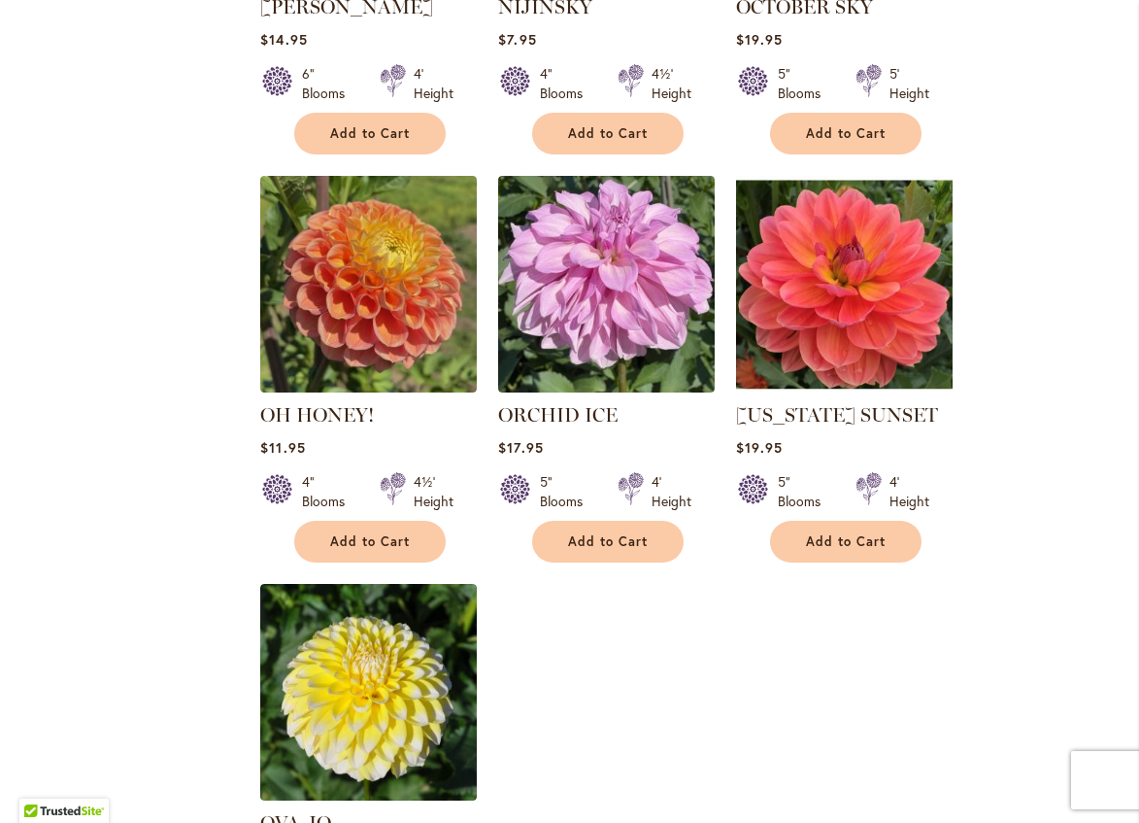
scroll to position [8801, 0]
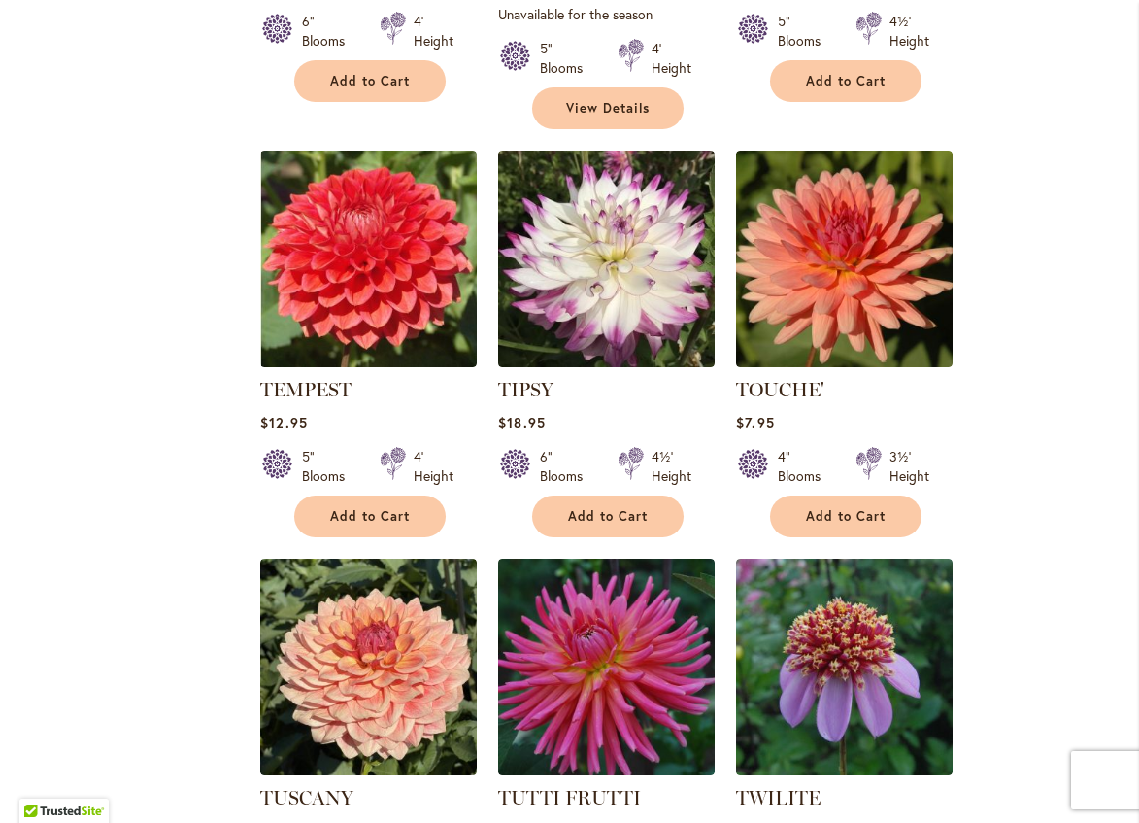
scroll to position [4857, 0]
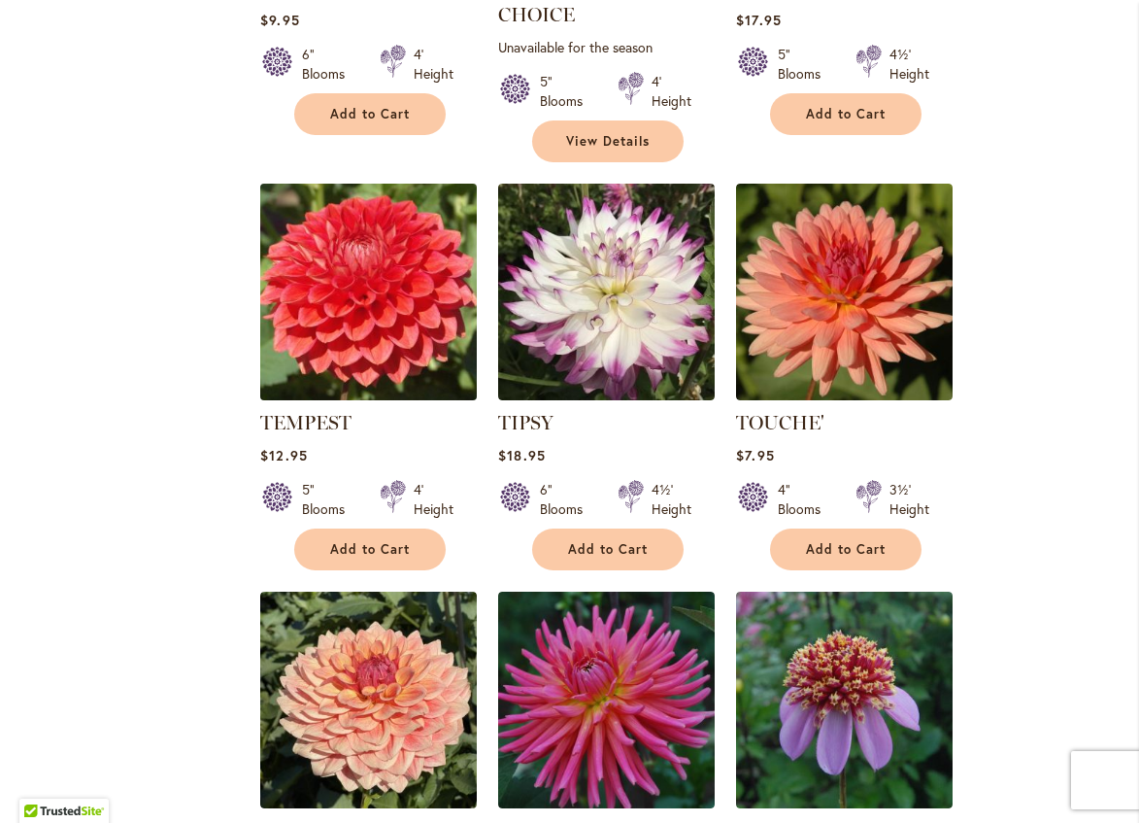
click at [349, 277] on img at bounding box center [368, 291] width 227 height 227
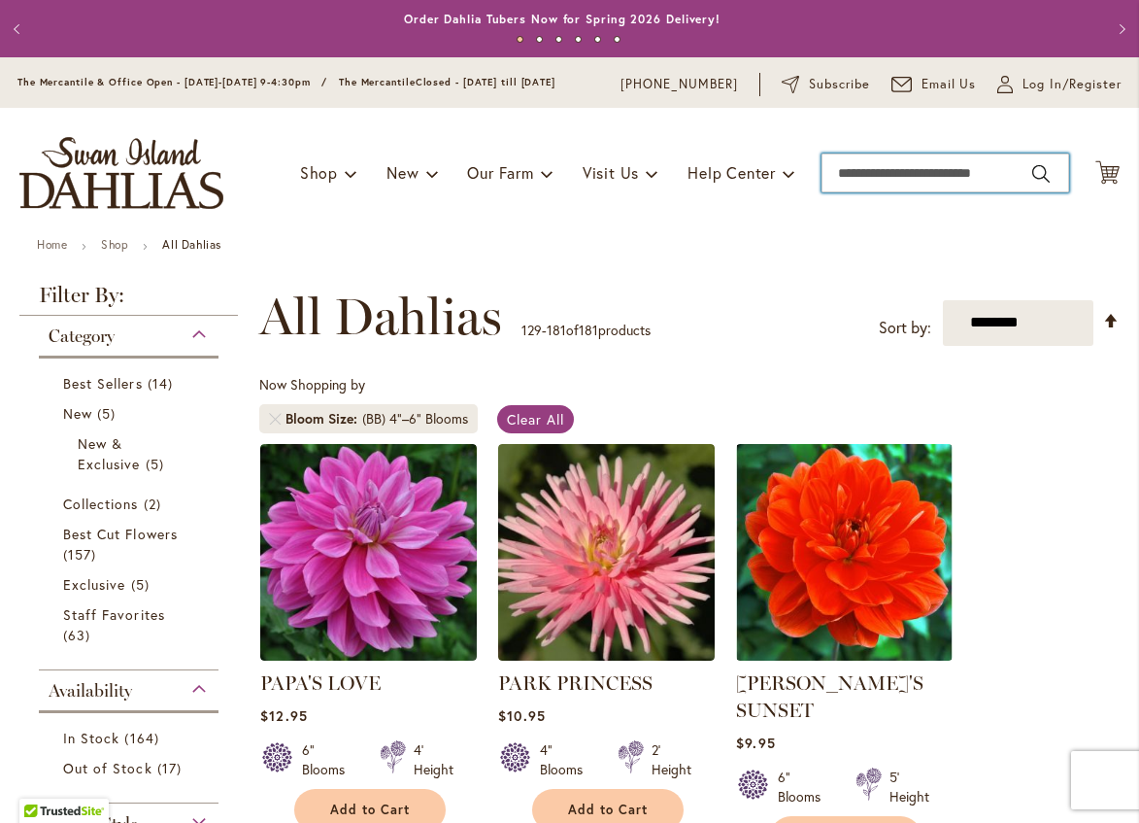
click at [853, 188] on input "Search" at bounding box center [946, 172] width 248 height 39
type input "**********"
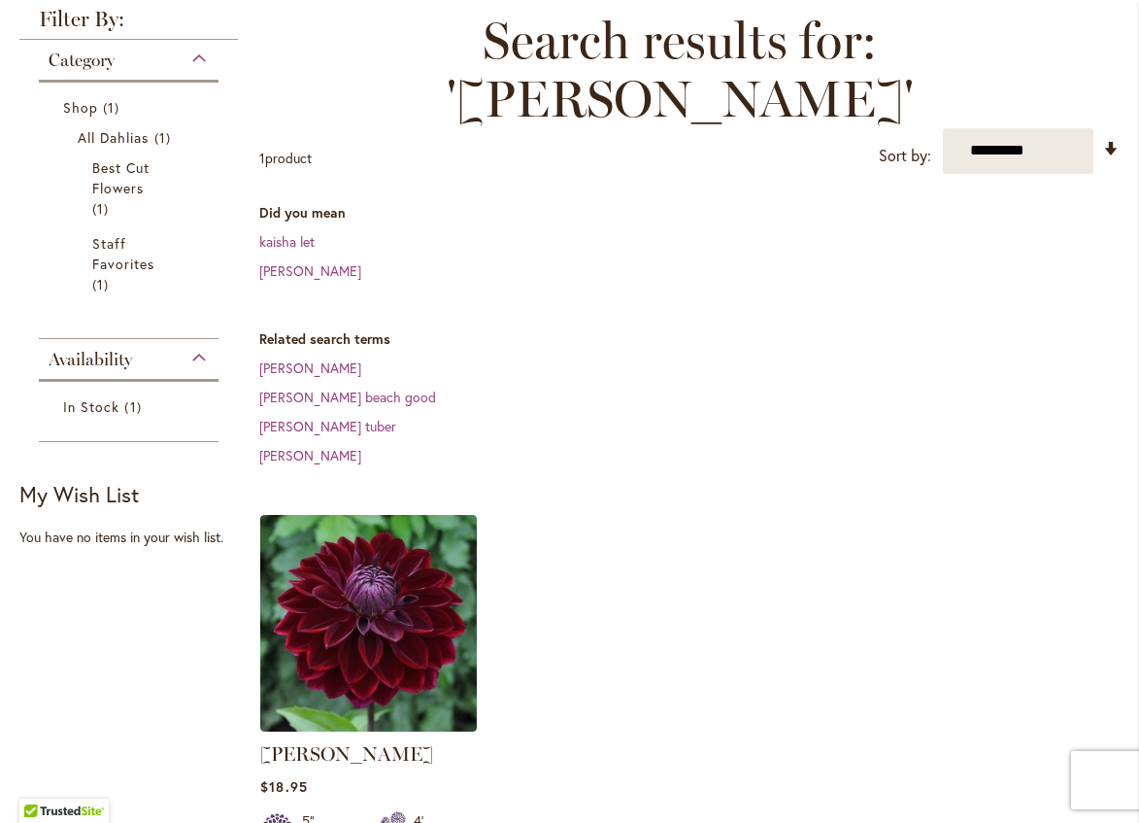
scroll to position [389, 0]
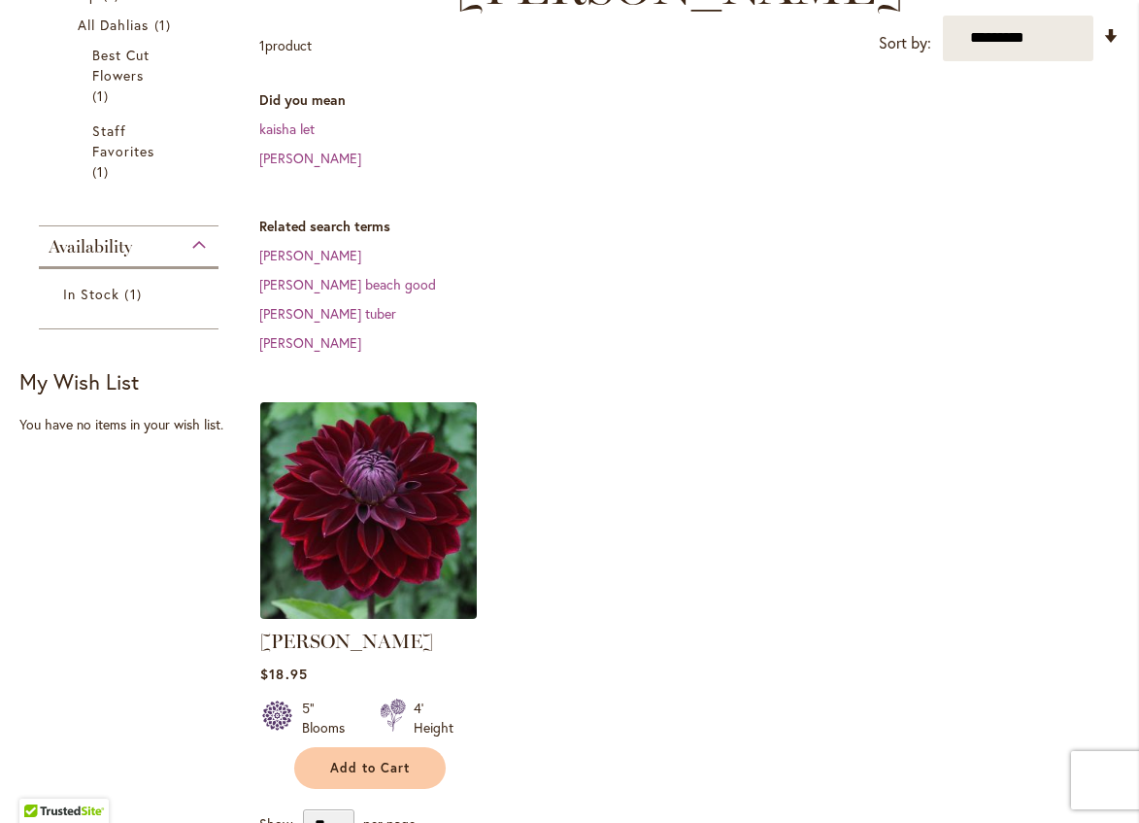
click at [385, 476] on img at bounding box center [368, 509] width 227 height 227
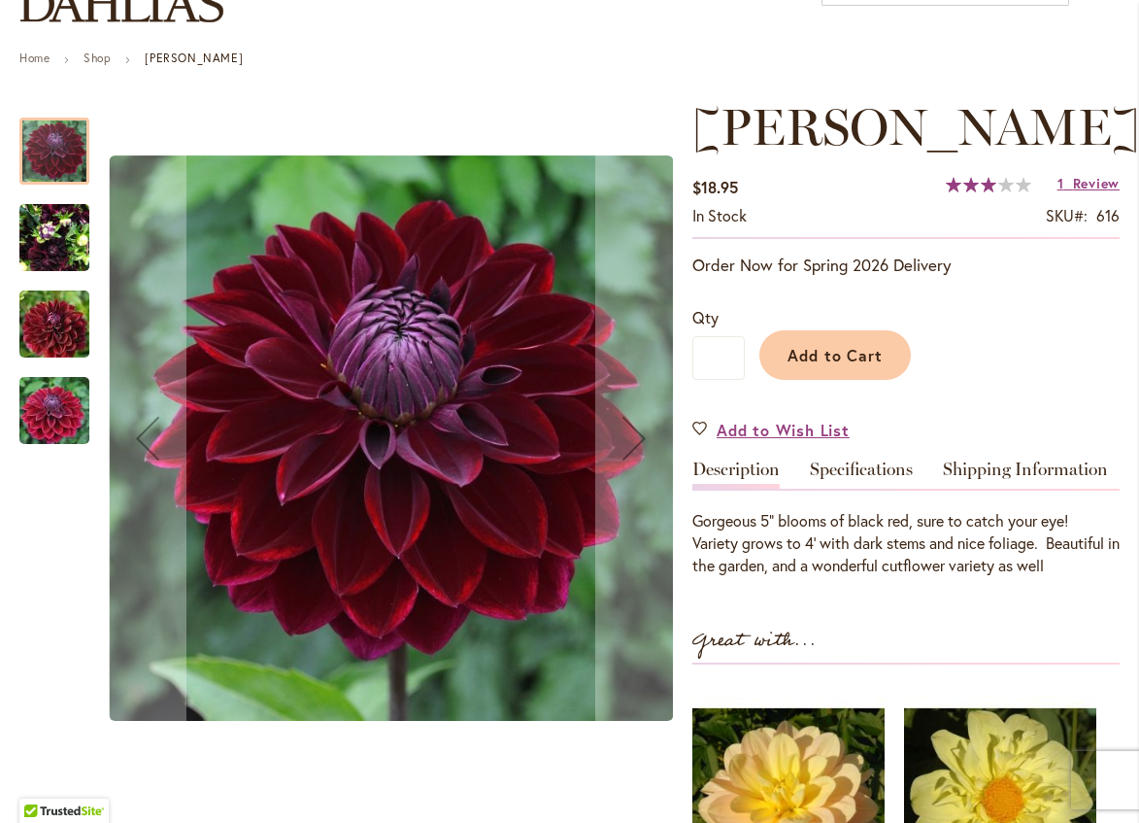
scroll to position [194, 0]
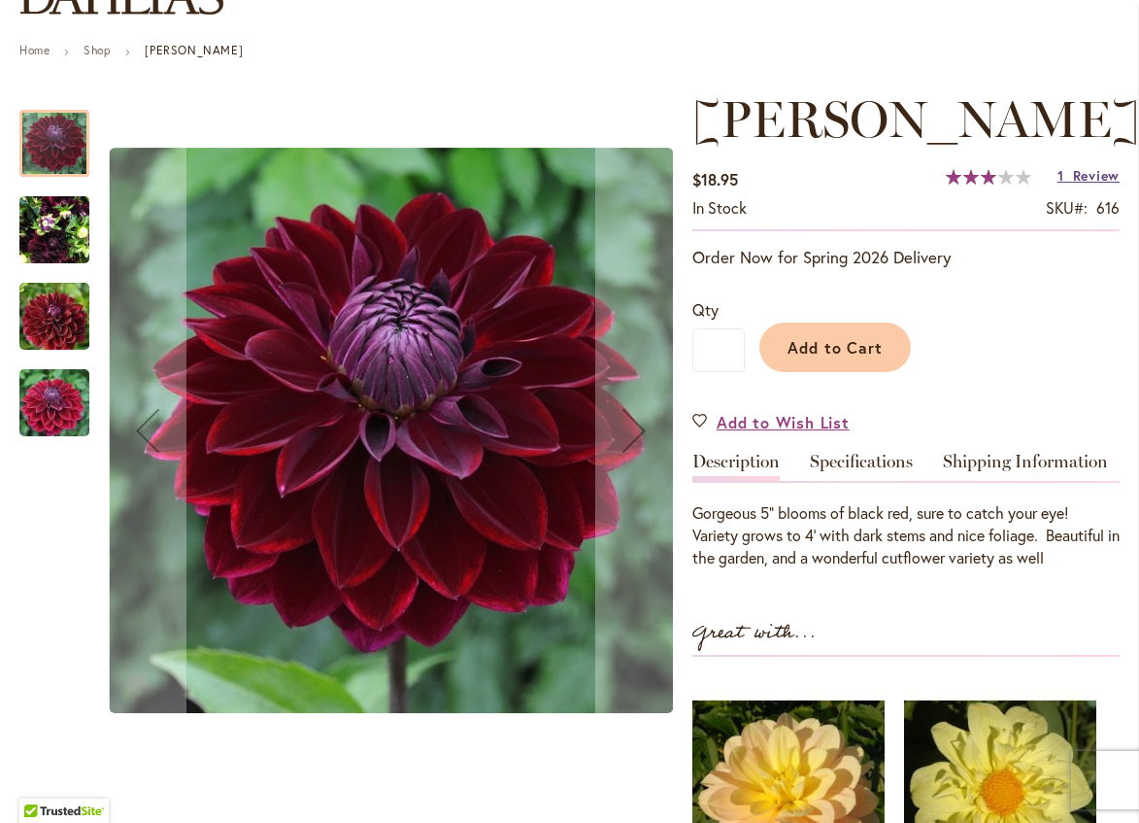
click at [1087, 183] on span "Review" at bounding box center [1096, 175] width 47 height 18
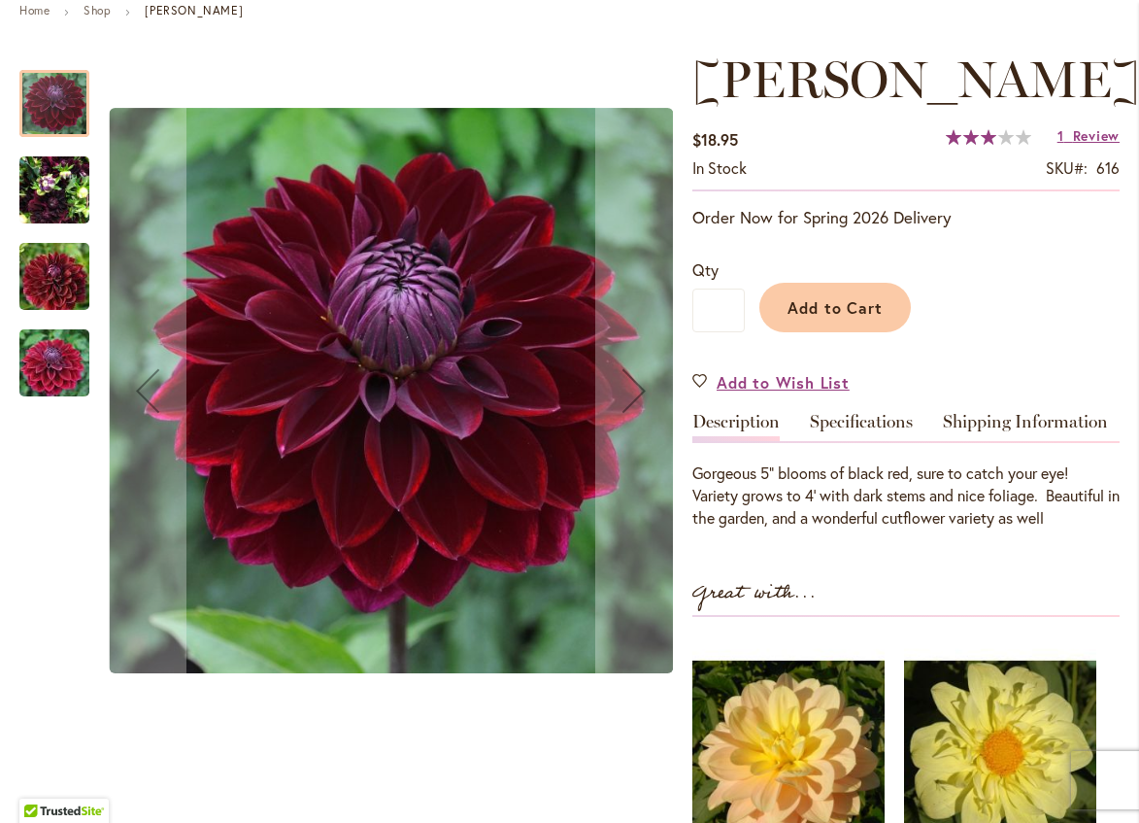
scroll to position [201, 0]
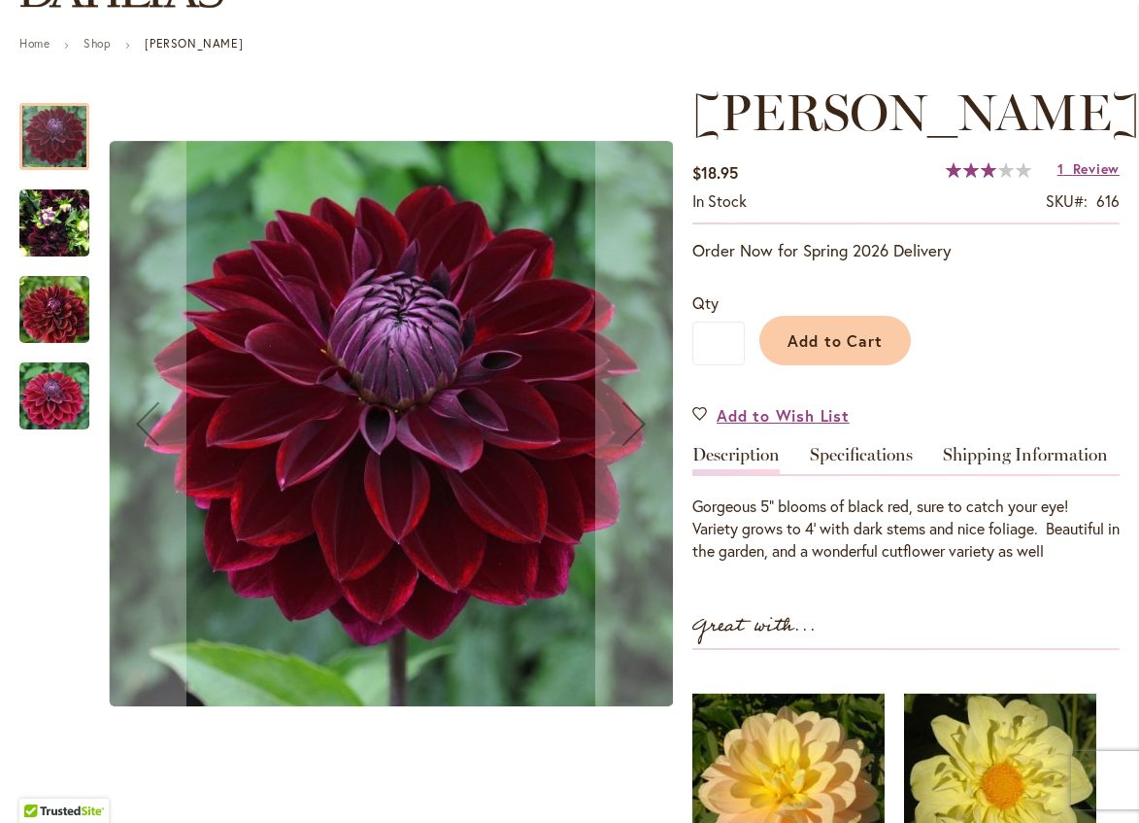
click at [51, 229] on img "KAISHA LEA" at bounding box center [54, 223] width 70 height 93
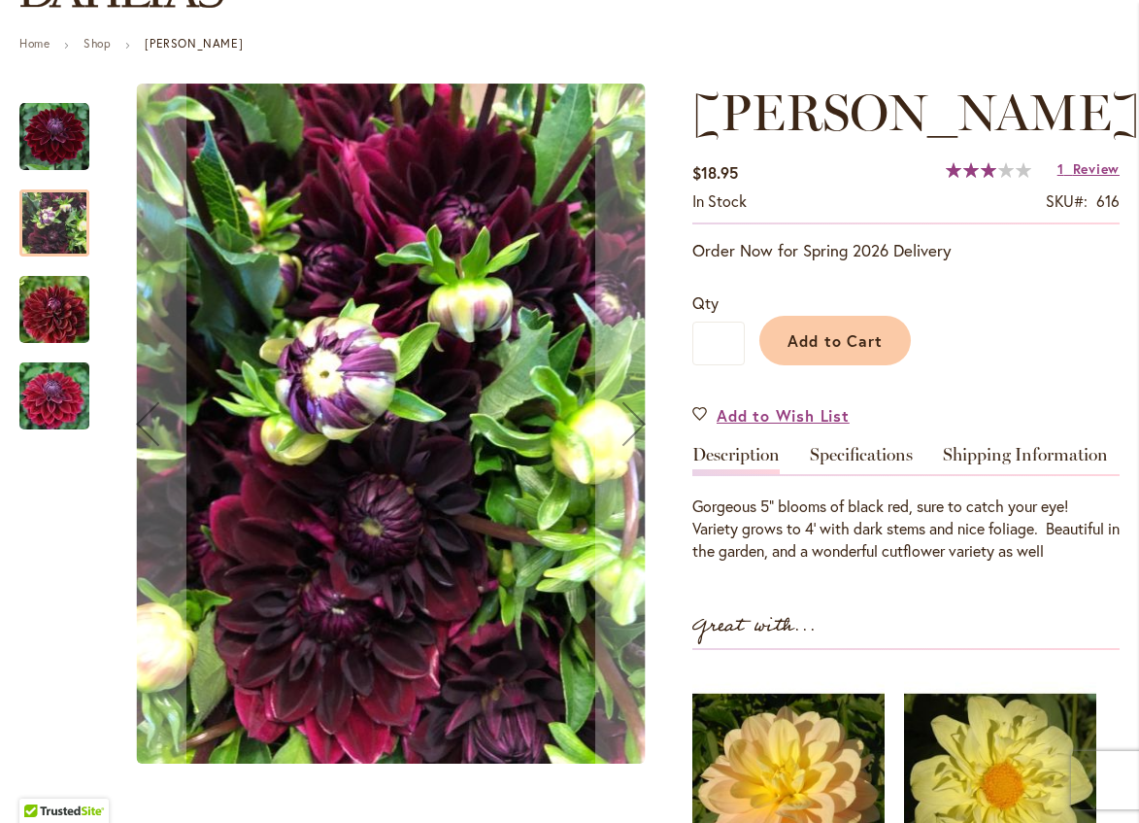
click at [45, 332] on img "KAISHA LEA" at bounding box center [54, 309] width 140 height 93
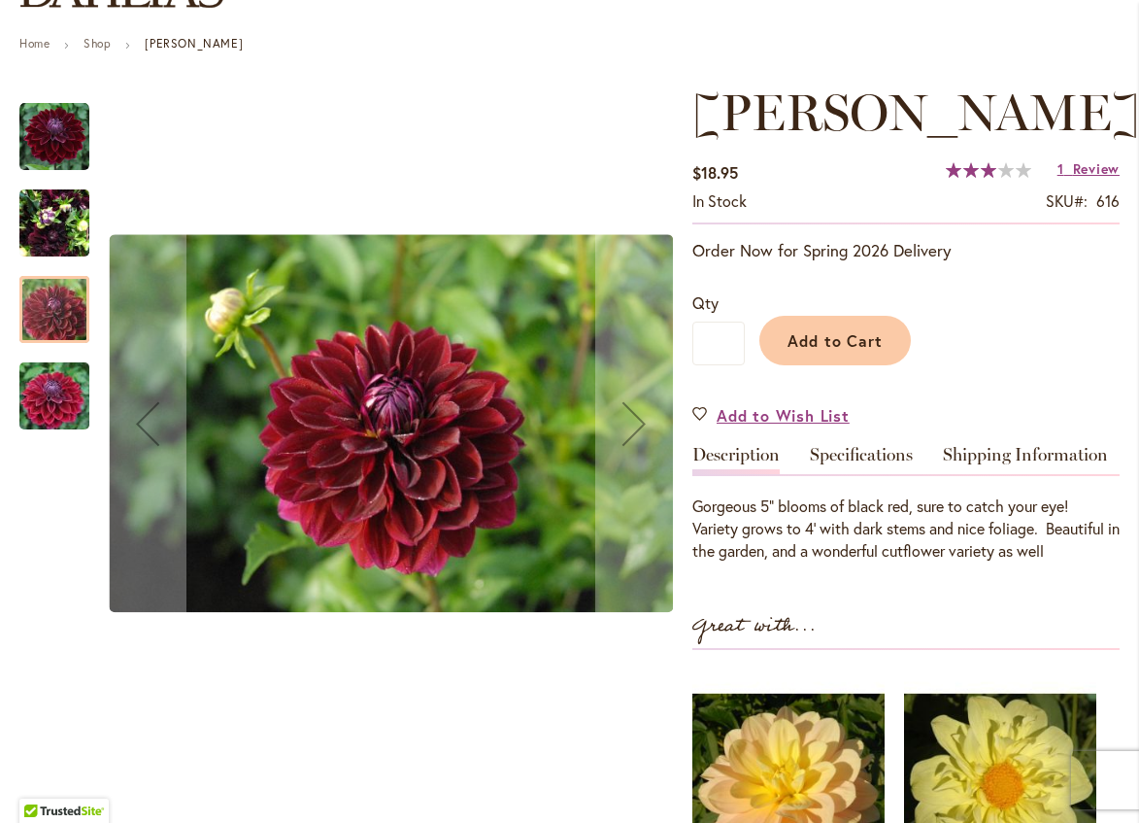
click at [47, 409] on img "KAISHA LEA" at bounding box center [54, 396] width 140 height 93
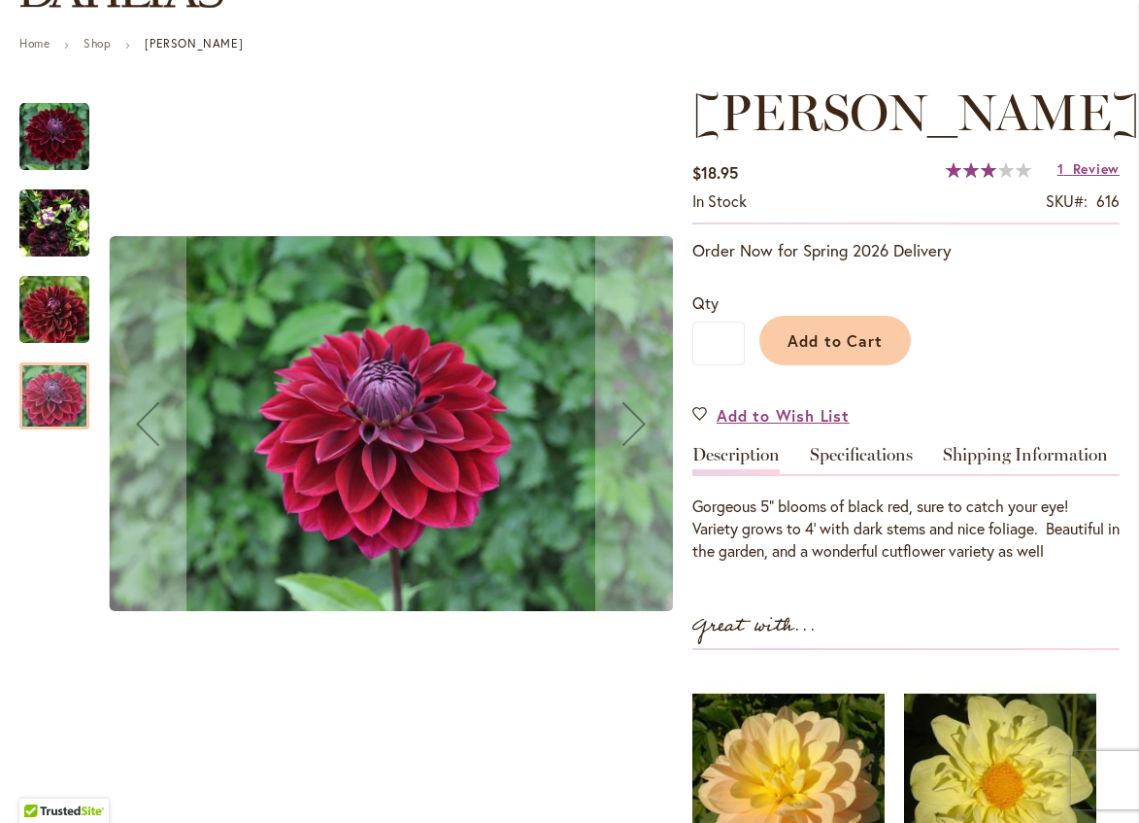
click at [38, 245] on img "KAISHA LEA" at bounding box center [54, 223] width 70 height 93
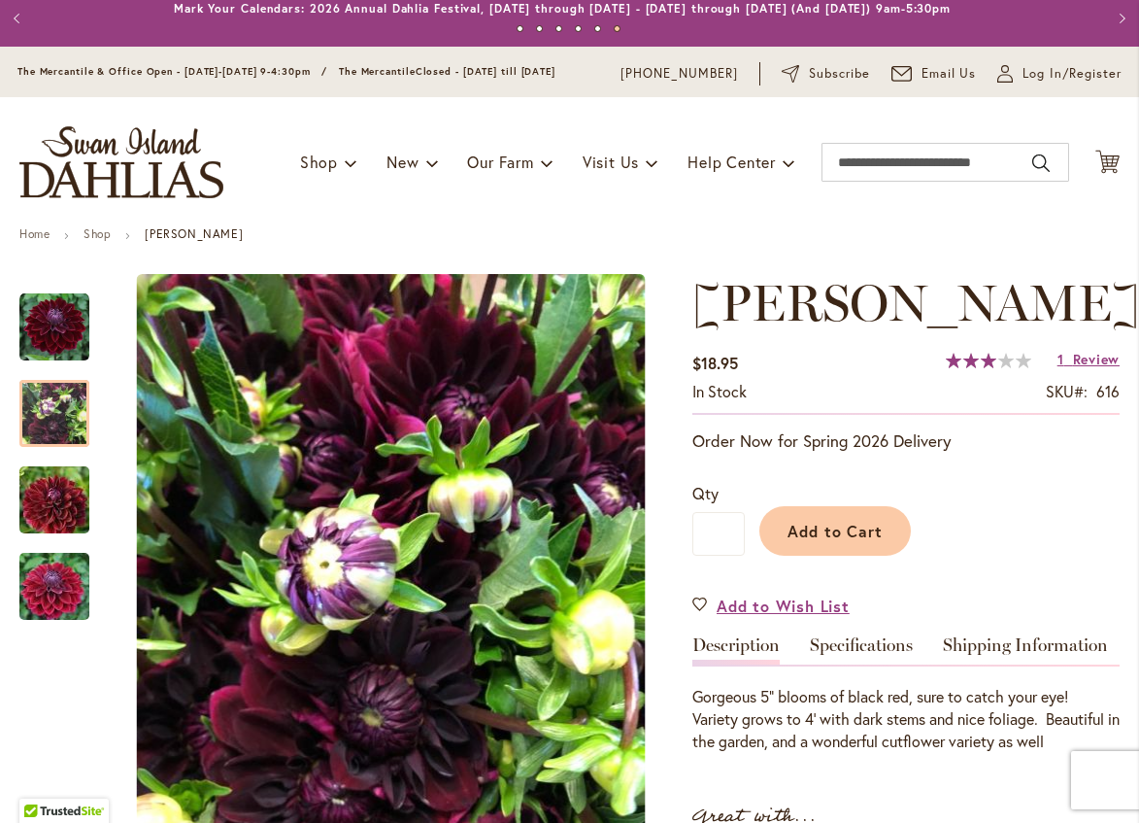
scroll to position [0, 0]
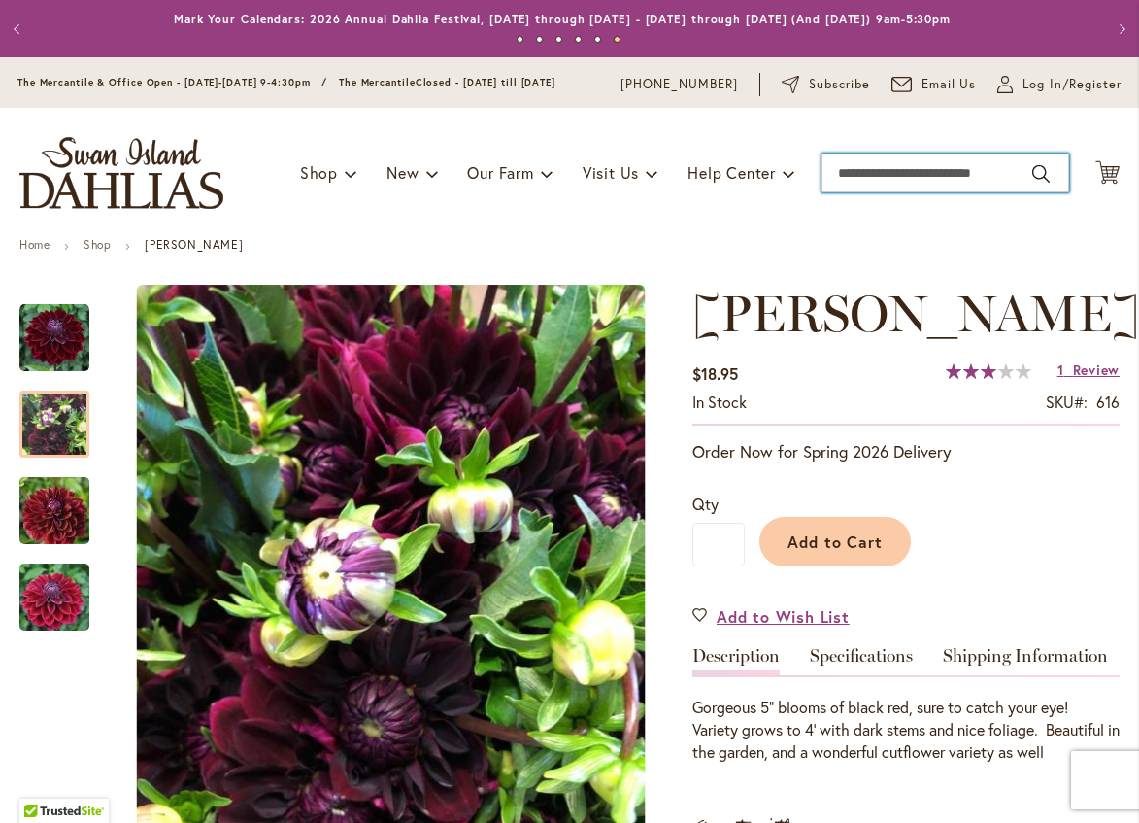
click at [826, 189] on input "Search" at bounding box center [946, 172] width 248 height 39
type input "********"
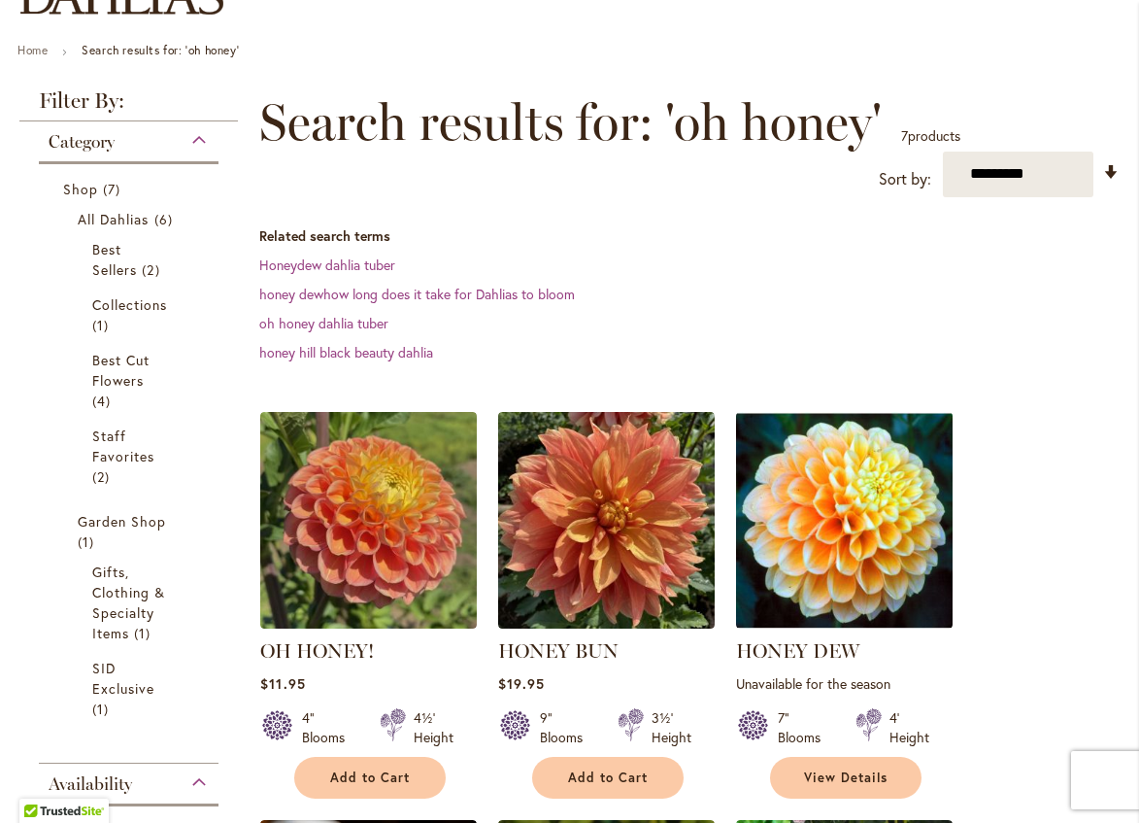
scroll to position [389, 0]
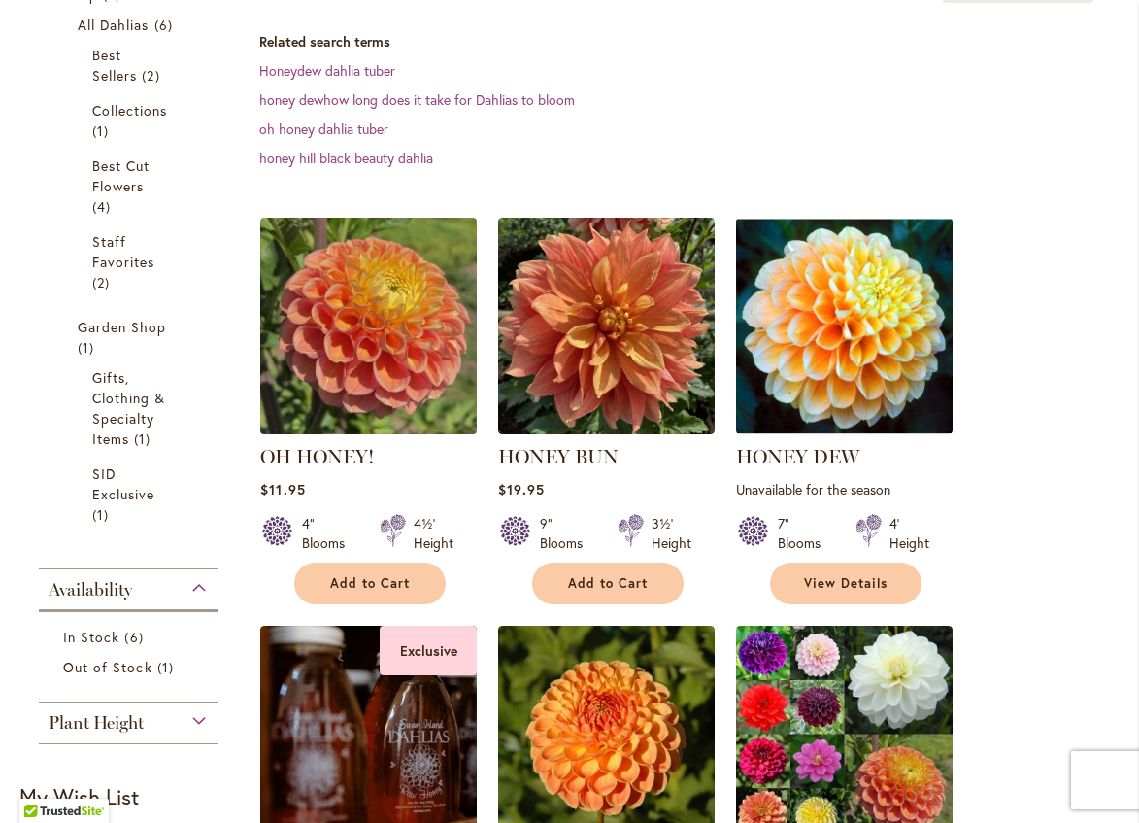
click at [380, 365] on img at bounding box center [368, 325] width 227 height 227
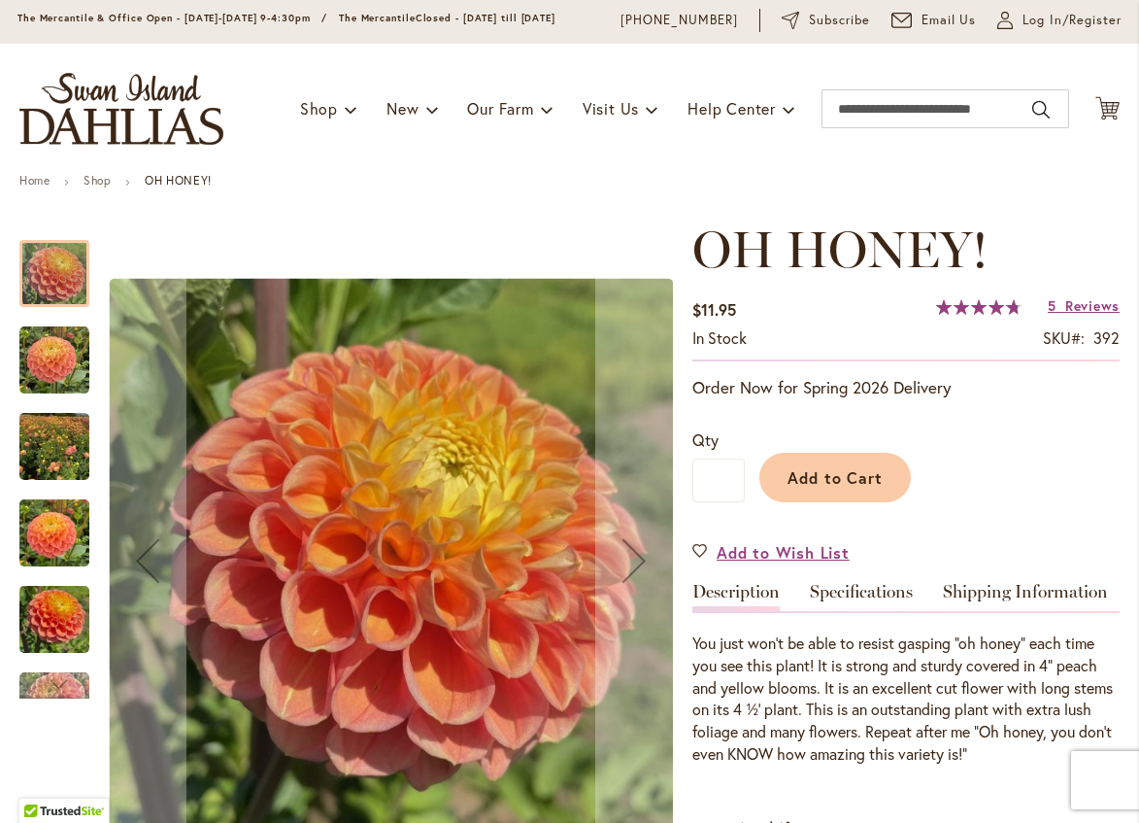
scroll to position [97, 0]
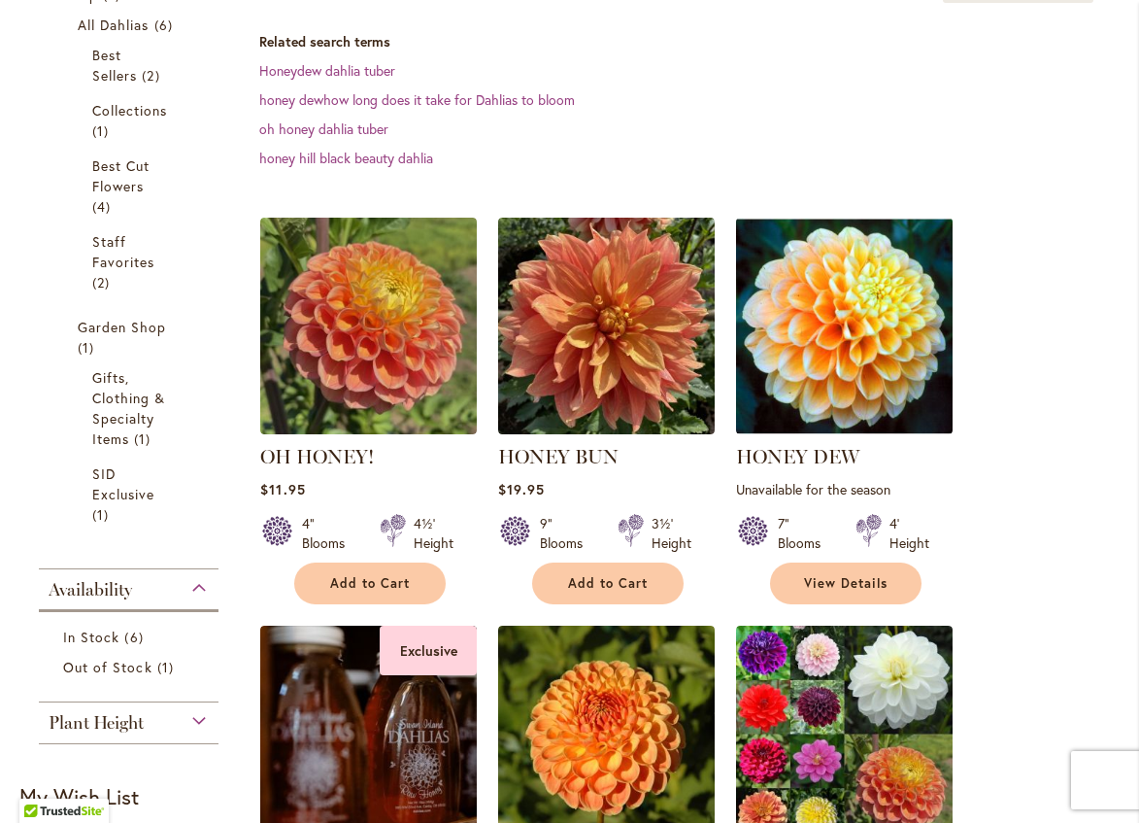
scroll to position [194, 0]
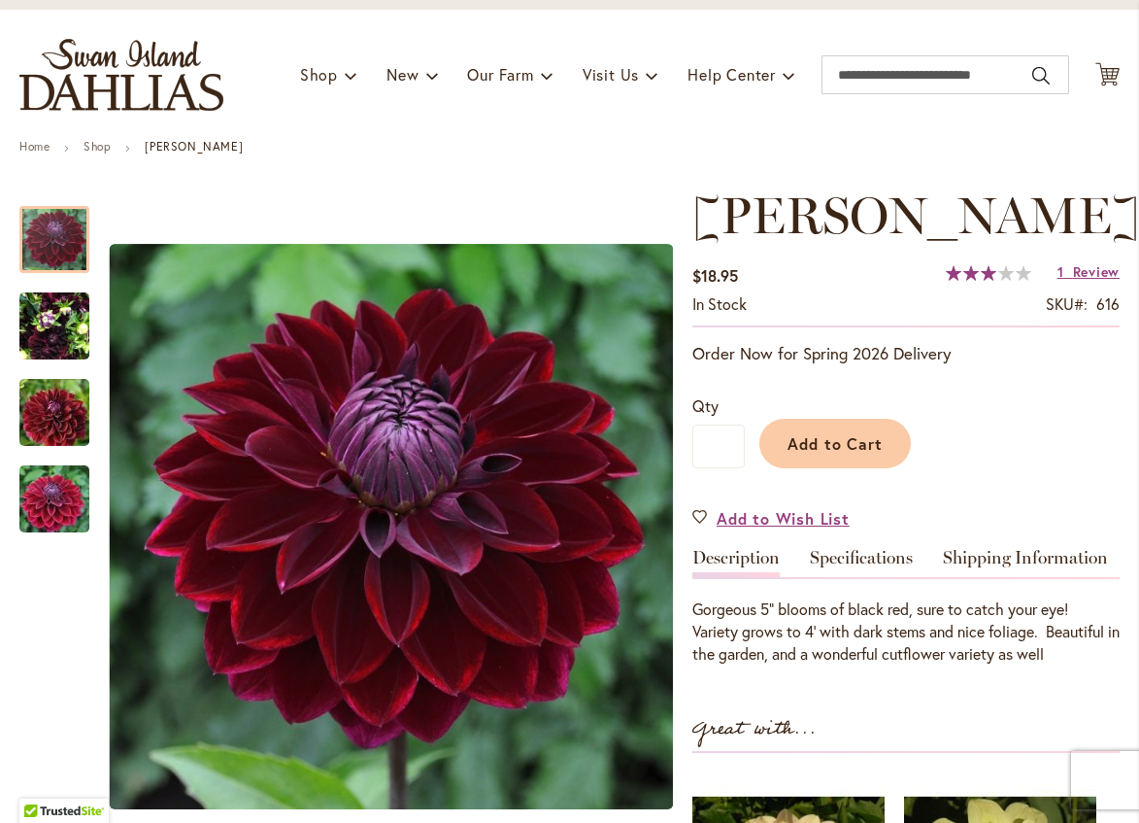
scroll to position [97, 0]
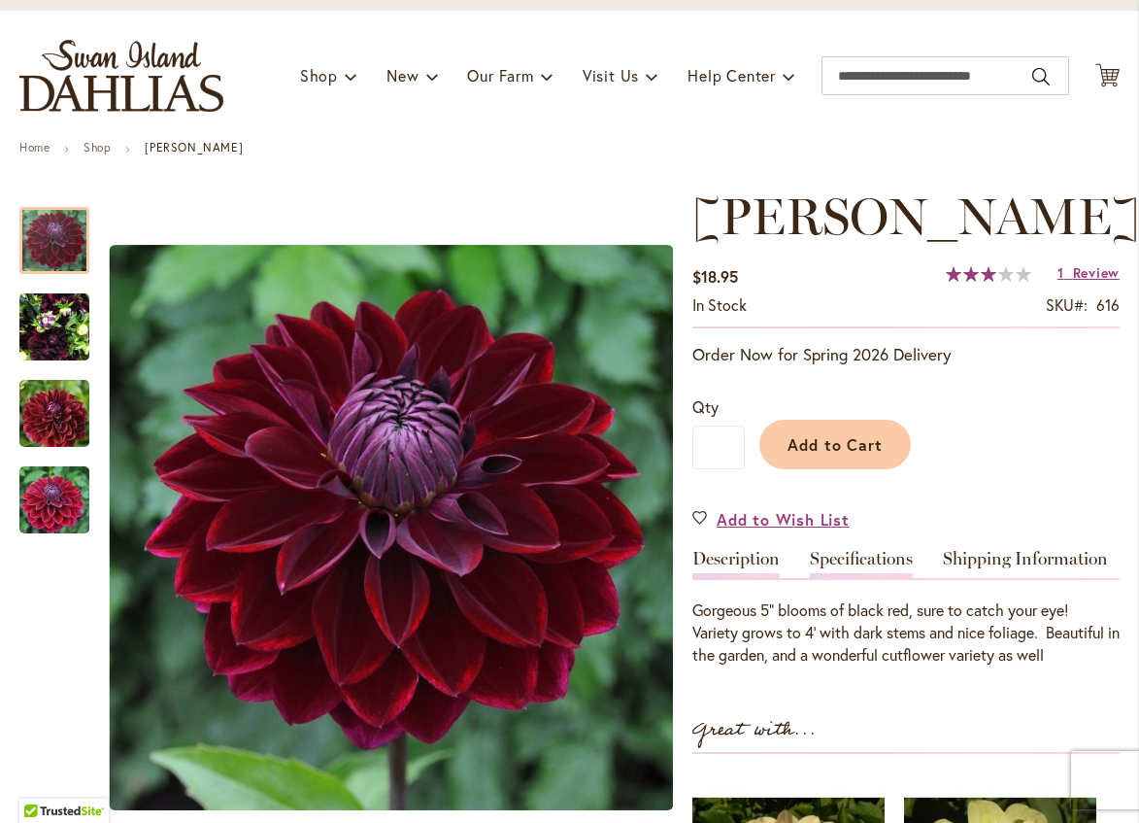
click at [862, 569] on link "Specifications" at bounding box center [861, 564] width 103 height 28
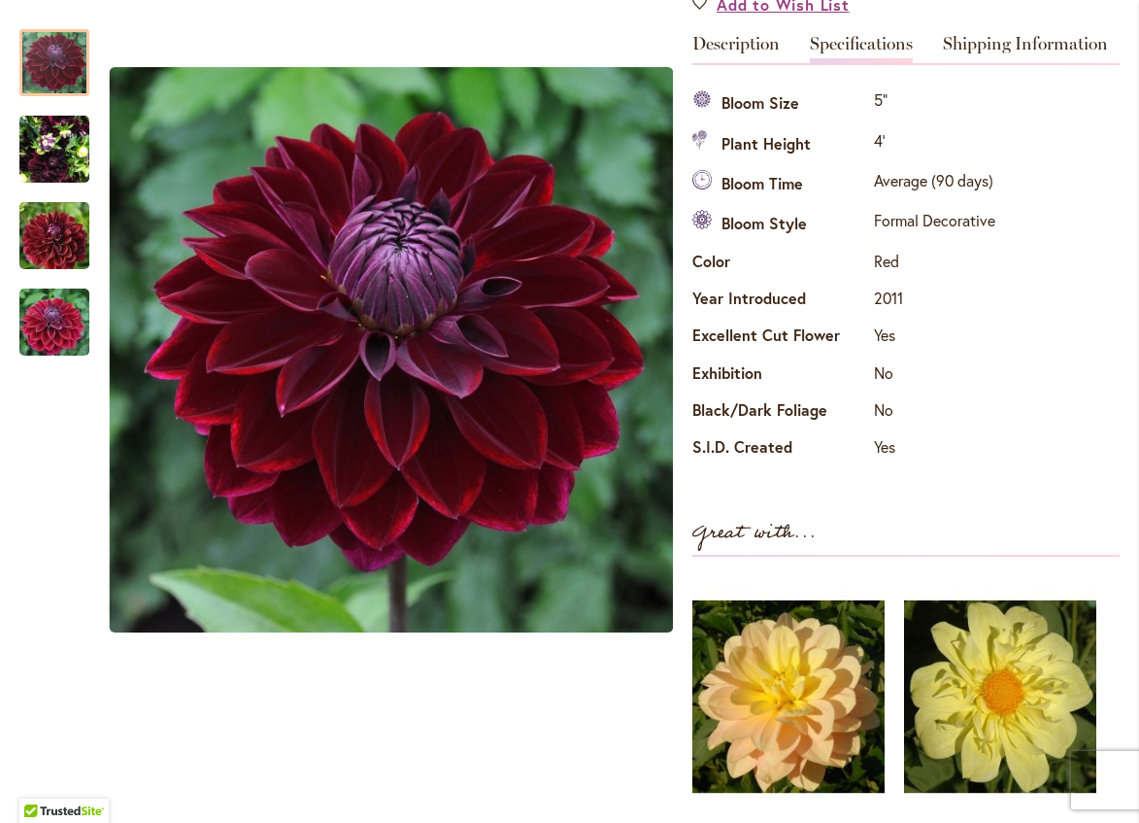
scroll to position [564, 0]
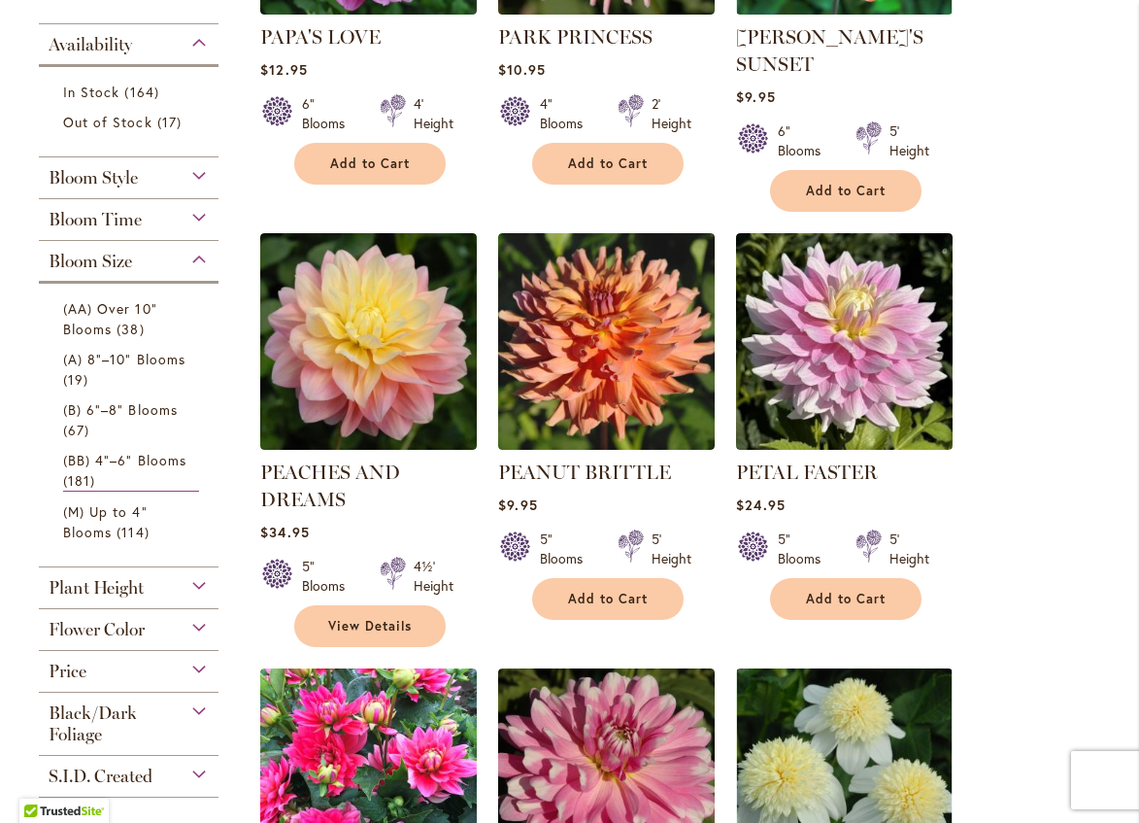
scroll to position [680, 0]
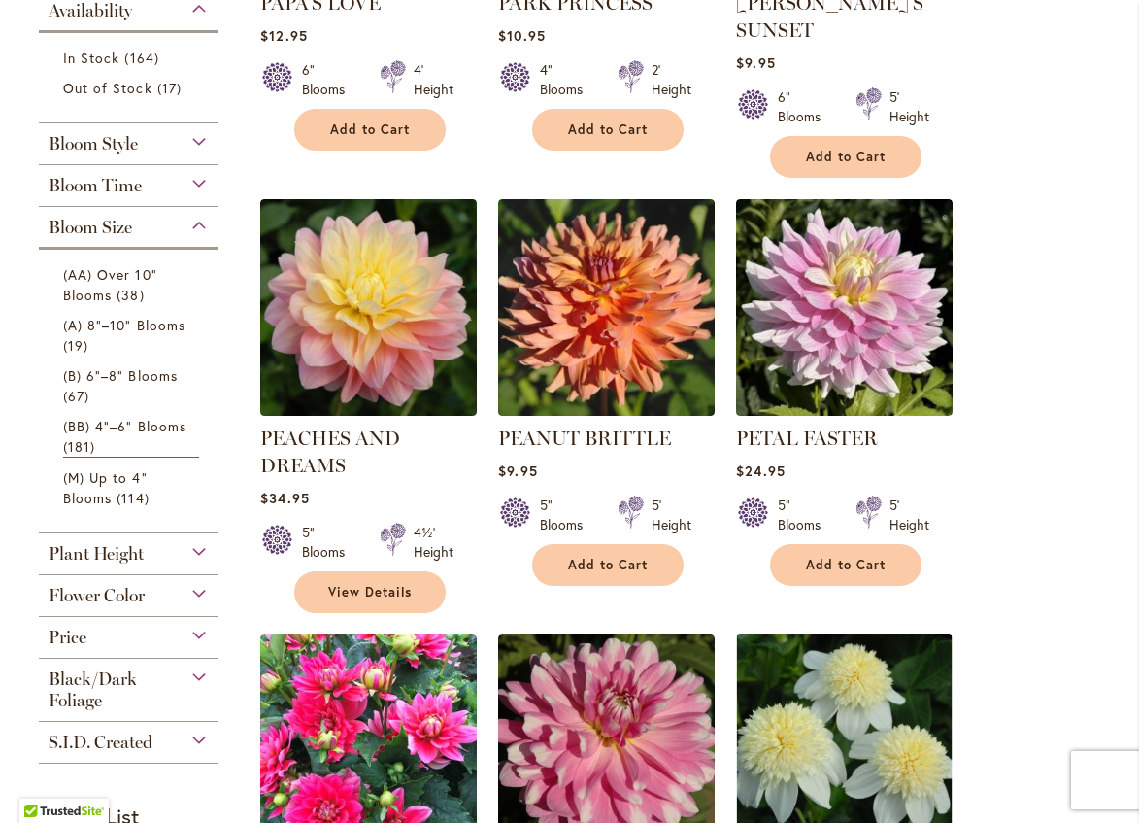
click at [195, 597] on div "Flower Color" at bounding box center [129, 590] width 180 height 31
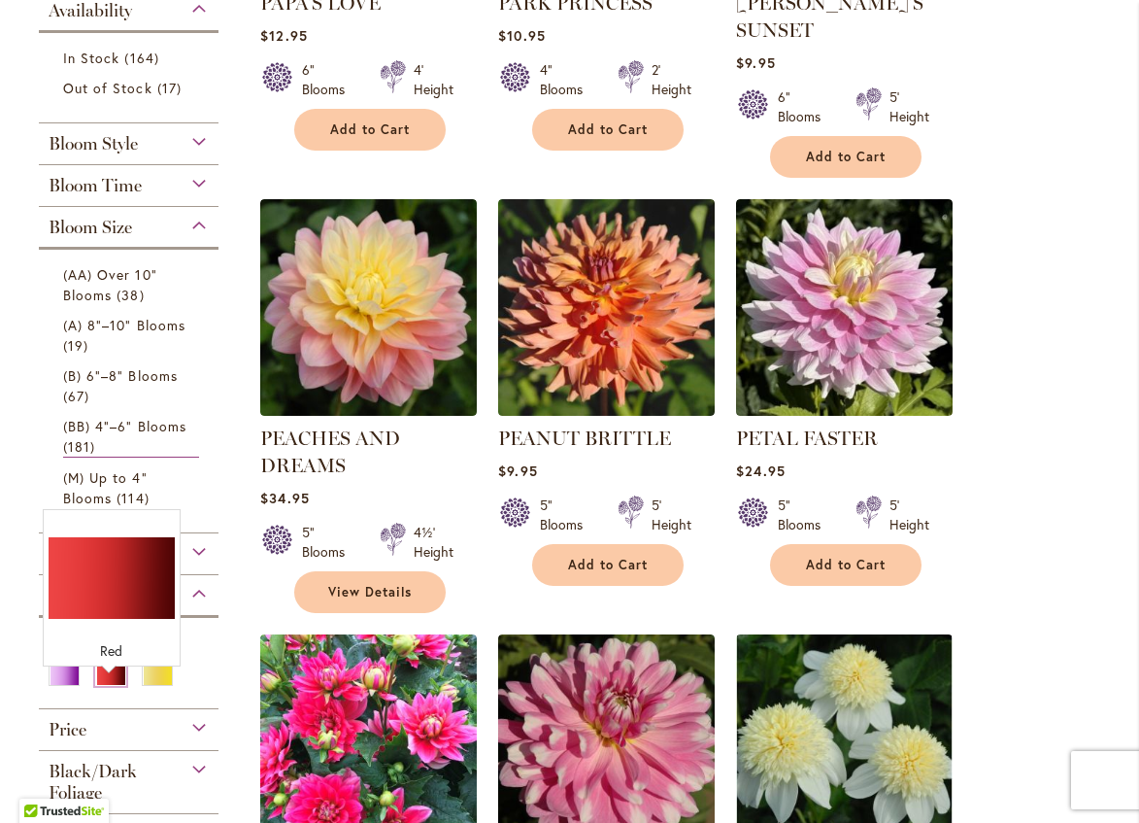
click at [106, 681] on div "Red" at bounding box center [110, 675] width 31 height 20
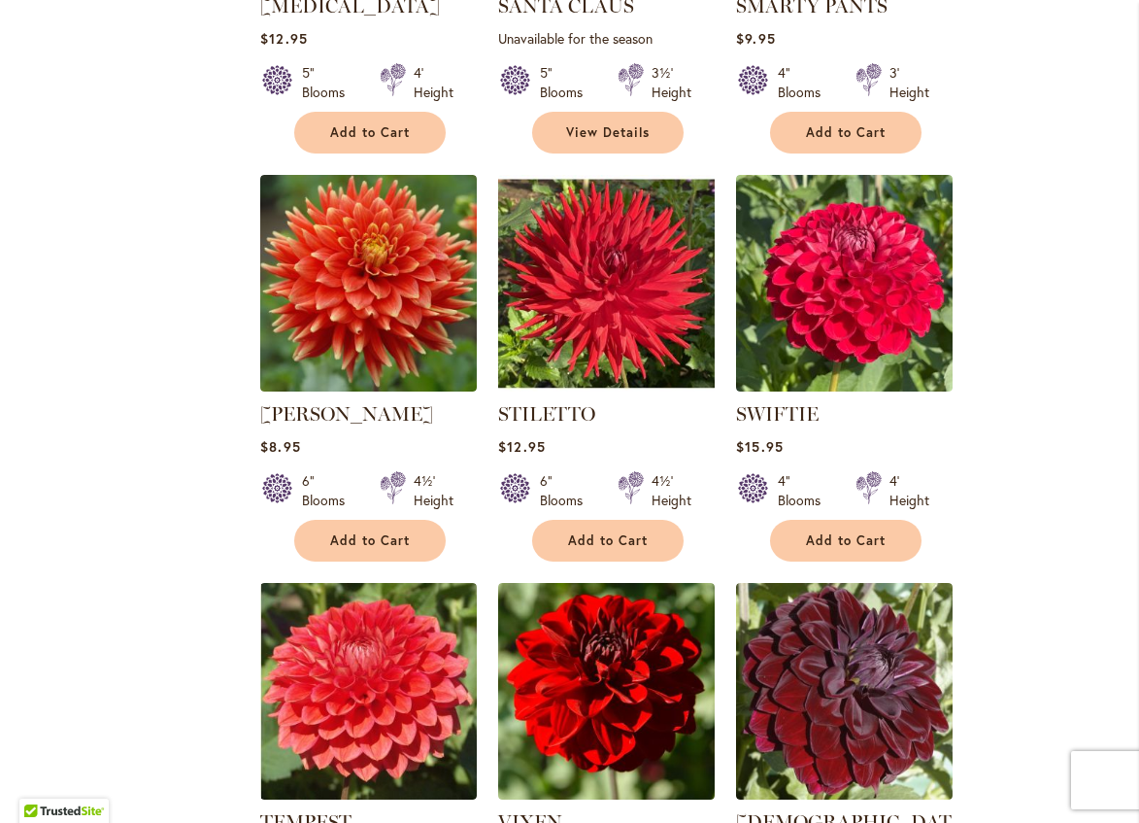
scroll to position [3108, 0]
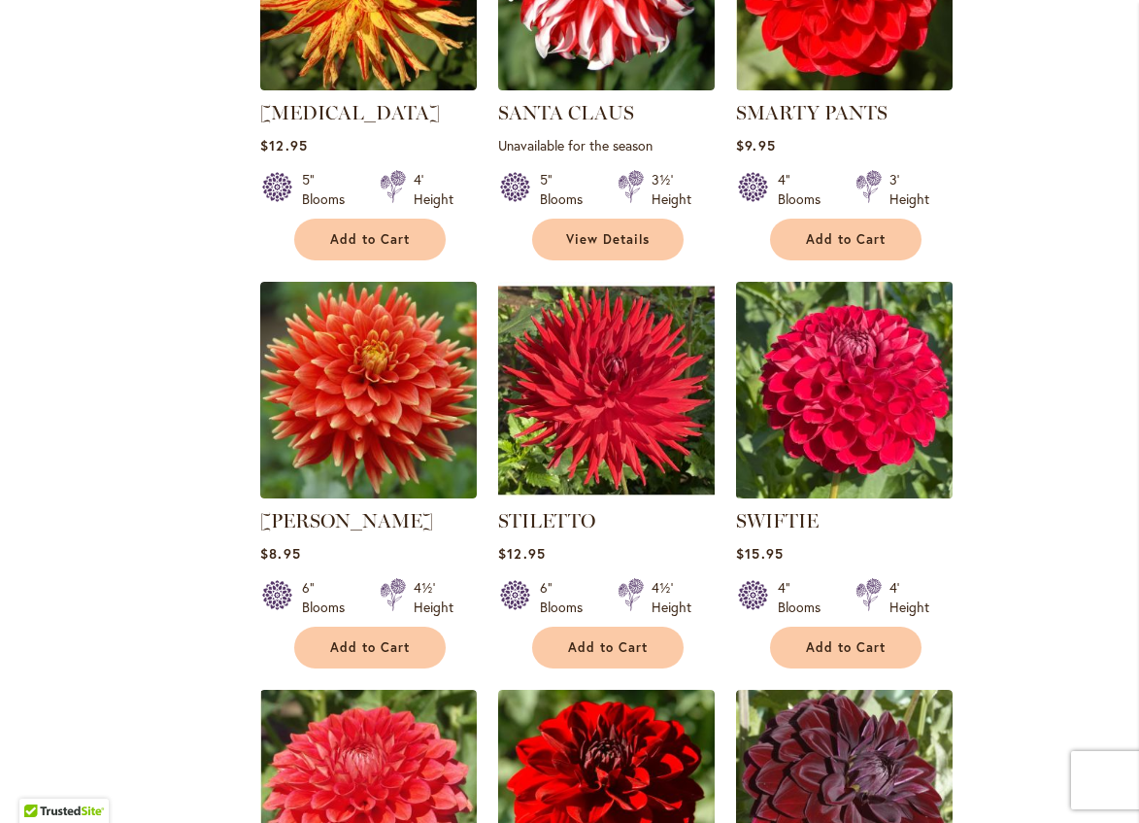
click at [847, 382] on img at bounding box center [844, 389] width 227 height 227
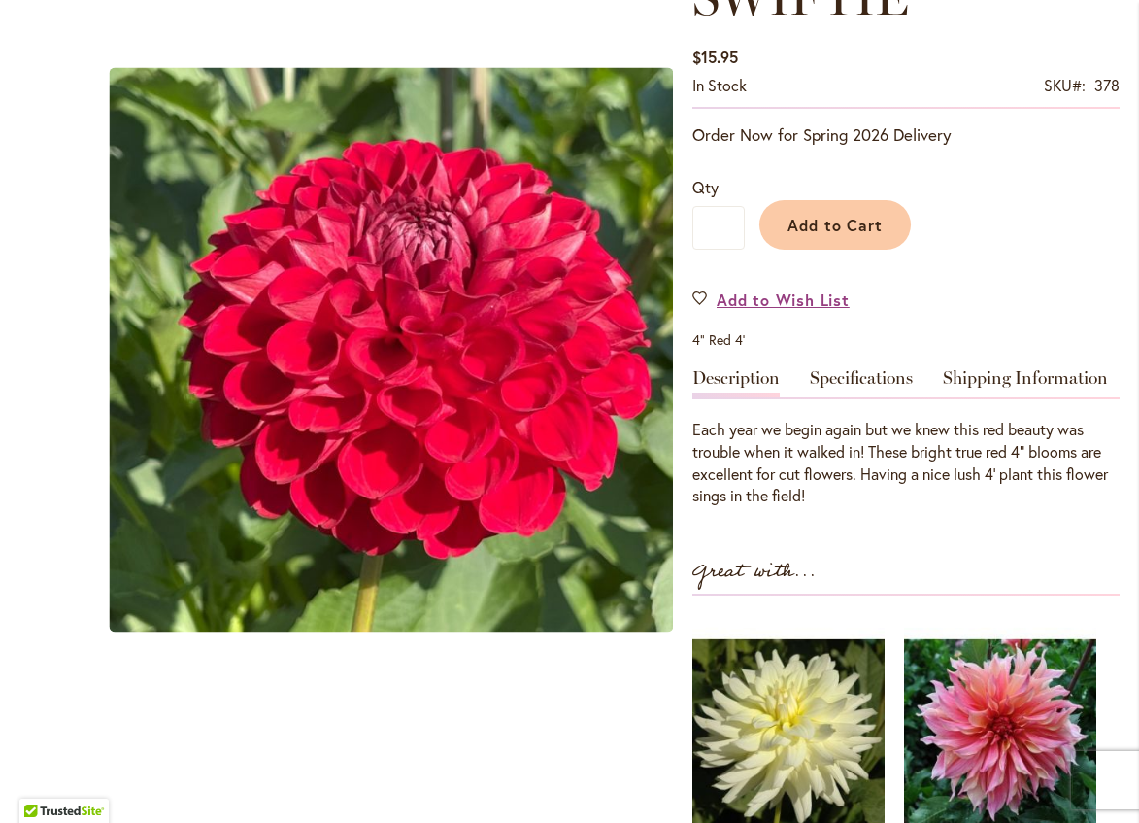
scroll to position [291, 0]
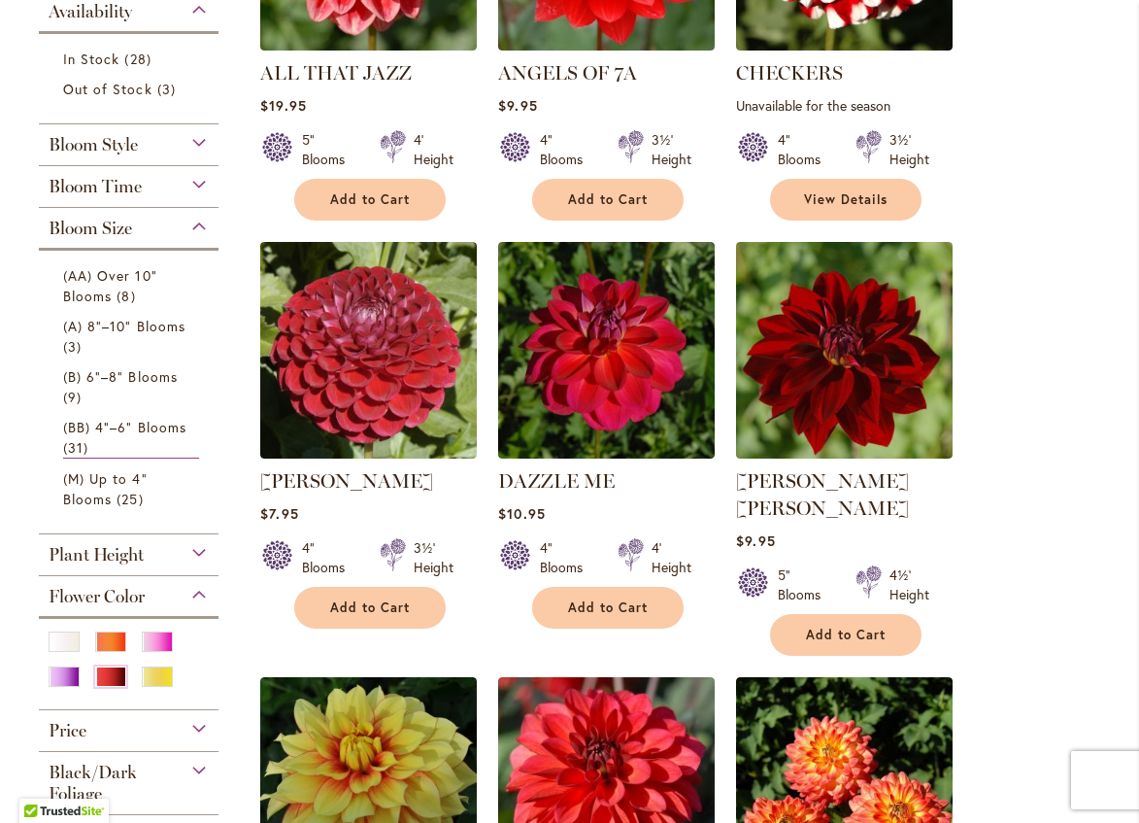
scroll to position [680, 0]
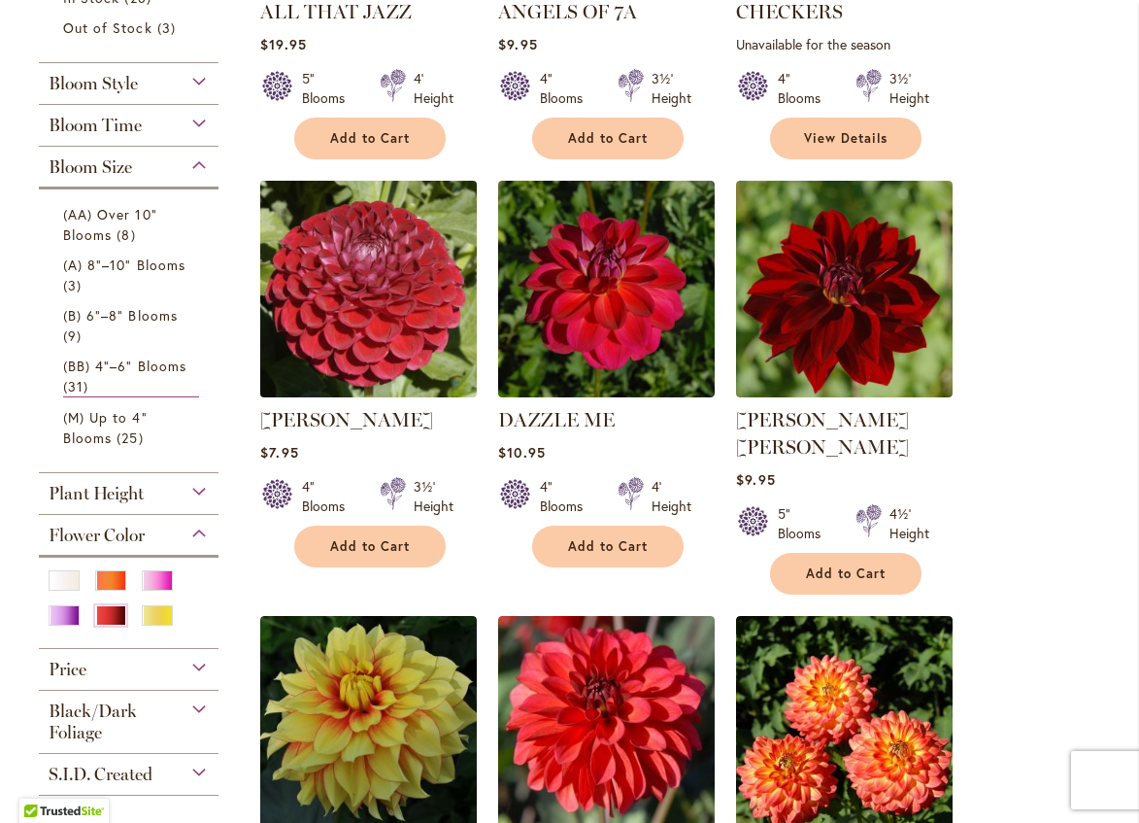
click at [358, 331] on img at bounding box center [368, 288] width 227 height 227
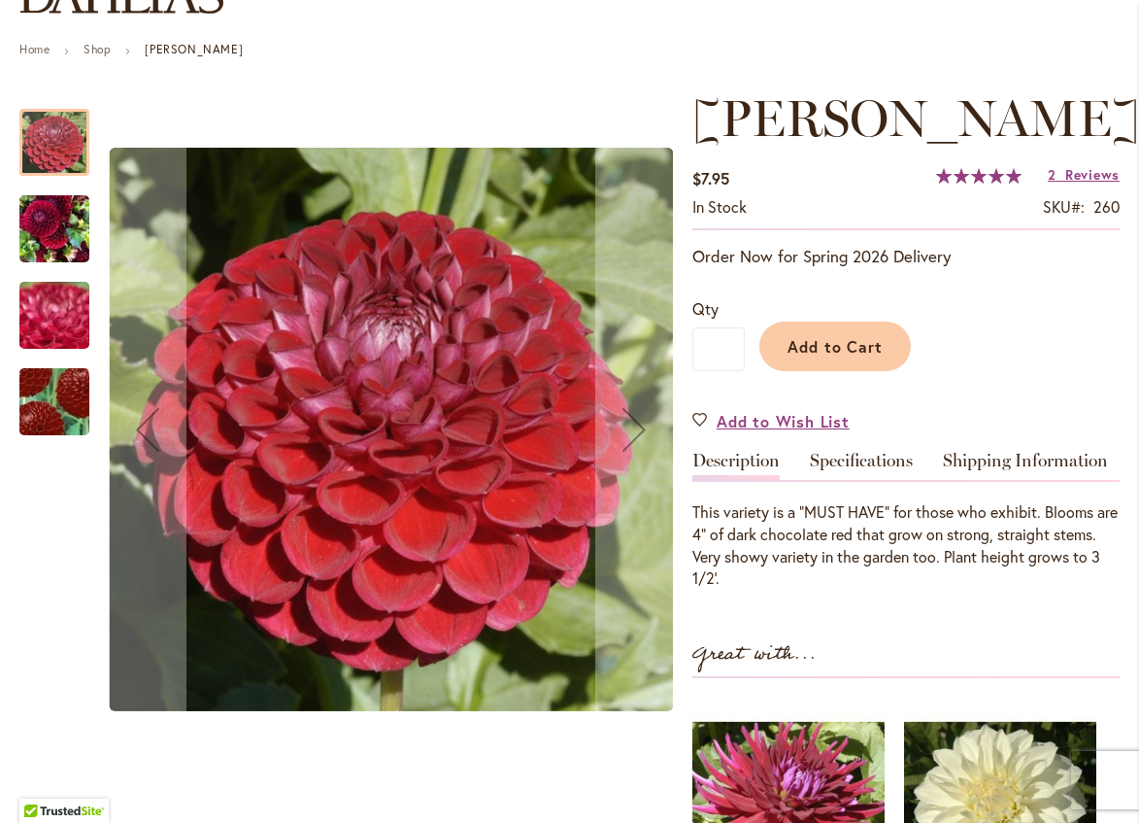
scroll to position [194, 0]
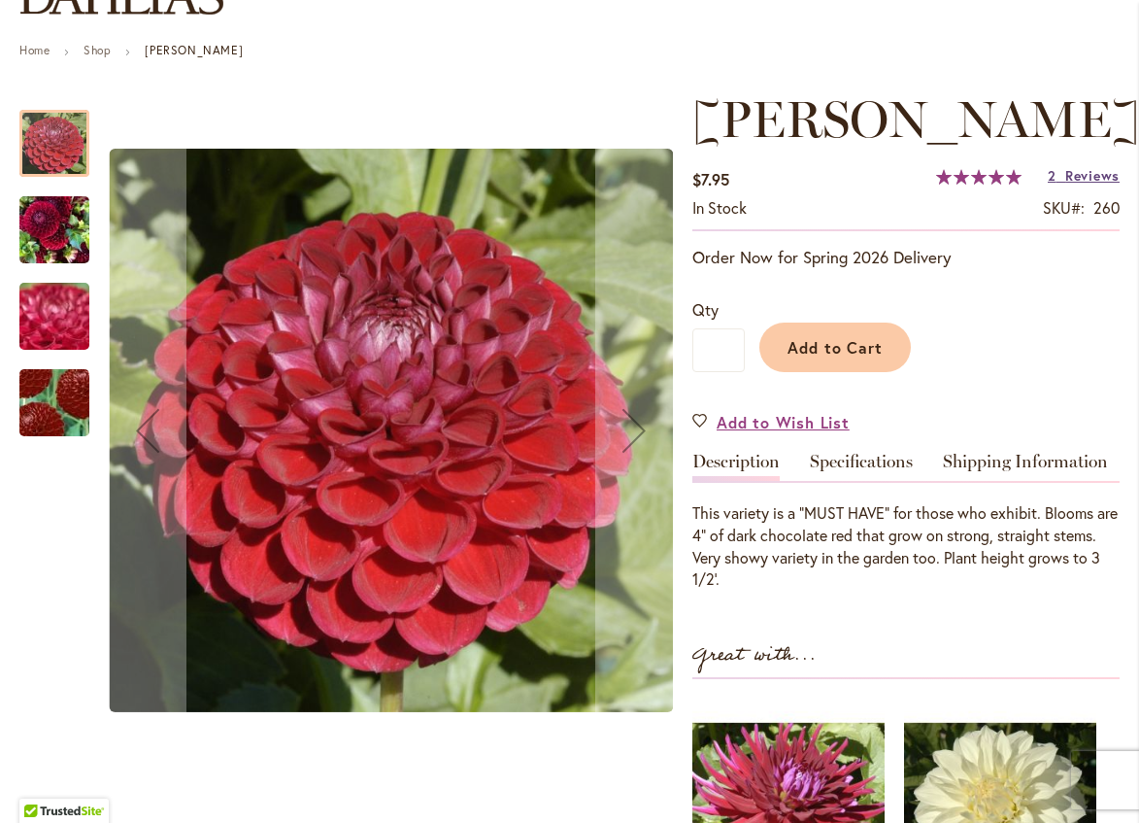
click at [1069, 185] on span "Reviews" at bounding box center [1093, 175] width 54 height 18
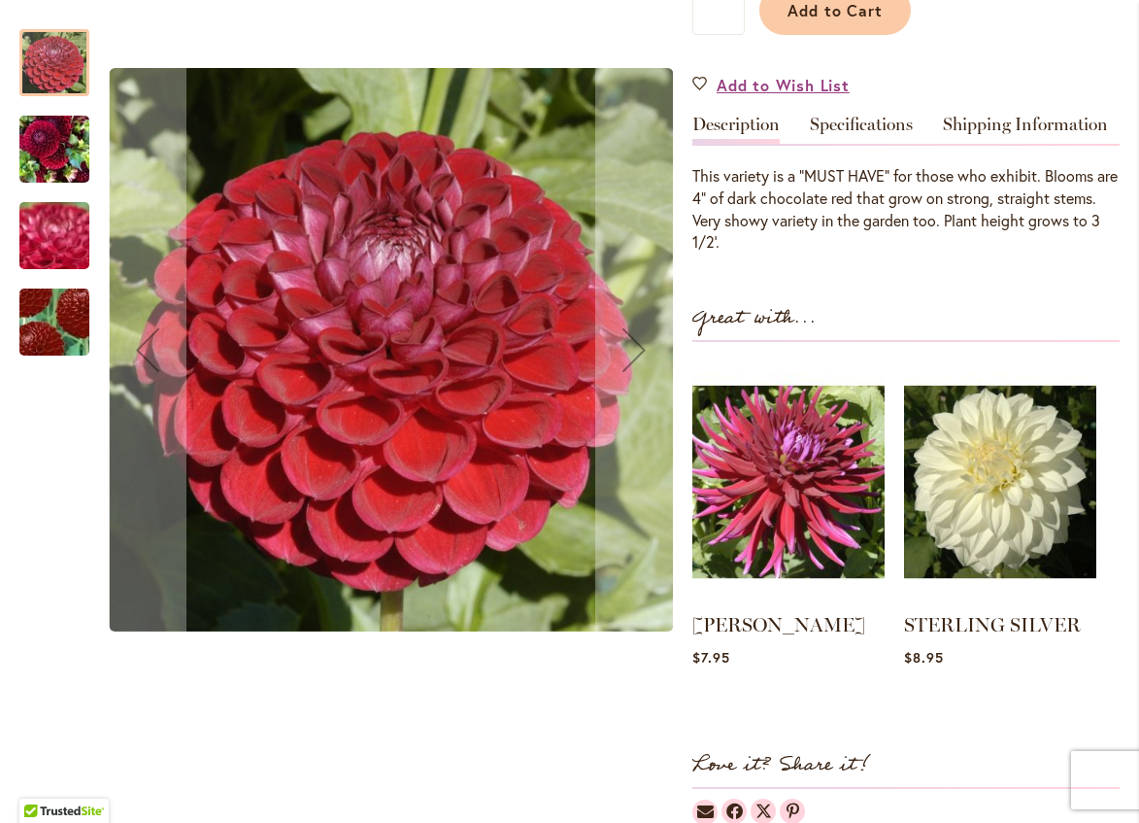
scroll to position [487, 0]
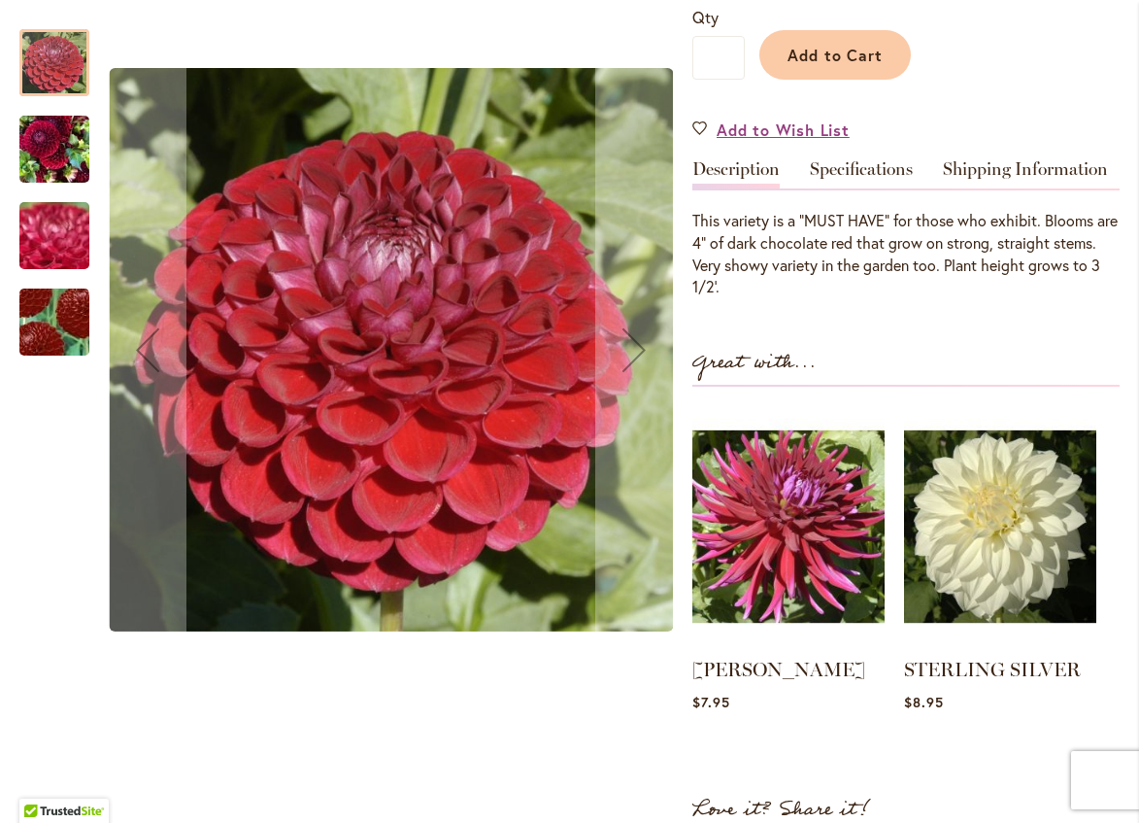
click at [42, 63] on div at bounding box center [54, 62] width 70 height 67
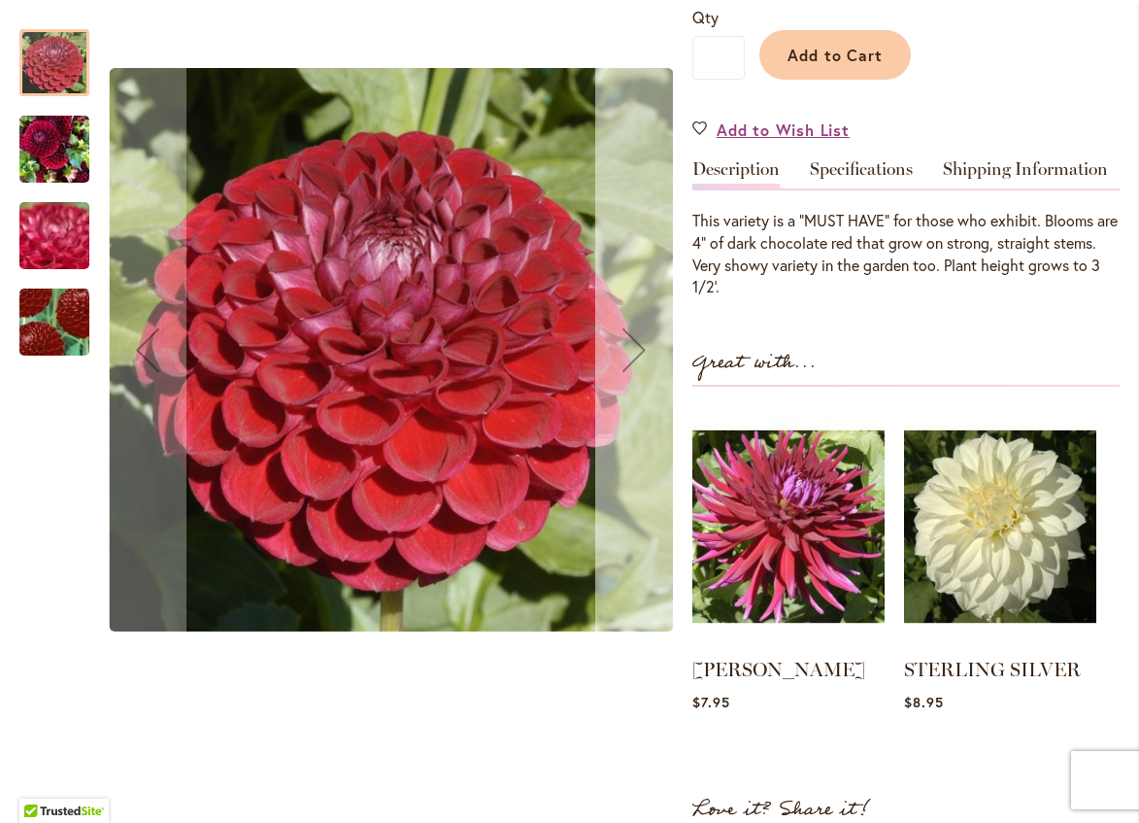
click at [638, 343] on div "Next" at bounding box center [634, 350] width 78 height 78
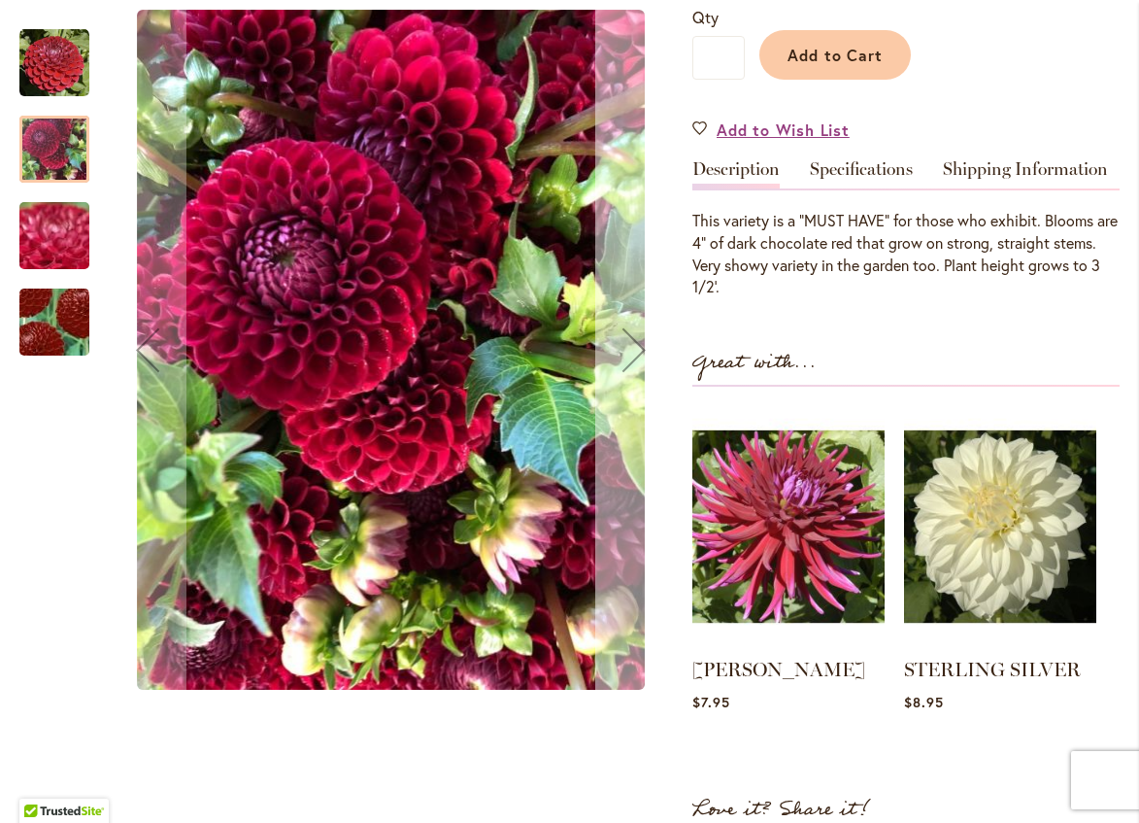
click at [631, 343] on div "Next" at bounding box center [634, 350] width 78 height 78
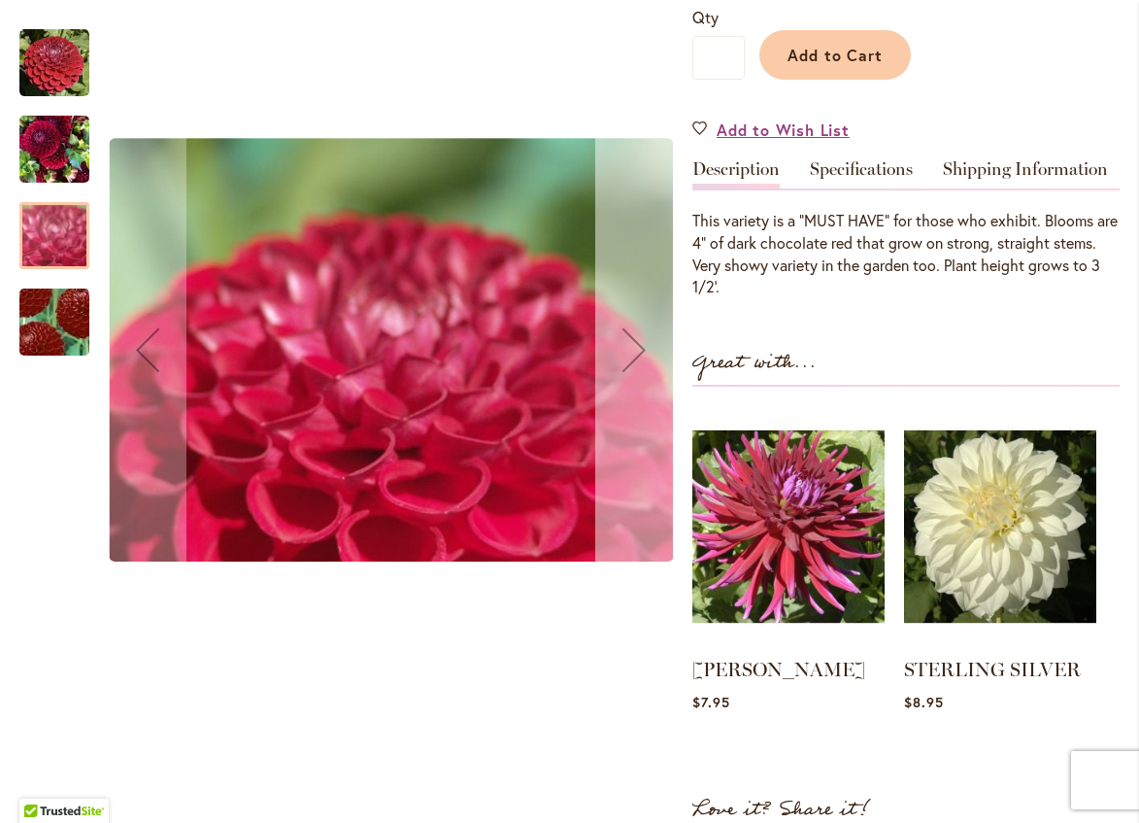
click at [636, 340] on div "Next" at bounding box center [634, 350] width 78 height 78
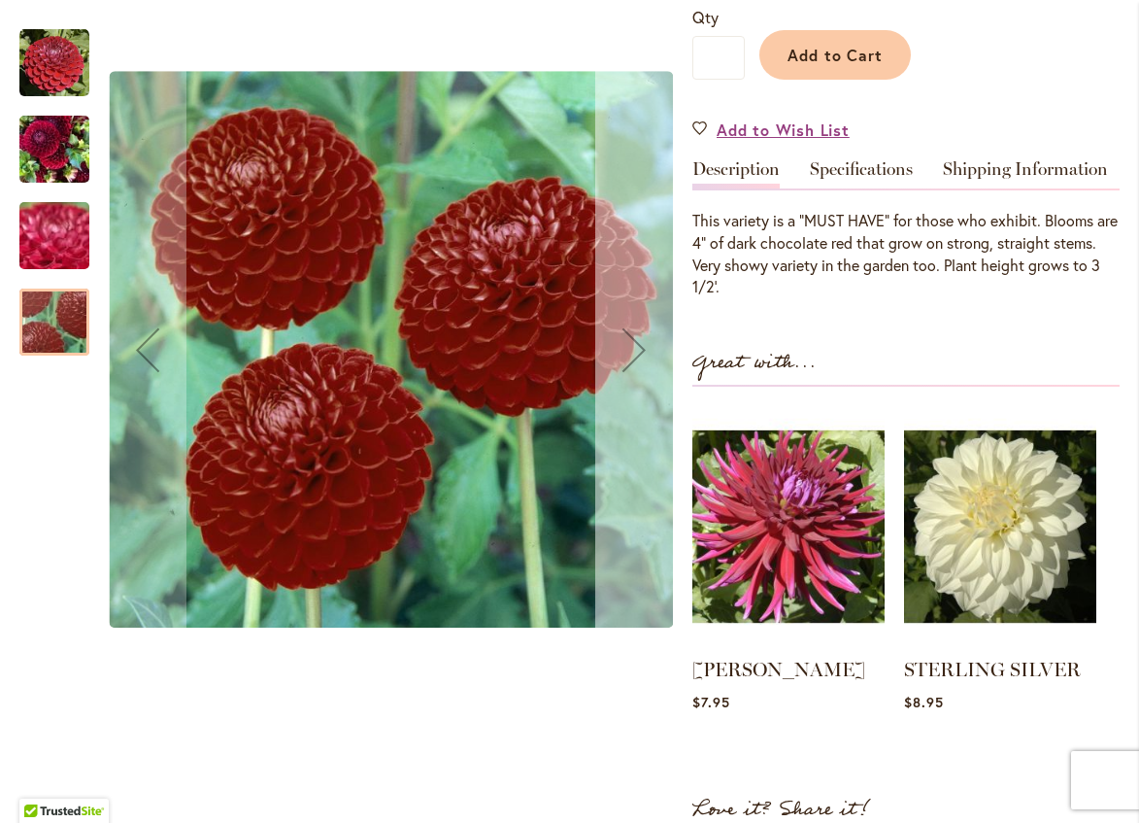
click at [638, 348] on div "Next" at bounding box center [634, 350] width 78 height 78
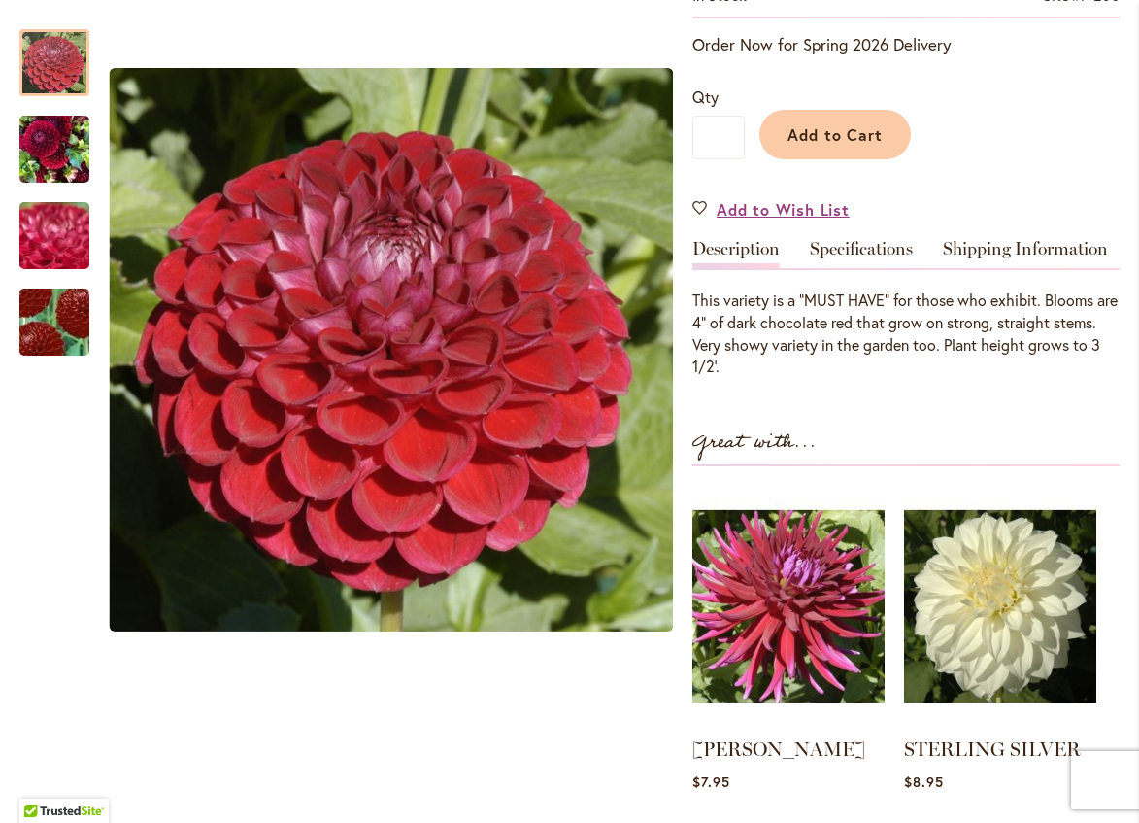
scroll to position [292, 0]
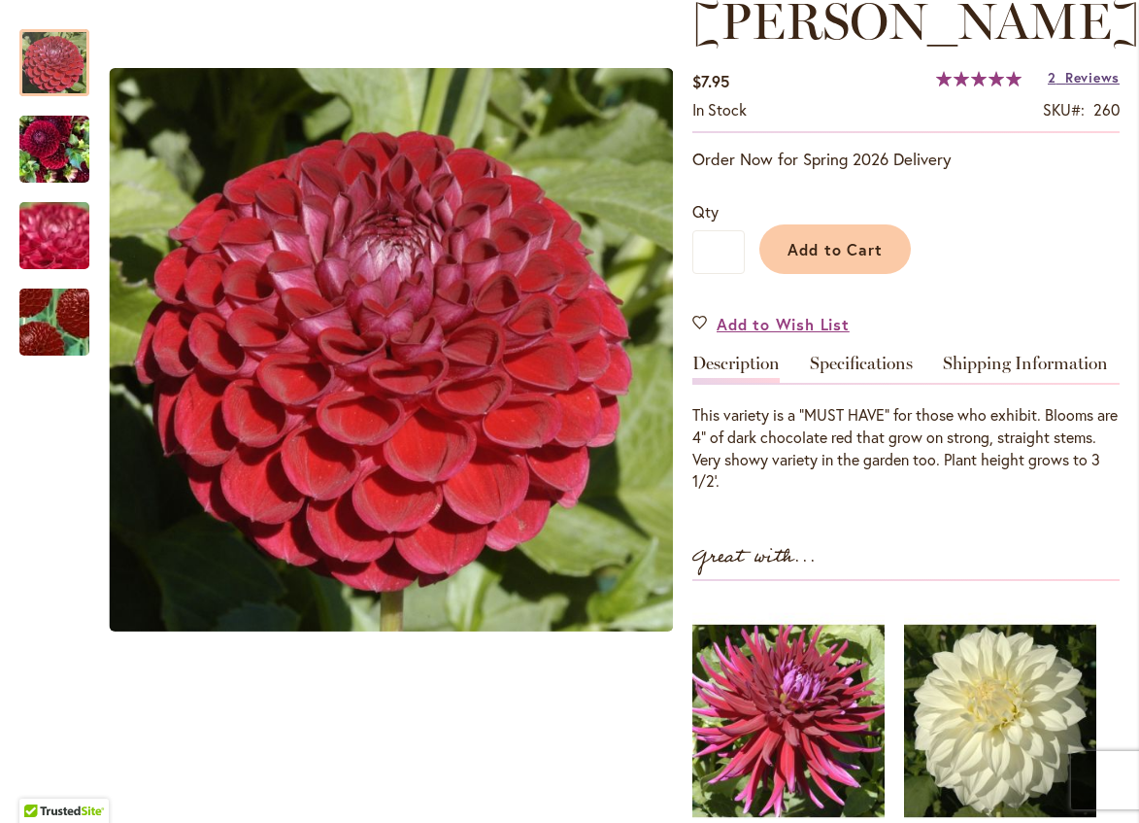
click at [1073, 86] on span "Reviews" at bounding box center [1093, 77] width 54 height 18
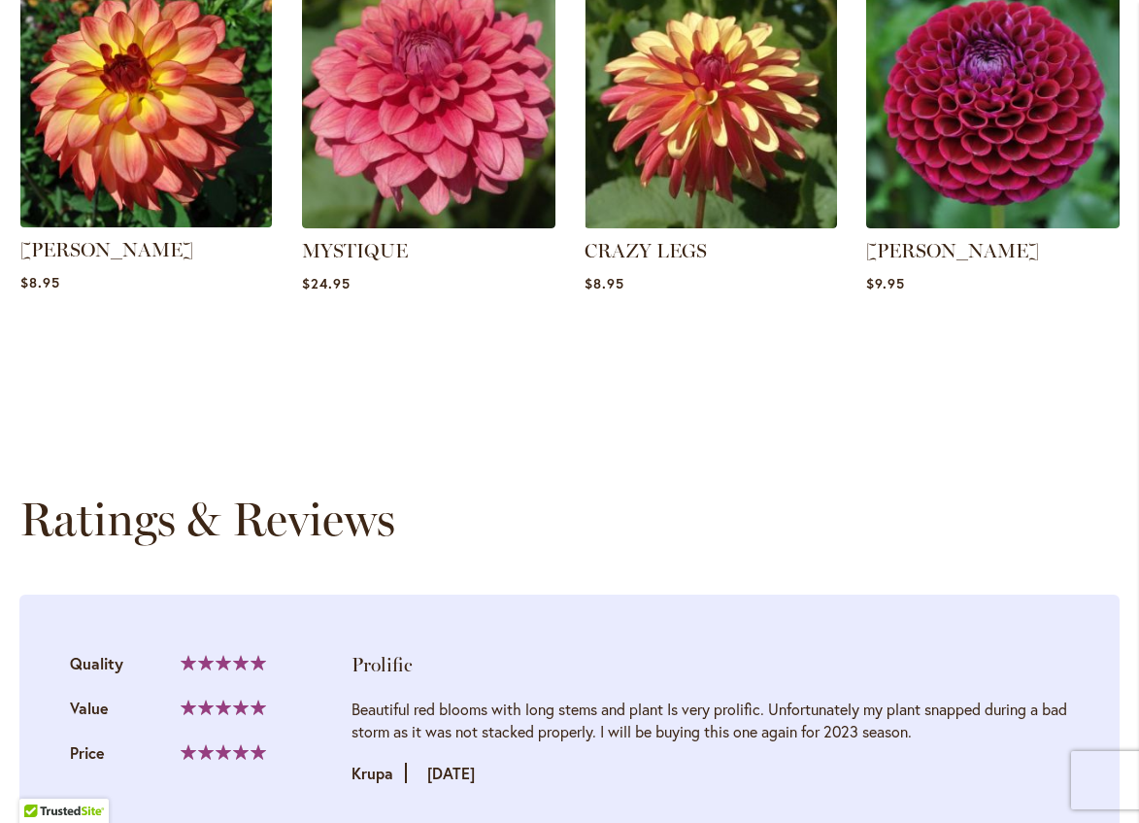
scroll to position [1263, 0]
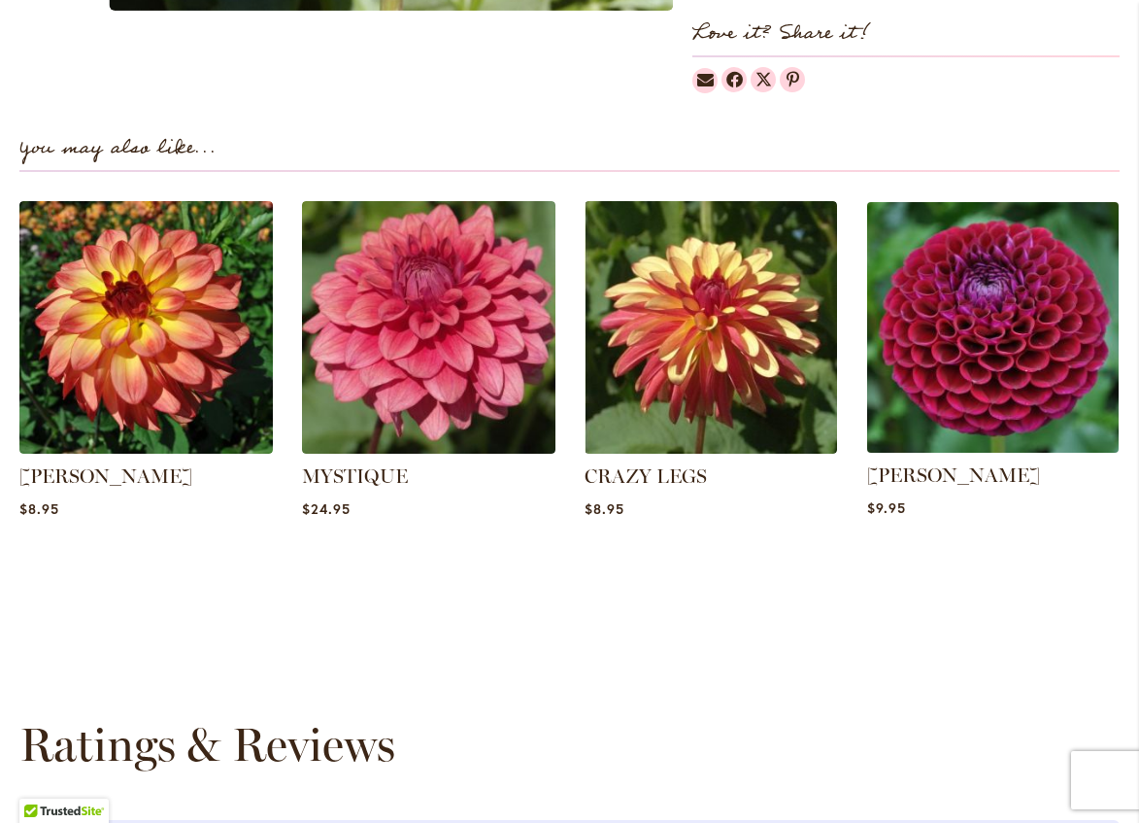
click at [1020, 323] on img at bounding box center [994, 327] width 264 height 264
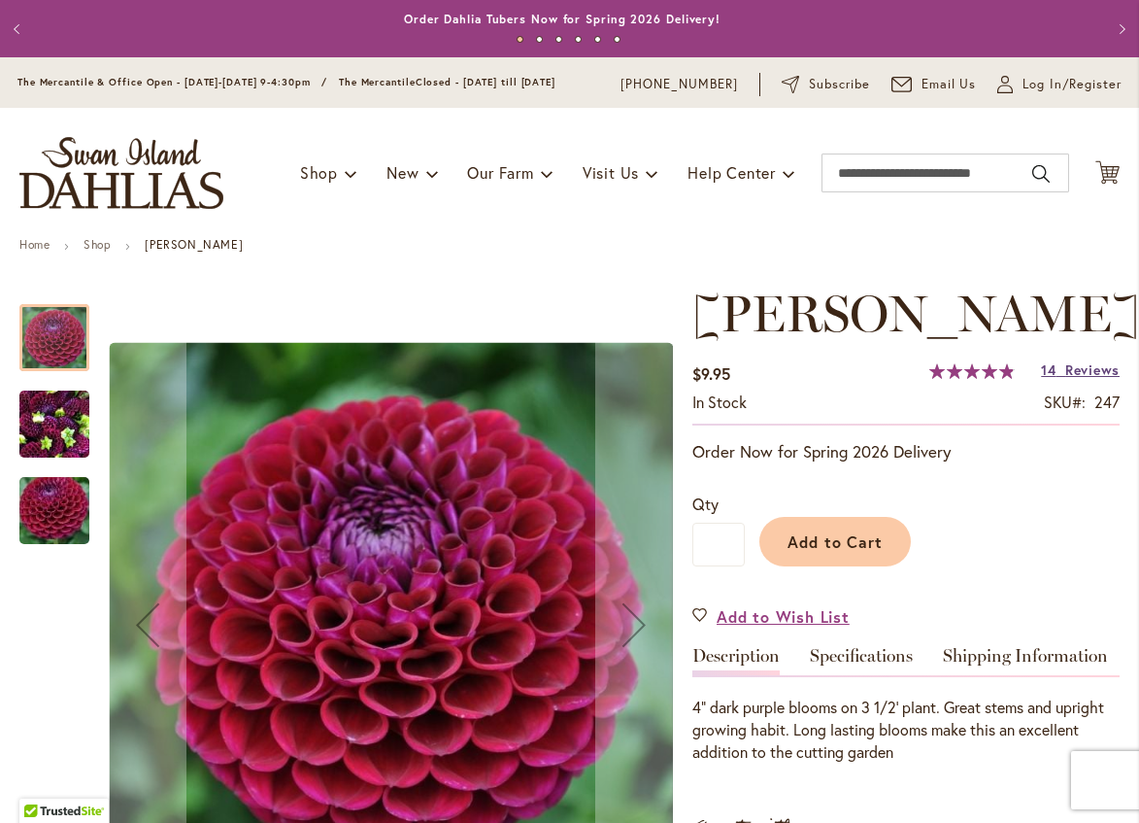
click at [1072, 379] on span "Reviews" at bounding box center [1093, 369] width 54 height 18
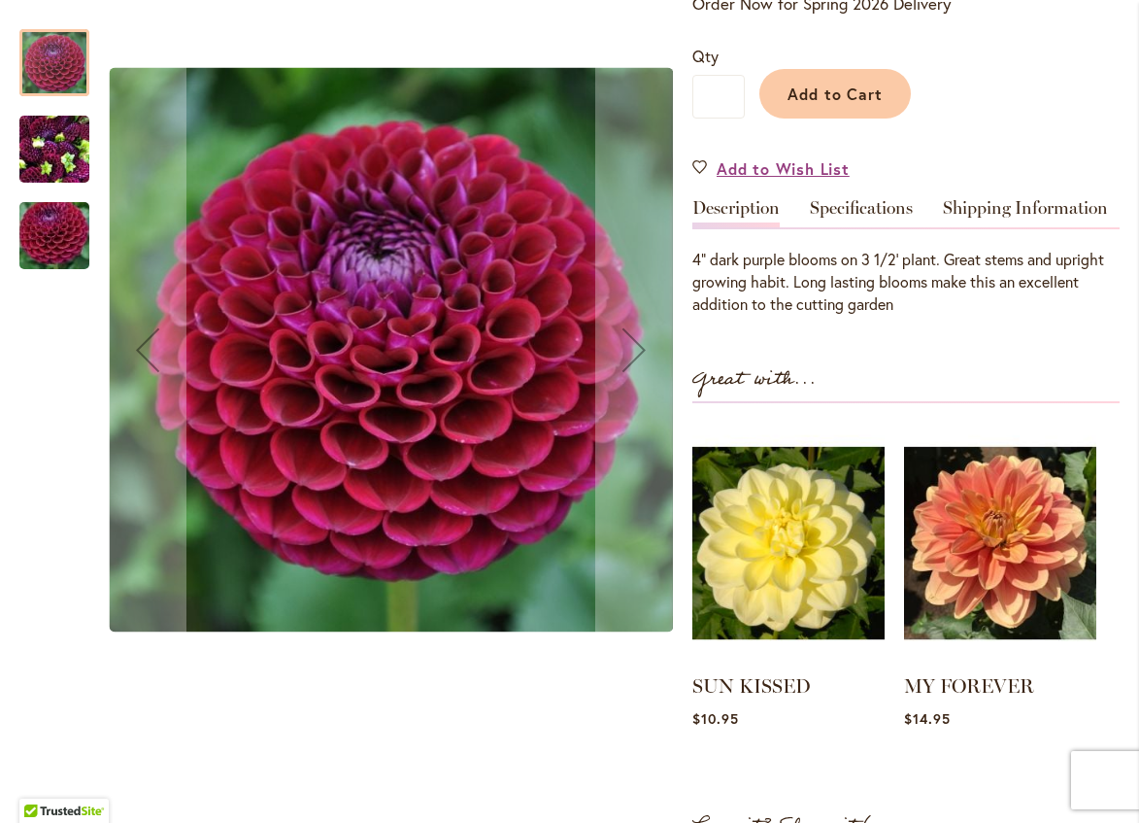
scroll to position [368, 0]
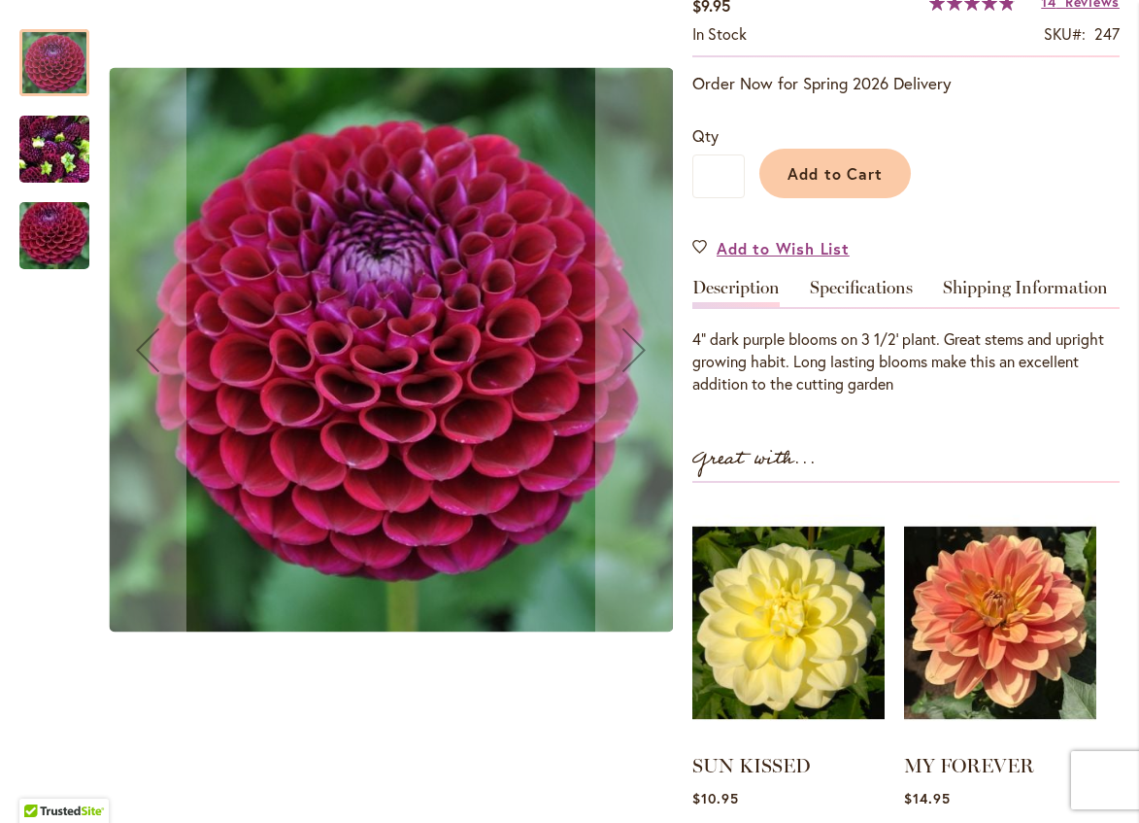
click at [36, 138] on img "IVANETTI" at bounding box center [54, 149] width 70 height 93
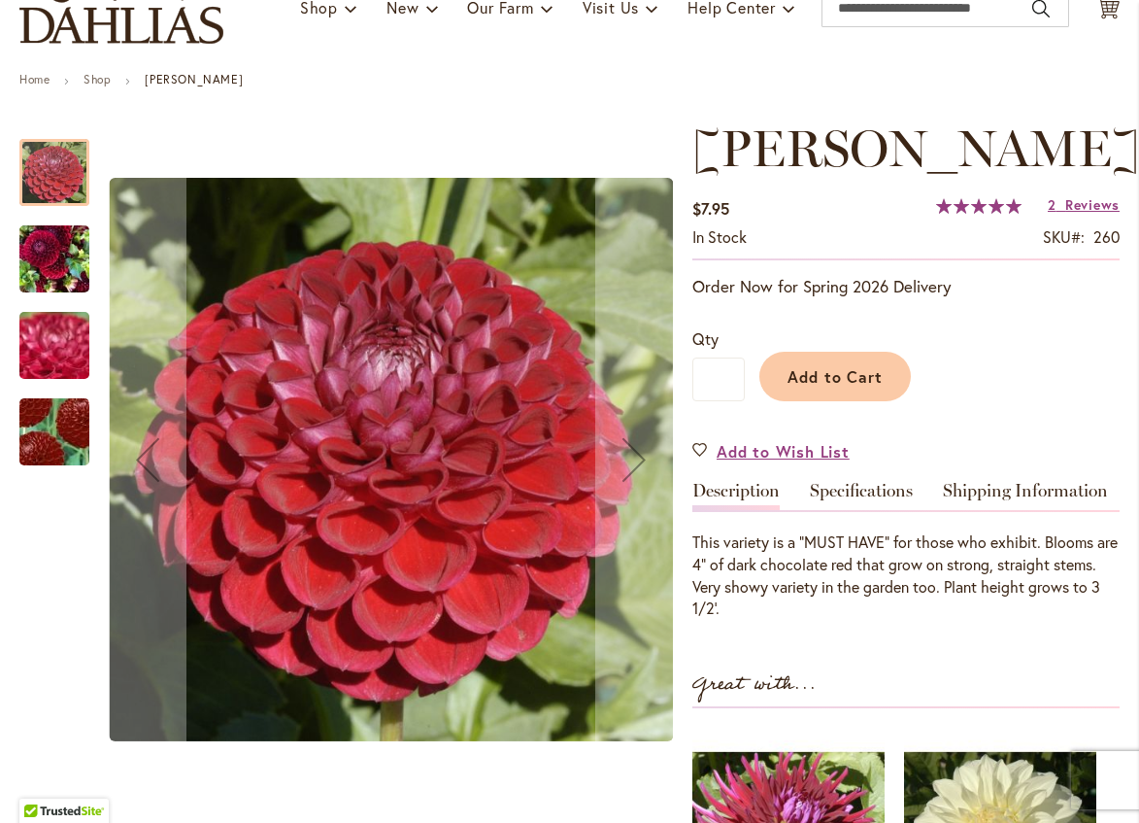
scroll to position [194, 0]
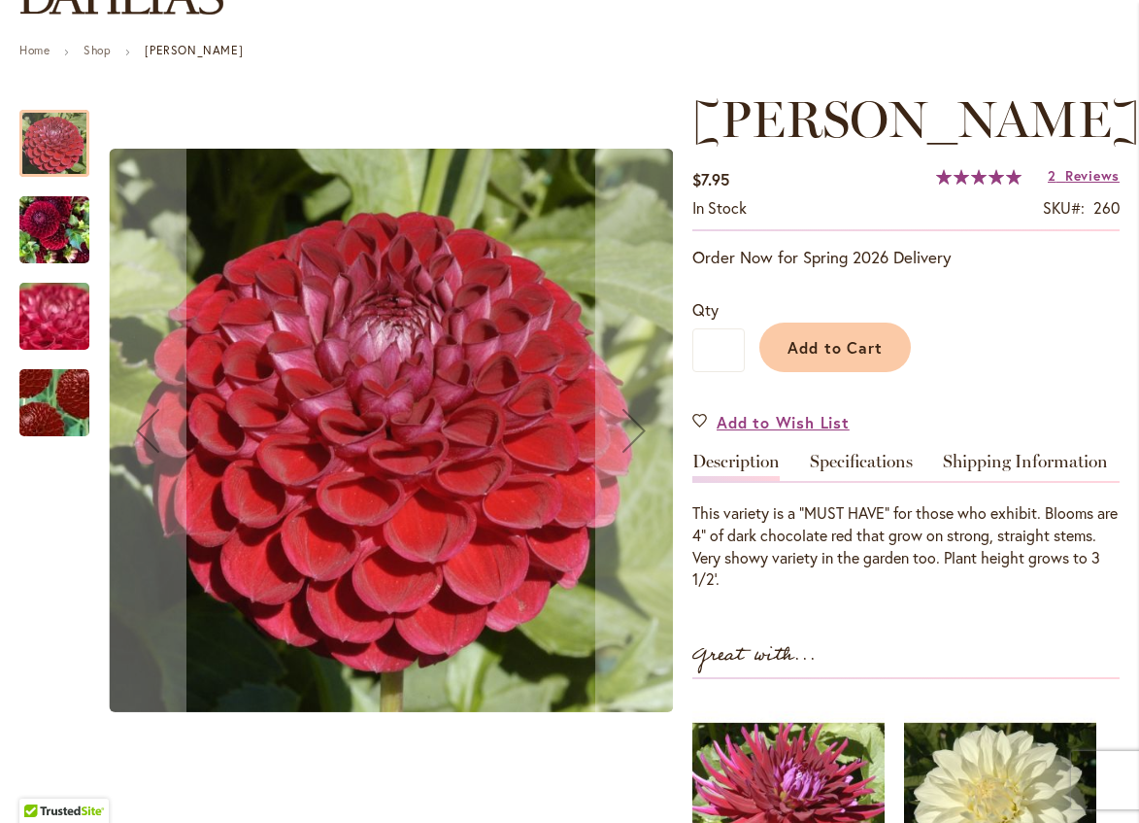
click at [58, 406] on img "CORNEL" at bounding box center [54, 403] width 136 height 134
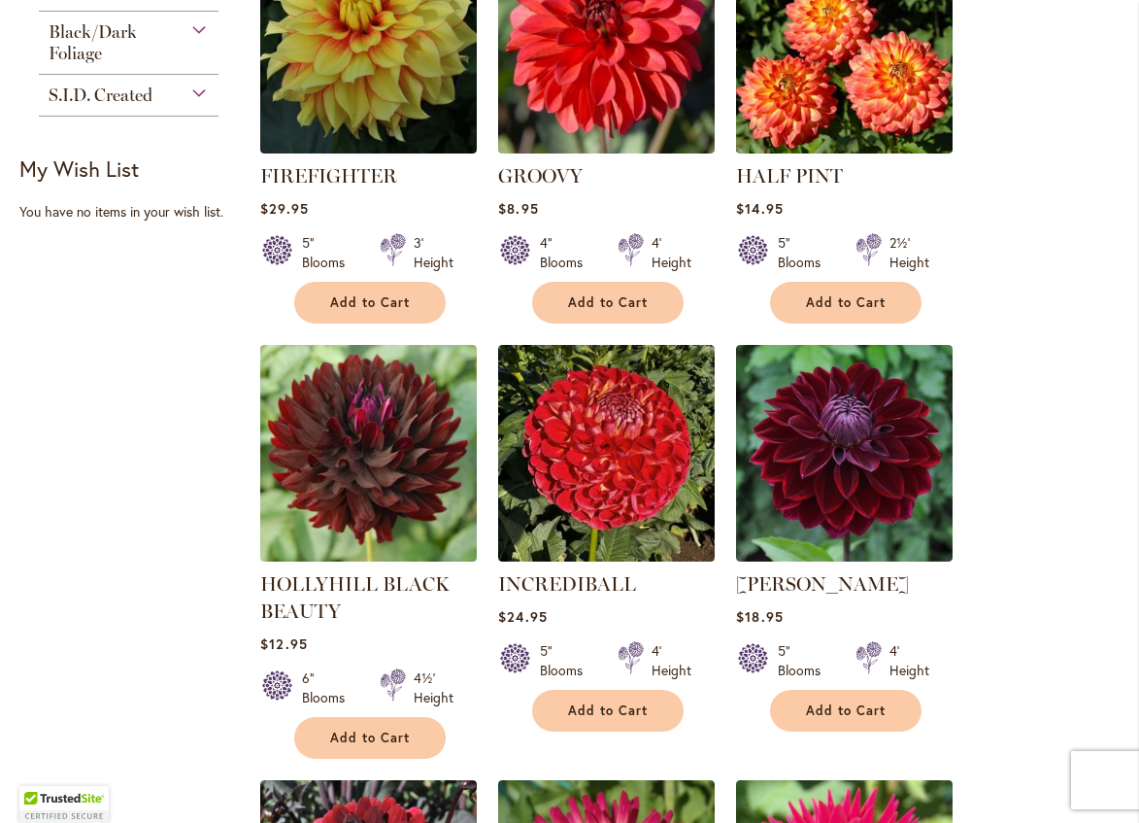
scroll to position [1360, 0]
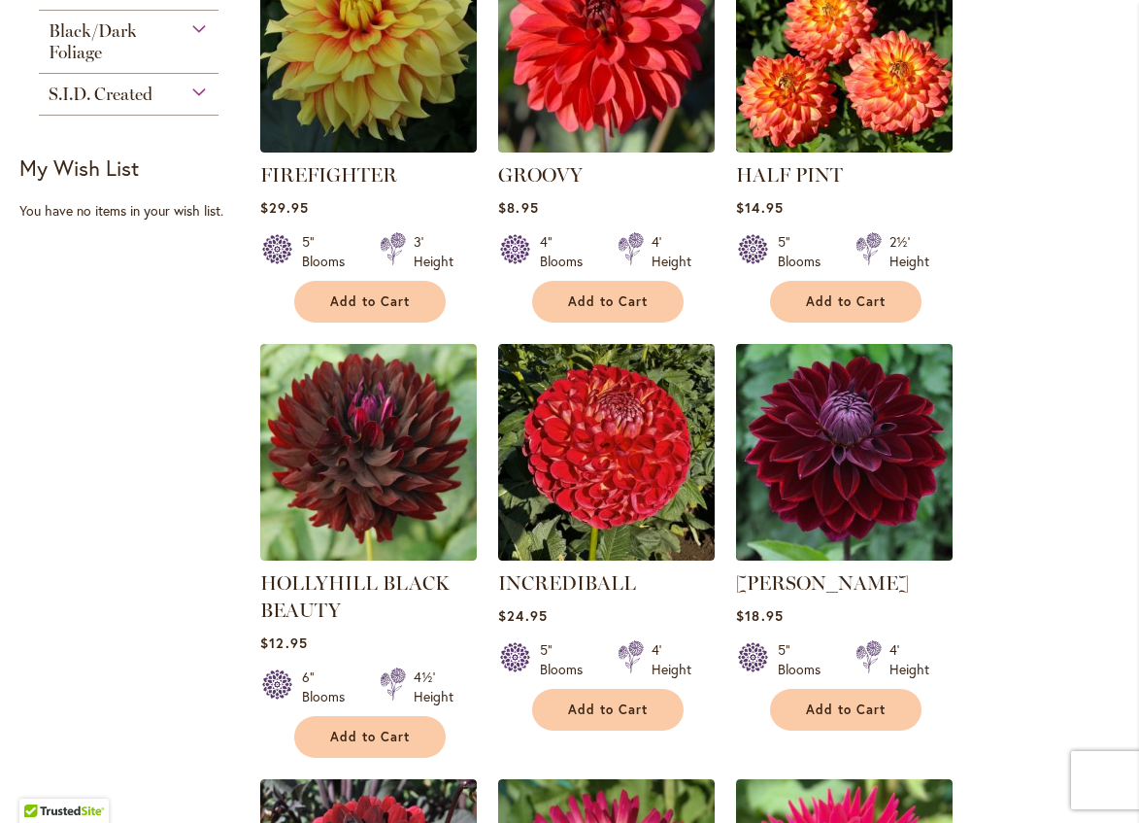
click at [823, 451] on img at bounding box center [844, 451] width 227 height 227
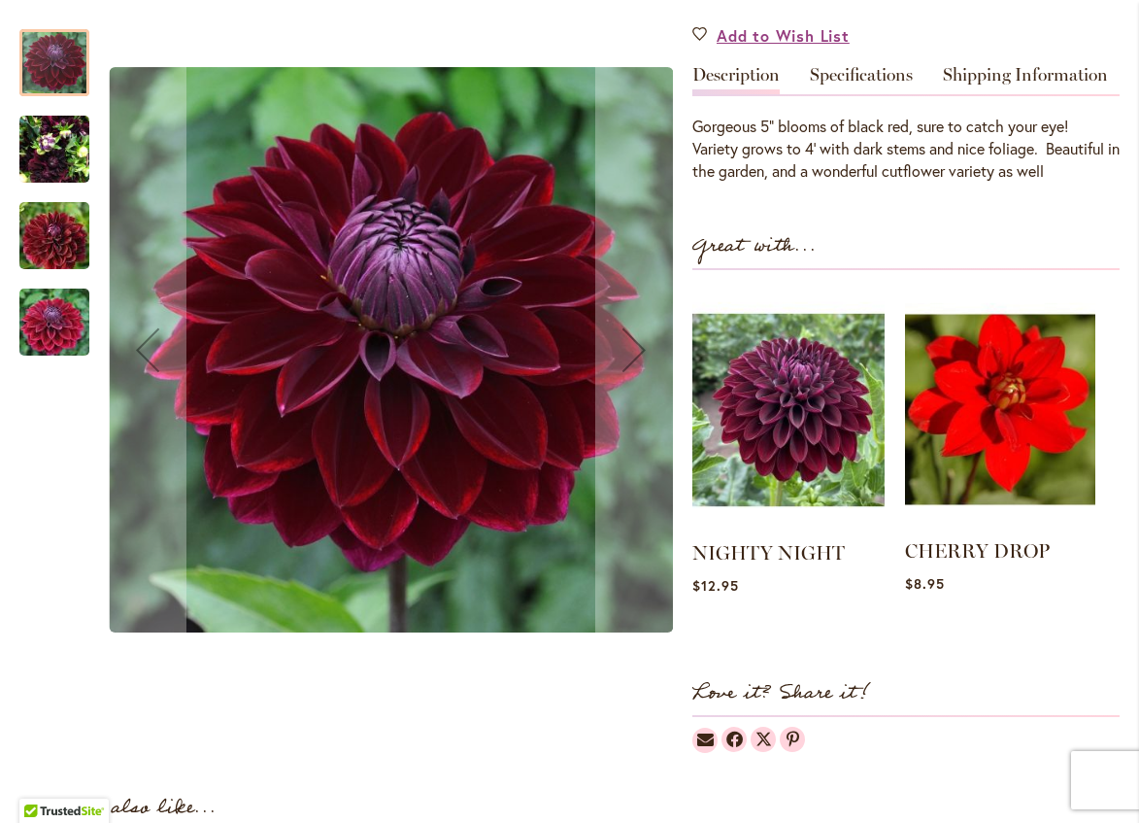
scroll to position [583, 0]
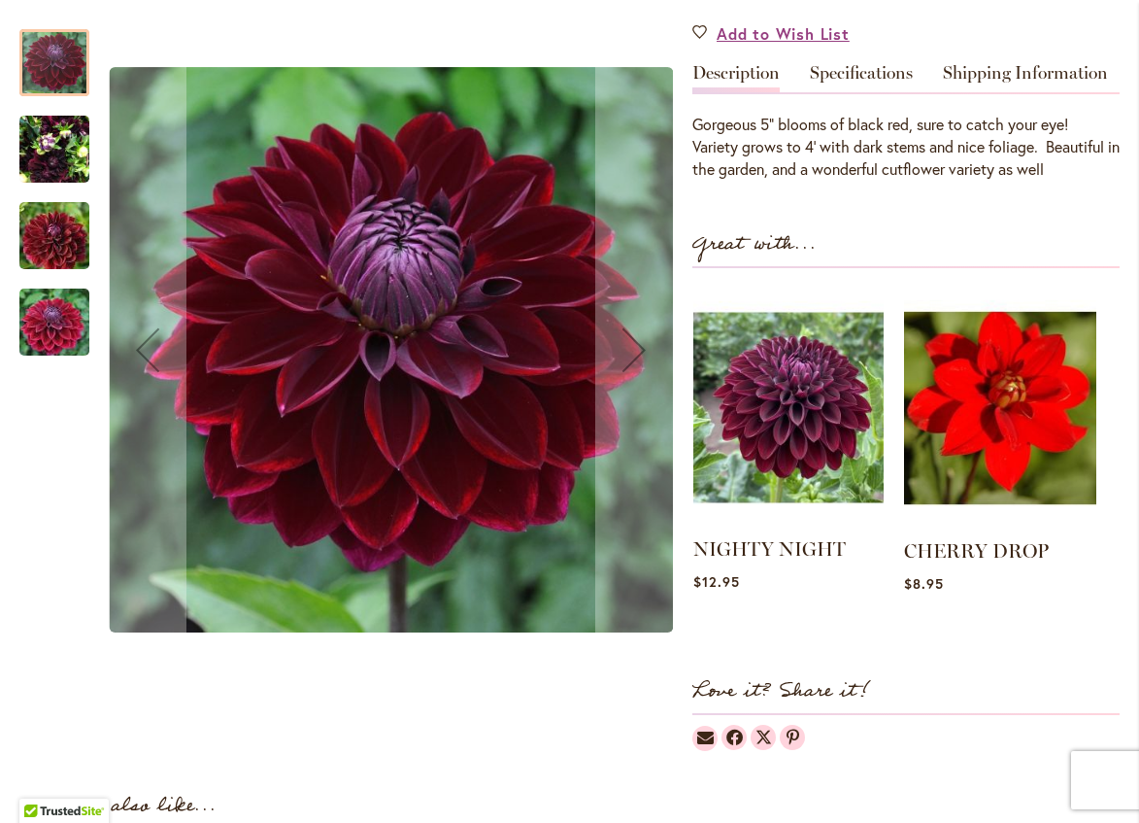
click at [777, 435] on img at bounding box center [789, 407] width 190 height 238
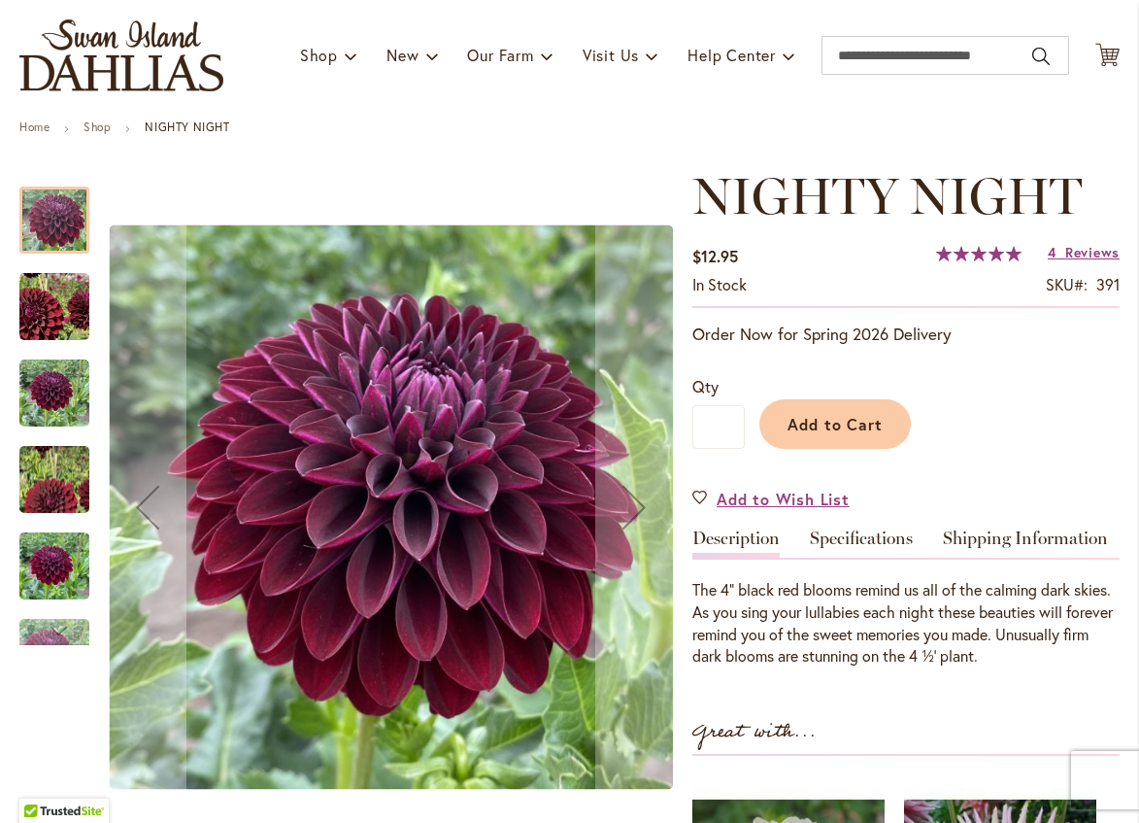
scroll to position [194, 0]
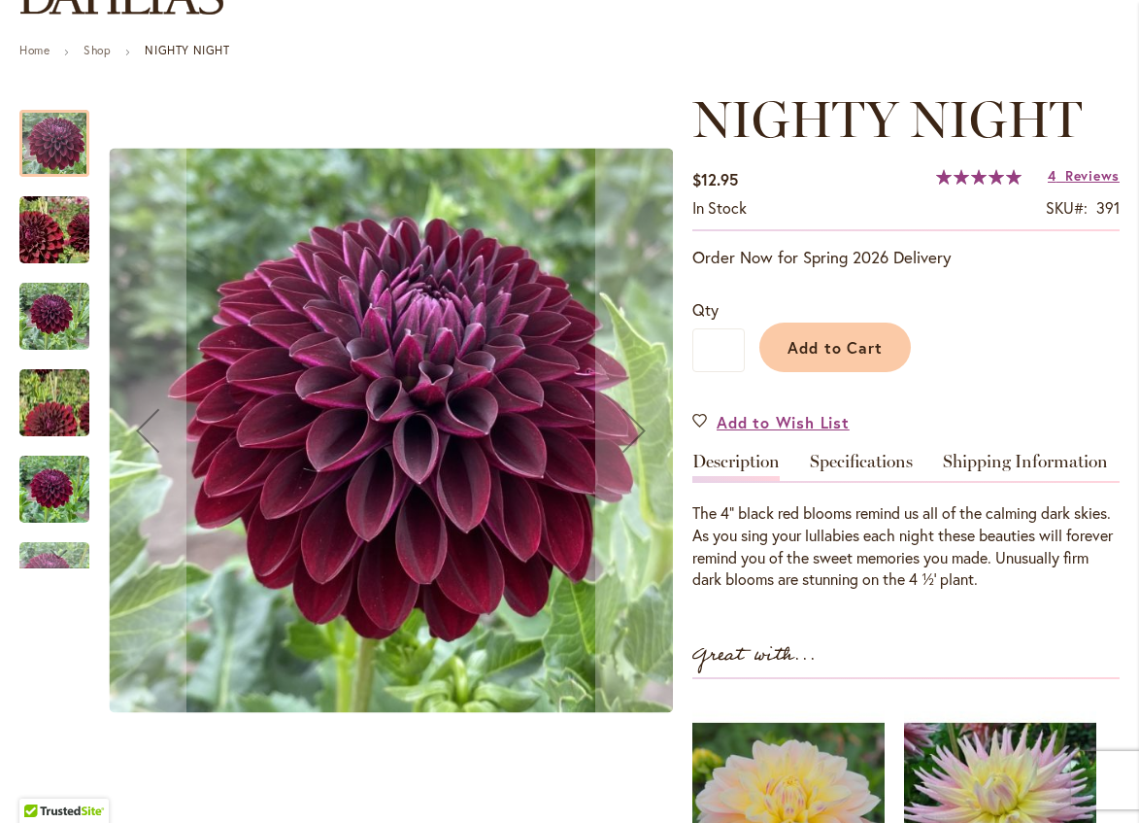
click at [57, 337] on img "Nighty Night" at bounding box center [54, 317] width 70 height 70
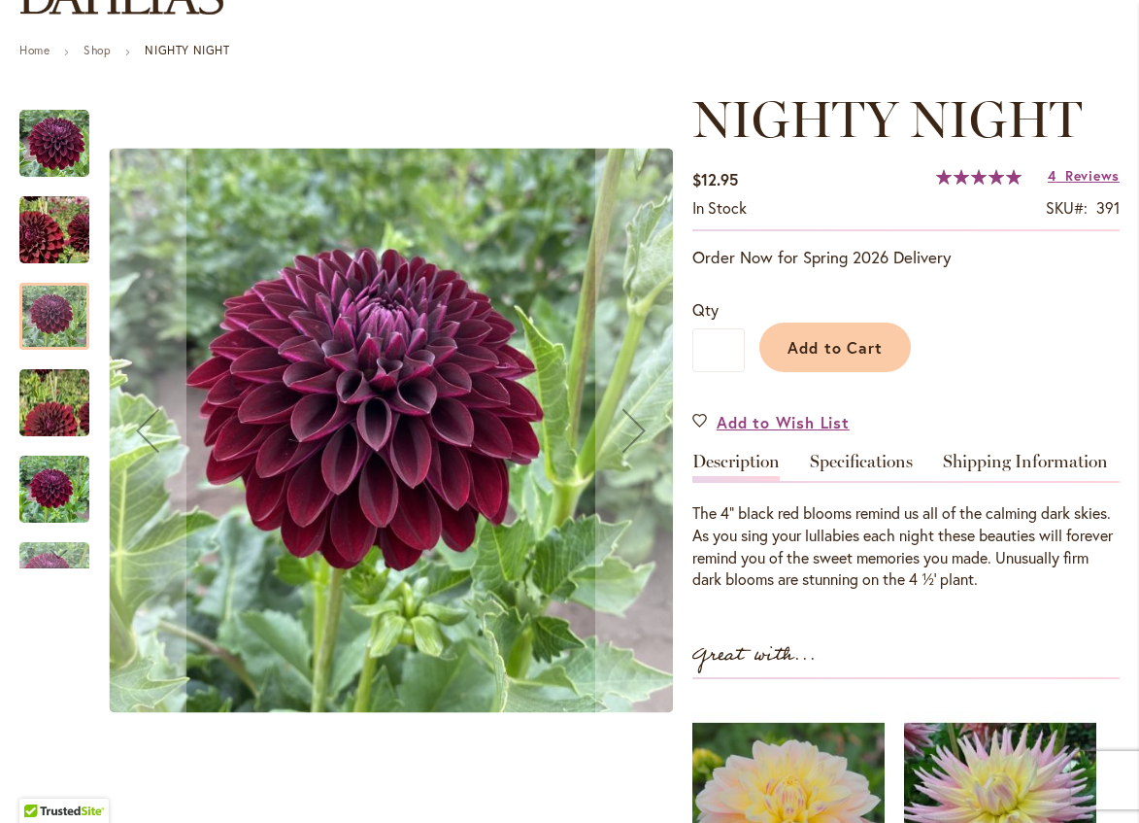
click at [48, 423] on img "Nighty Night" at bounding box center [54, 402] width 140 height 125
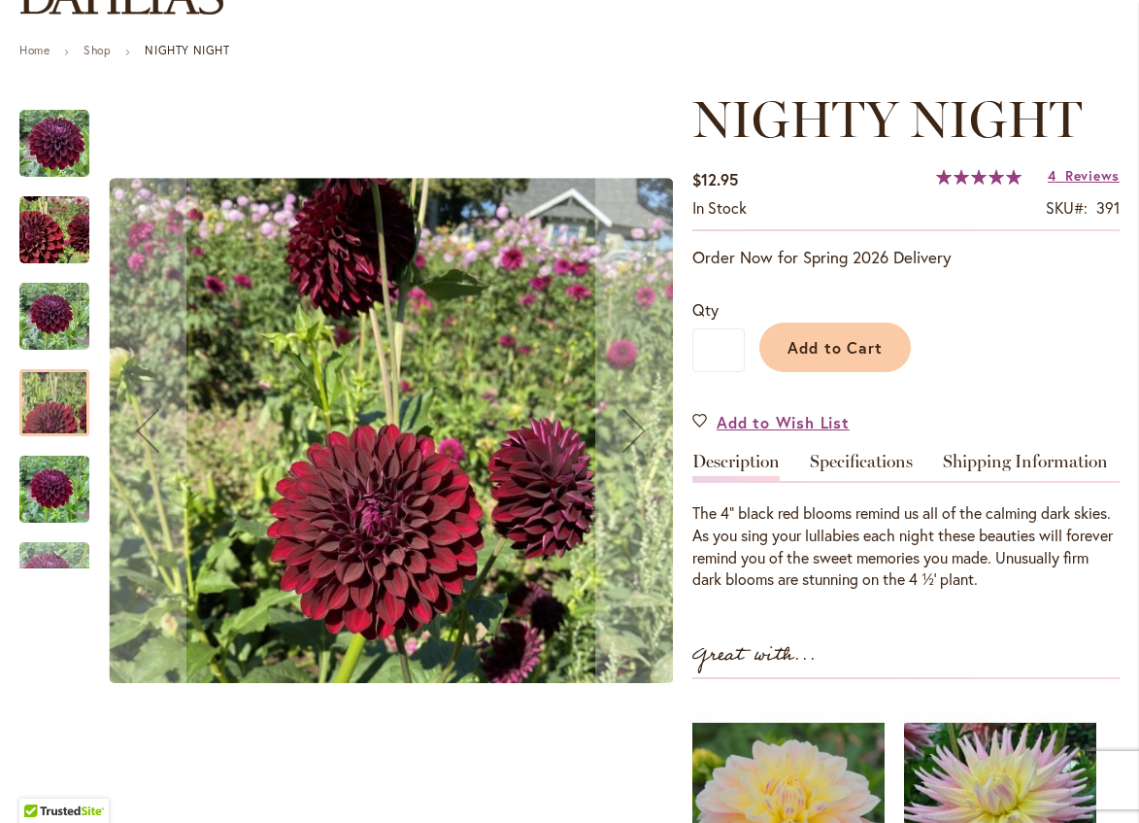
click at [43, 517] on img "Nighty Night" at bounding box center [54, 489] width 70 height 93
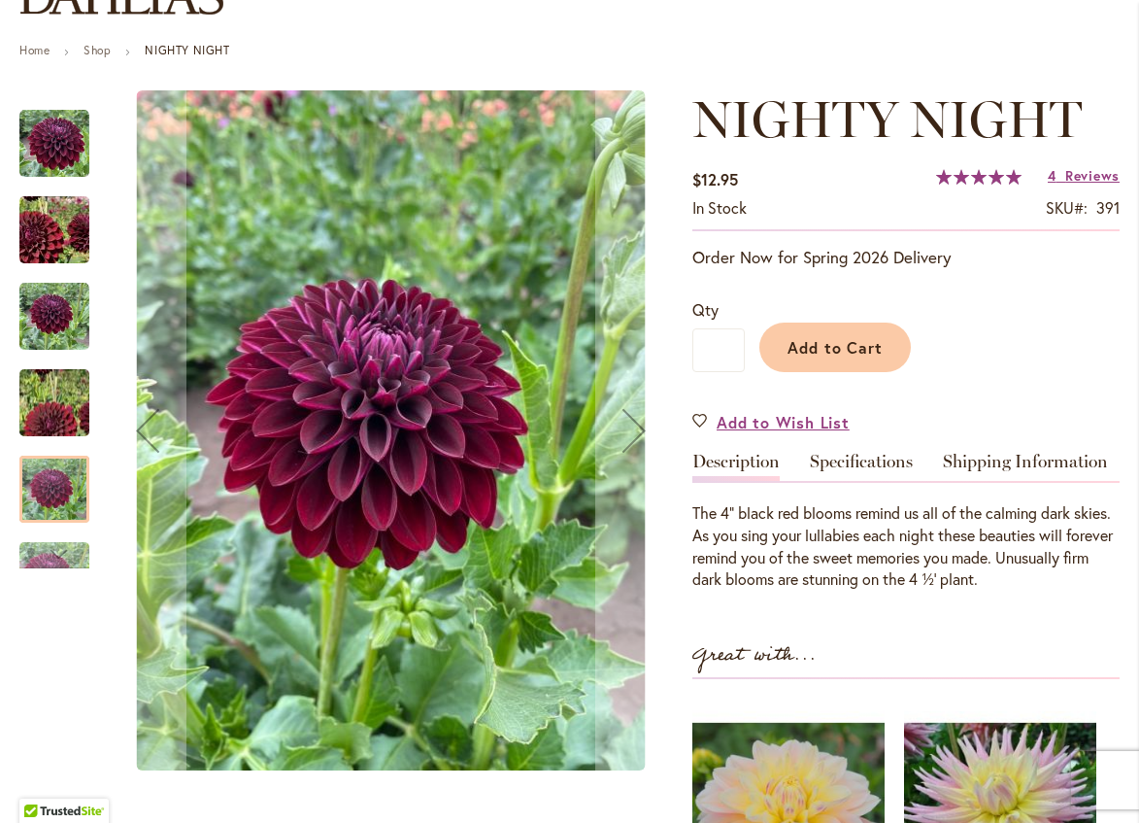
click at [37, 253] on img "Nighty Night" at bounding box center [54, 230] width 138 height 134
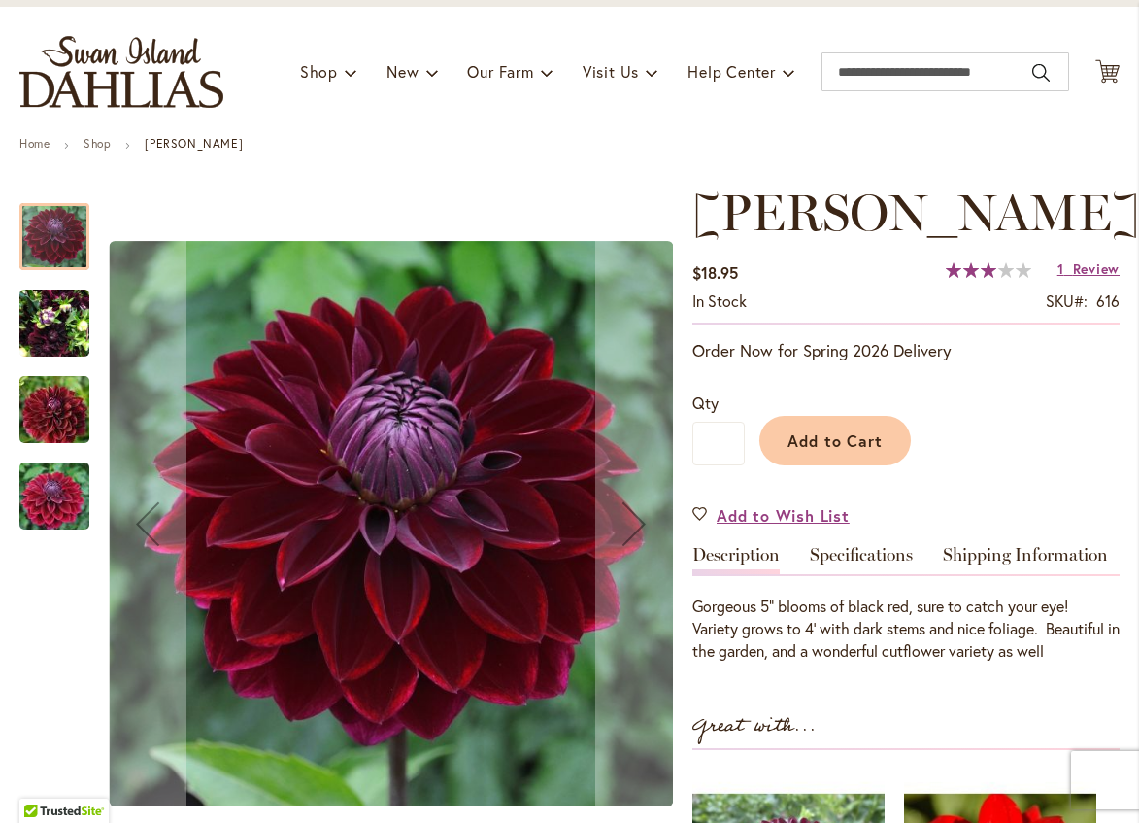
scroll to position [97, 0]
